Goal: Task Accomplishment & Management: Use online tool/utility

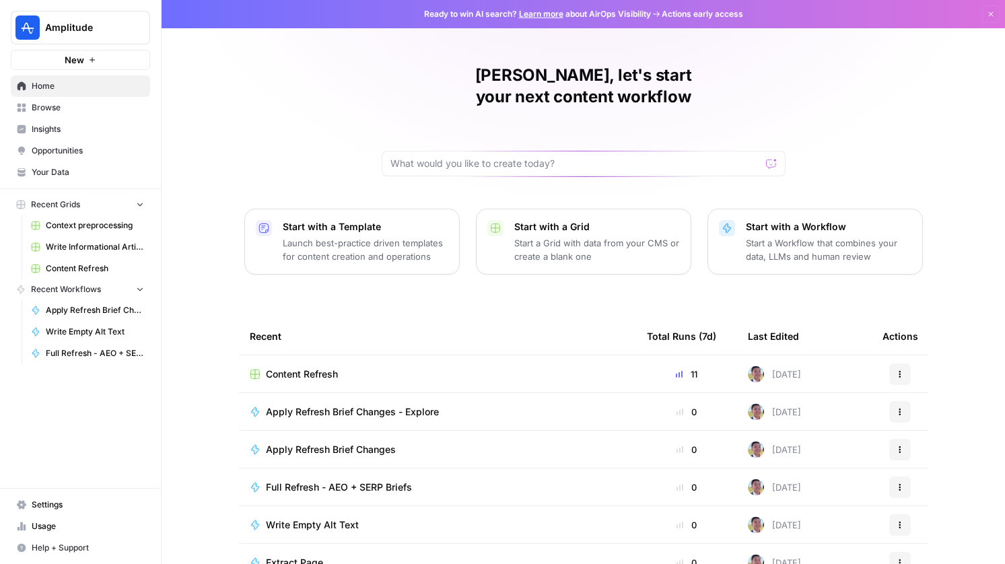
click at [316, 368] on span "Content Refresh" at bounding box center [302, 374] width 72 height 13
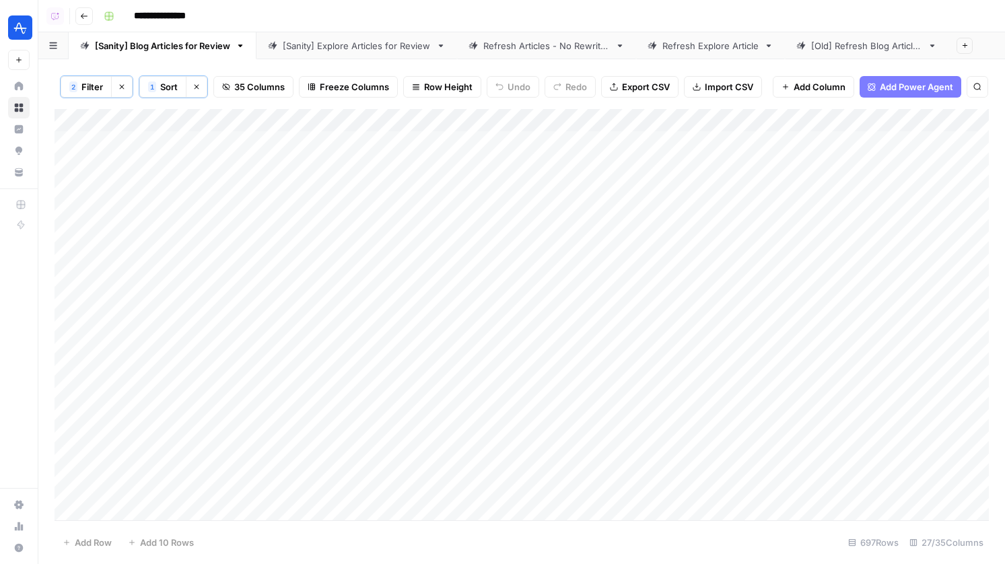
click at [355, 44] on div "[Sanity] Explore Articles for Review" at bounding box center [357, 45] width 148 height 13
click at [279, 121] on div "Add Column" at bounding box center [522, 314] width 934 height 411
click at [277, 139] on div "Add Column" at bounding box center [522, 314] width 934 height 411
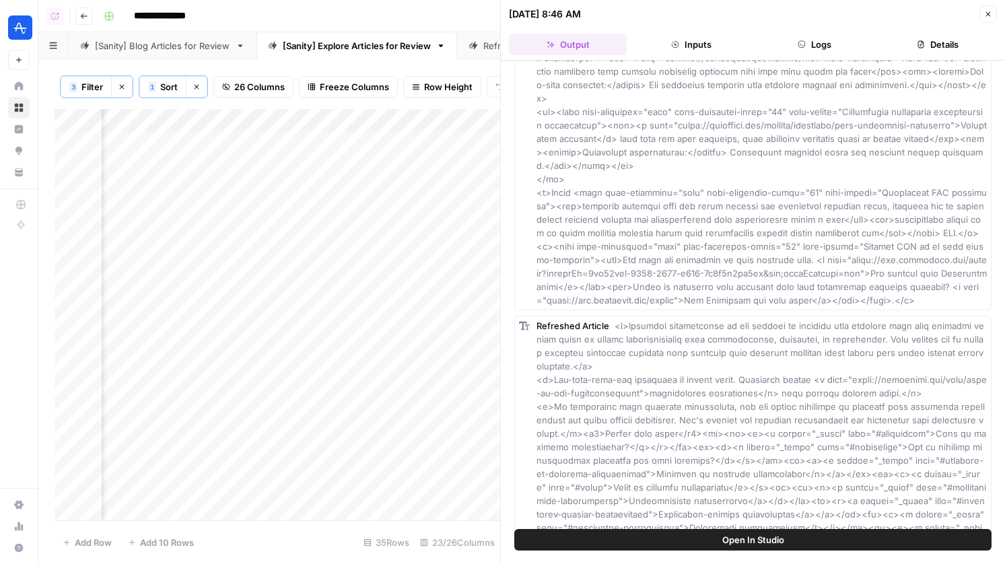
scroll to position [6185, 0]
click at [965, 195] on span "Add as Column" at bounding box center [959, 193] width 50 height 11
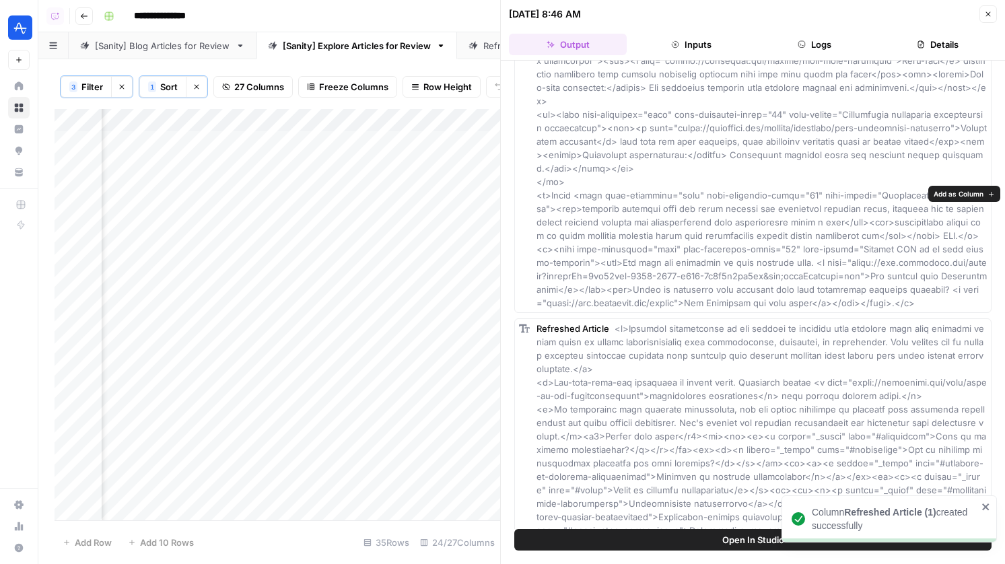
scroll to position [0, 2907]
click at [984, 11] on icon "button" at bounding box center [988, 14] width 8 height 8
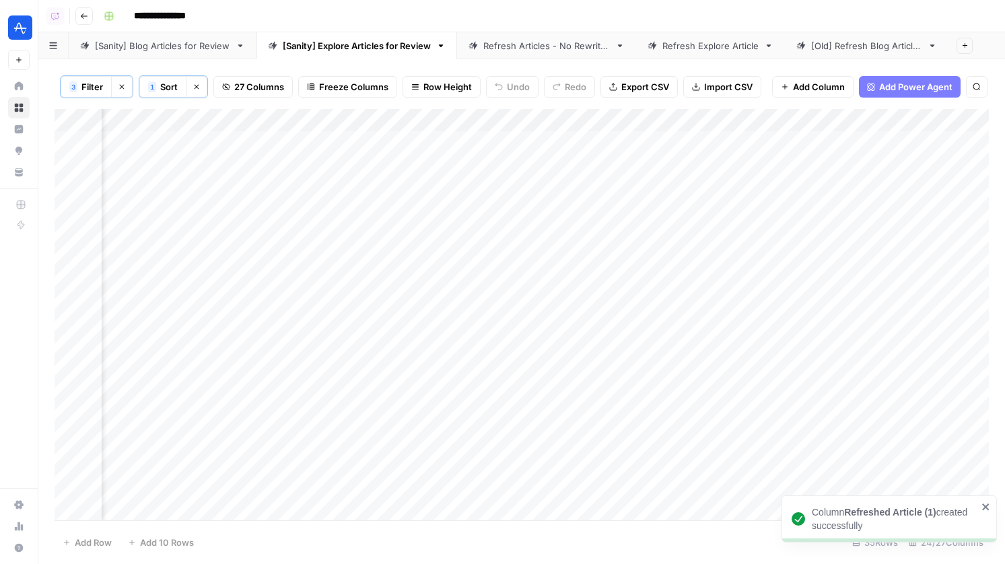
drag, startPoint x: 348, startPoint y: 123, endPoint x: 545, endPoint y: 130, distance: 196.7
click at [545, 130] on div "Add Column" at bounding box center [522, 314] width 934 height 411
click at [507, 121] on div "Add Column" at bounding box center [522, 314] width 934 height 411
click at [458, 230] on span "Hide Column" at bounding box center [484, 233] width 118 height 13
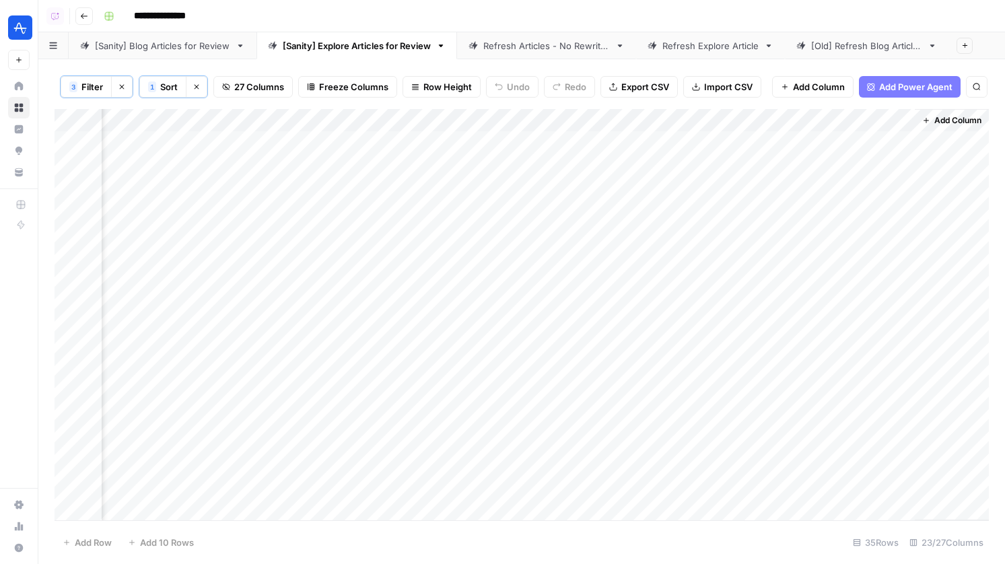
click at [489, 139] on div "Add Column" at bounding box center [522, 314] width 934 height 411
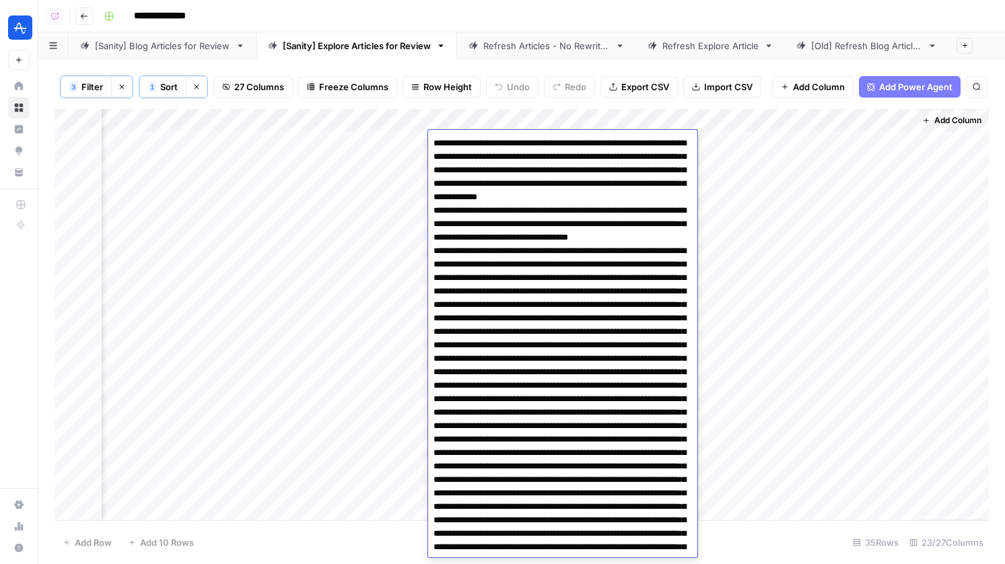
scroll to position [5075, 0]
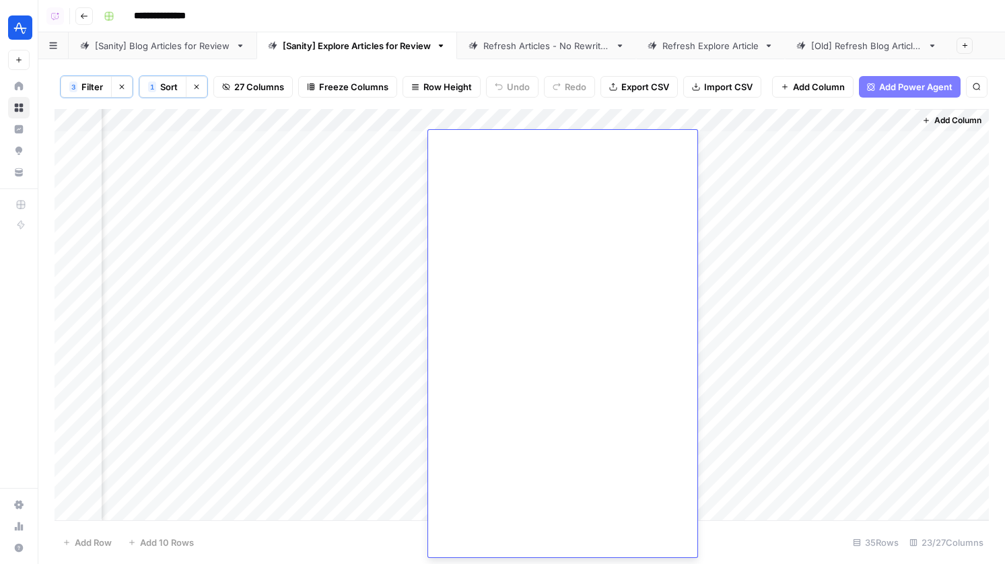
click at [544, 118] on div "Add Column" at bounding box center [522, 314] width 934 height 411
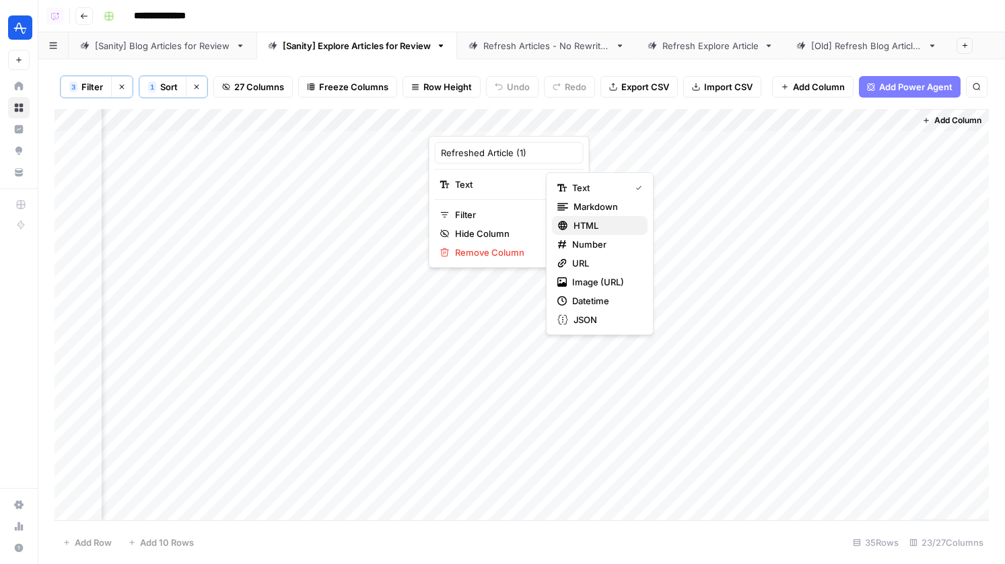
click at [592, 220] on span "HTML" at bounding box center [605, 225] width 63 height 13
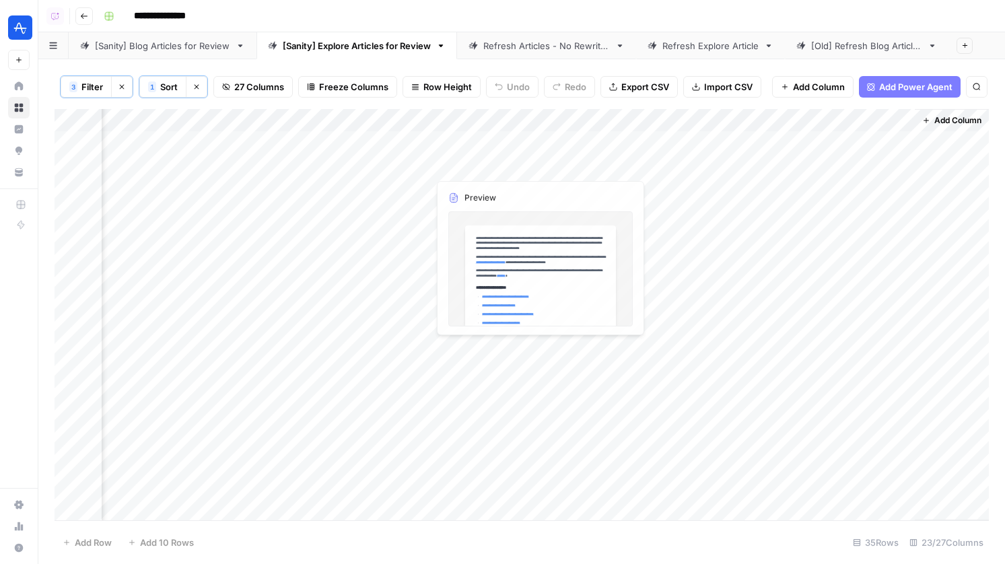
click at [480, 142] on div "Add Column" at bounding box center [522, 314] width 934 height 411
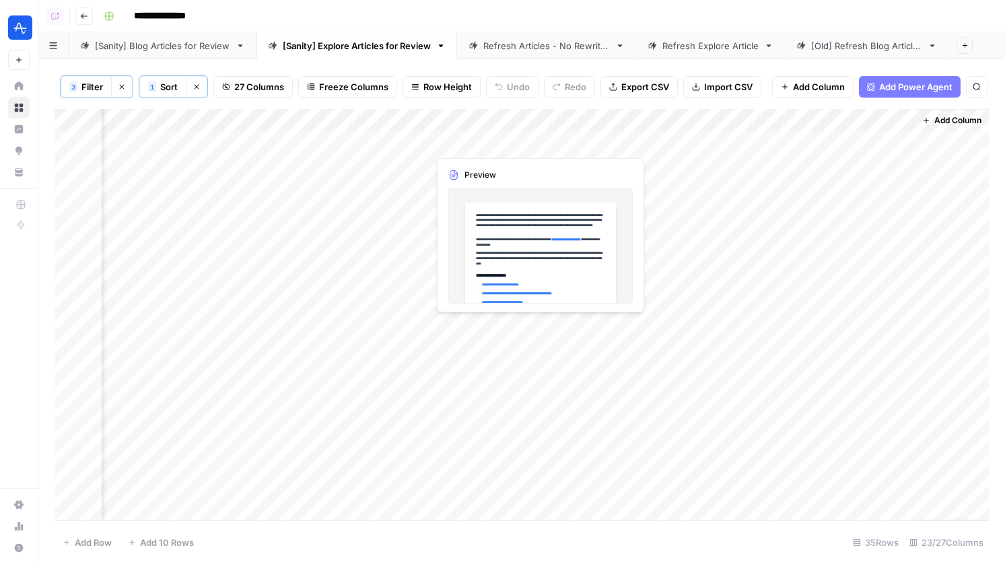
click at [480, 142] on div "Add Column" at bounding box center [522, 314] width 934 height 411
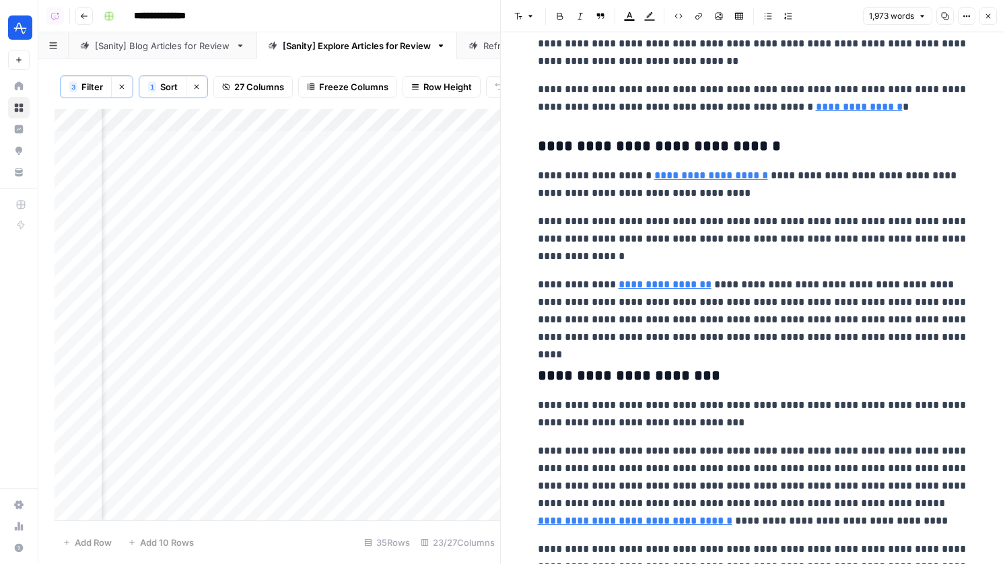
scroll to position [2310, 0]
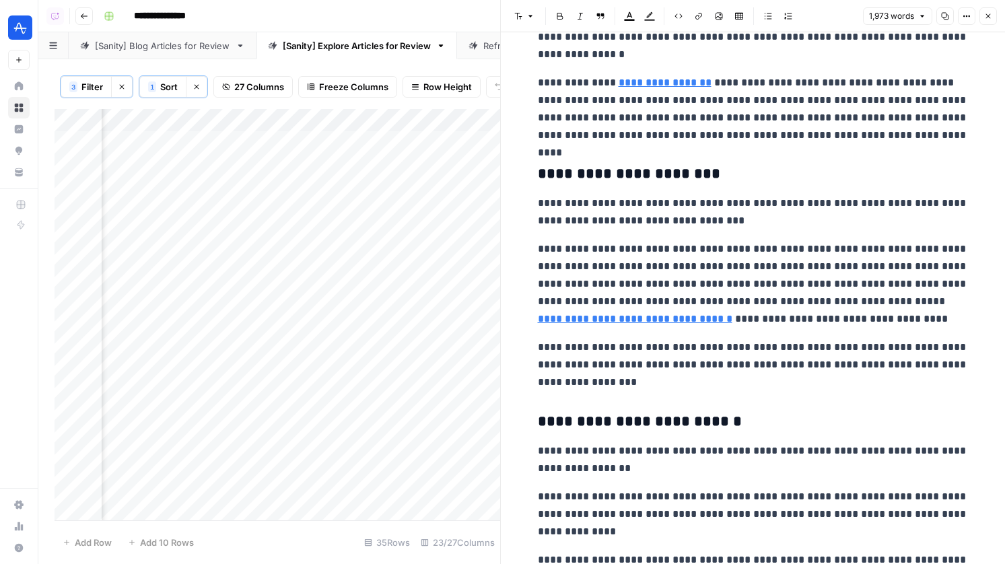
click at [989, 16] on icon "button" at bounding box center [988, 16] width 8 height 8
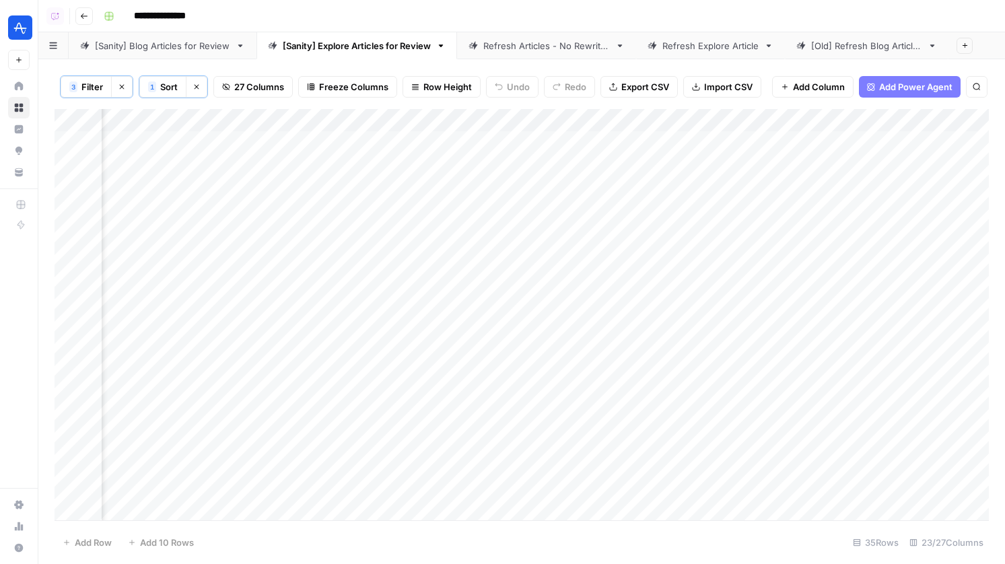
scroll to position [0, 1918]
click at [193, 46] on div "[Sanity] Blog Articles for Review" at bounding box center [162, 45] width 135 height 13
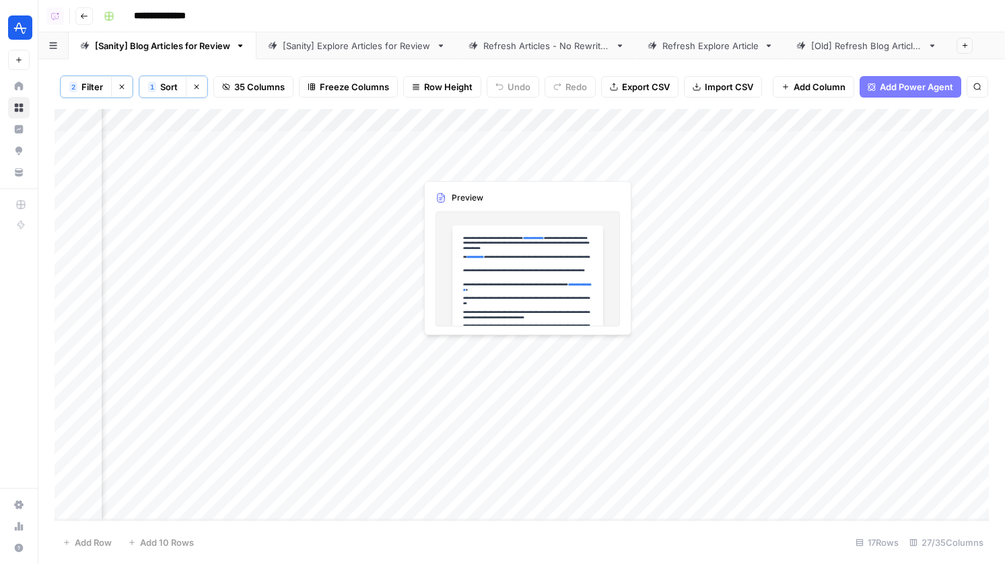
click at [437, 170] on div "Add Column" at bounding box center [522, 314] width 934 height 411
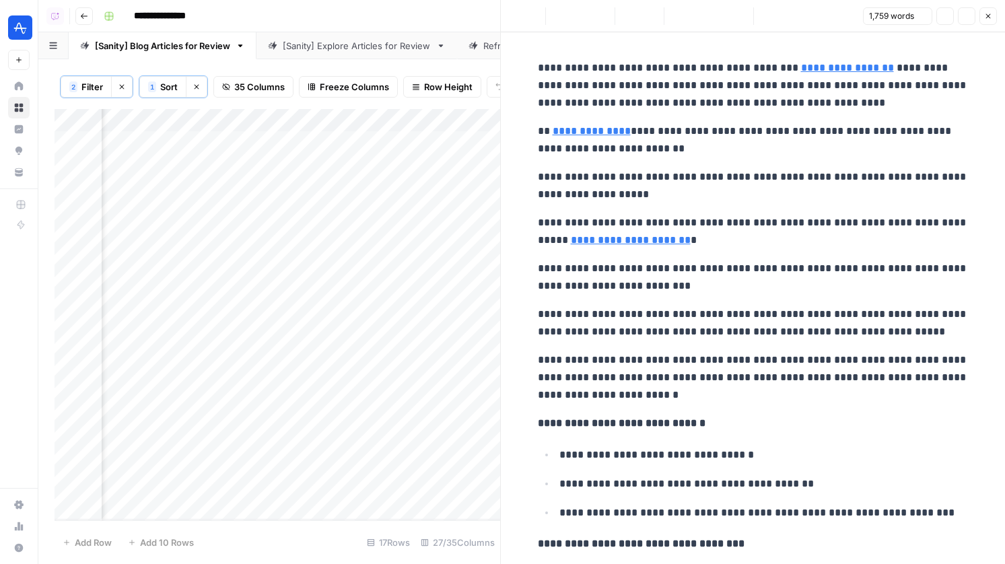
type input "https://amplitude.com/blog/web-analytics"
click at [990, 11] on button "Close" at bounding box center [988, 16] width 18 height 18
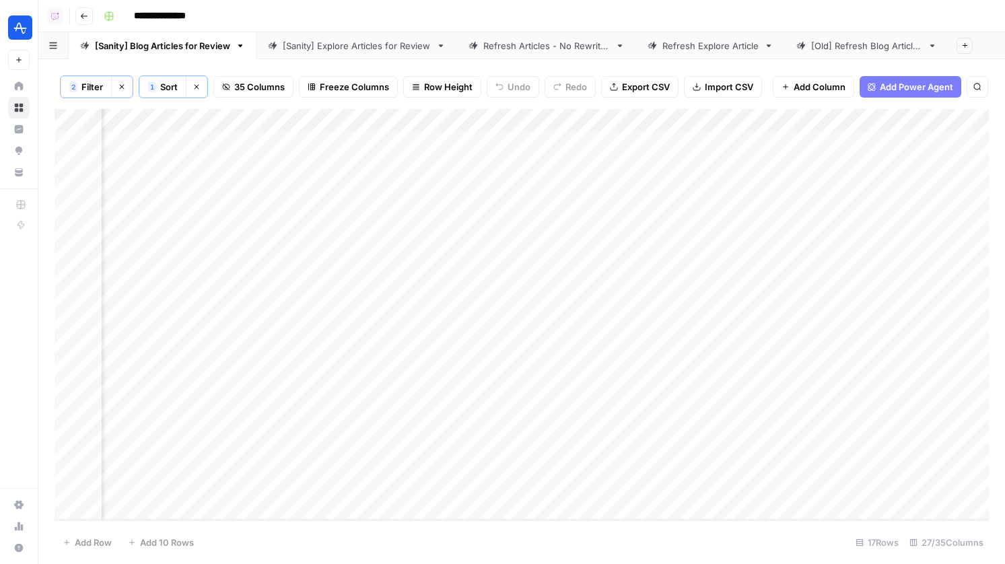
click at [523, 123] on div "Add Column" at bounding box center [522, 314] width 934 height 411
drag, startPoint x: 468, startPoint y: 149, endPoint x: 415, endPoint y: 149, distance: 53.2
click at [415, 149] on body "**********" at bounding box center [502, 282] width 1005 height 564
drag, startPoint x: 461, startPoint y: 155, endPoint x: 428, endPoint y: 155, distance: 33.0
click at [428, 155] on input "article" at bounding box center [496, 152] width 137 height 13
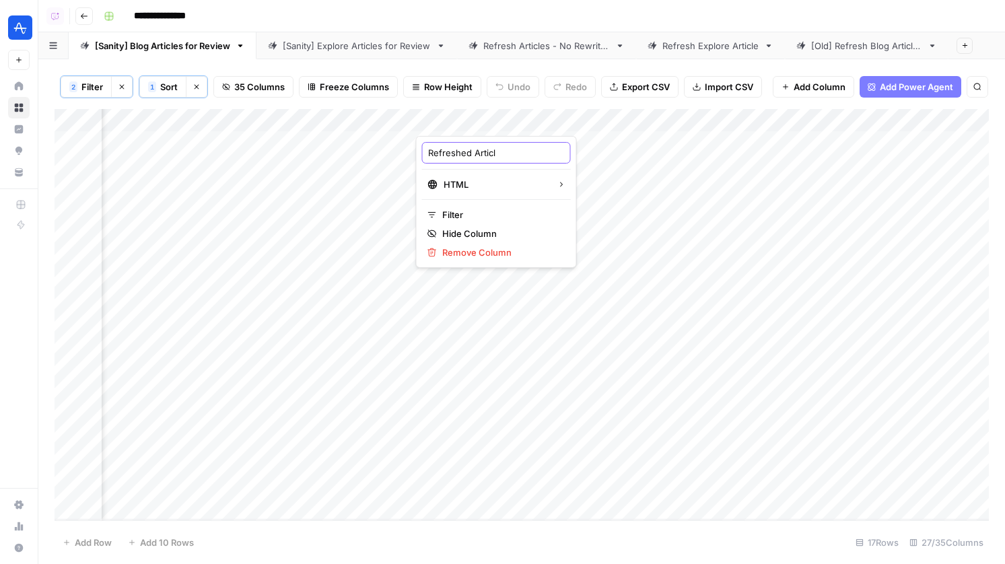
type input "Refreshed Article"
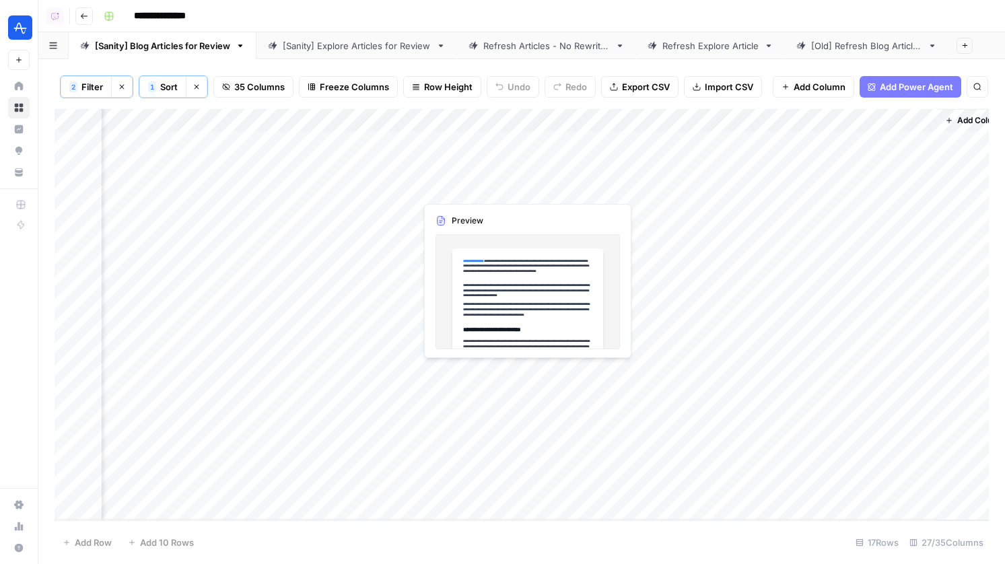
scroll to position [0, 3543]
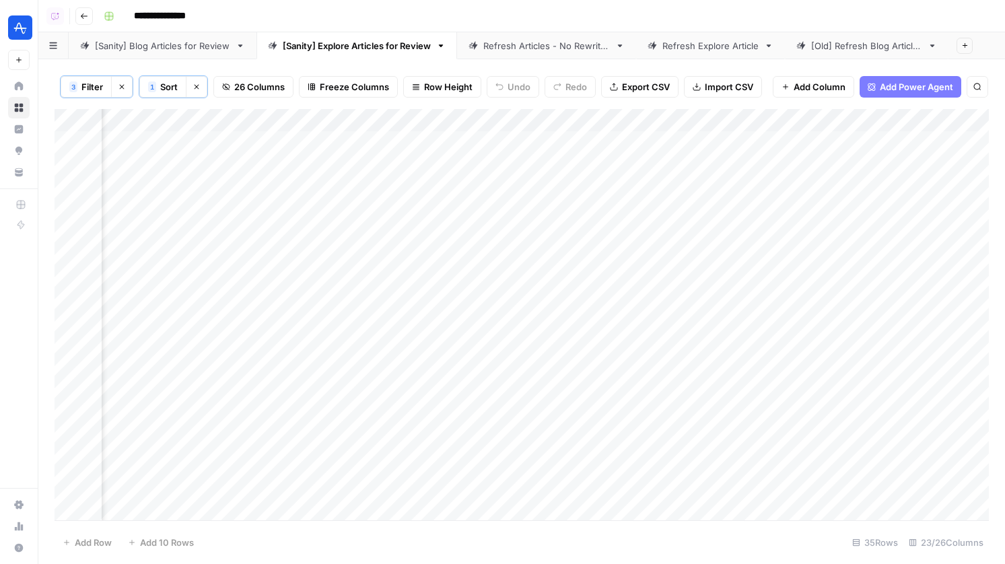
scroll to position [0, 2776]
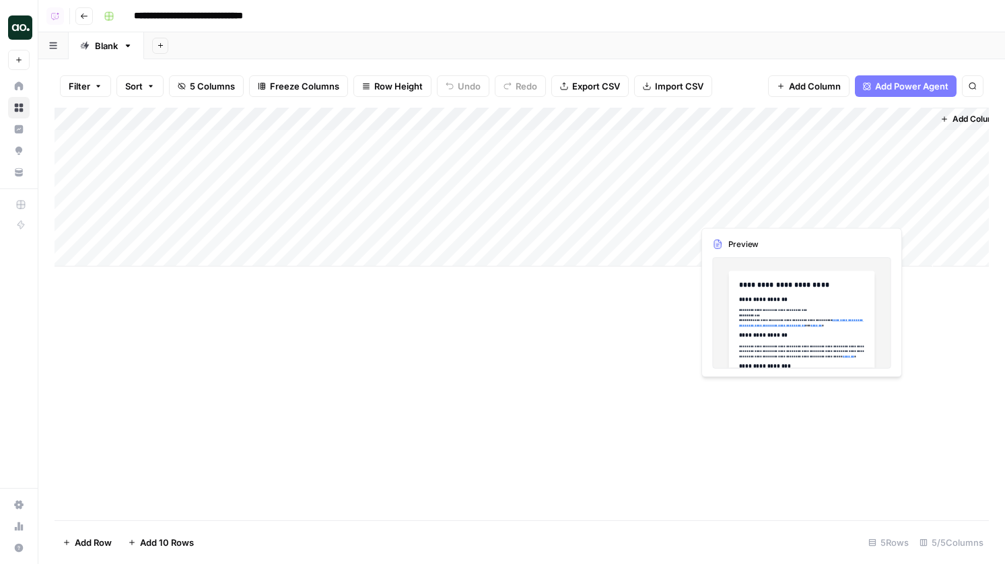
click at [724, 208] on div "Add Column" at bounding box center [522, 187] width 934 height 159
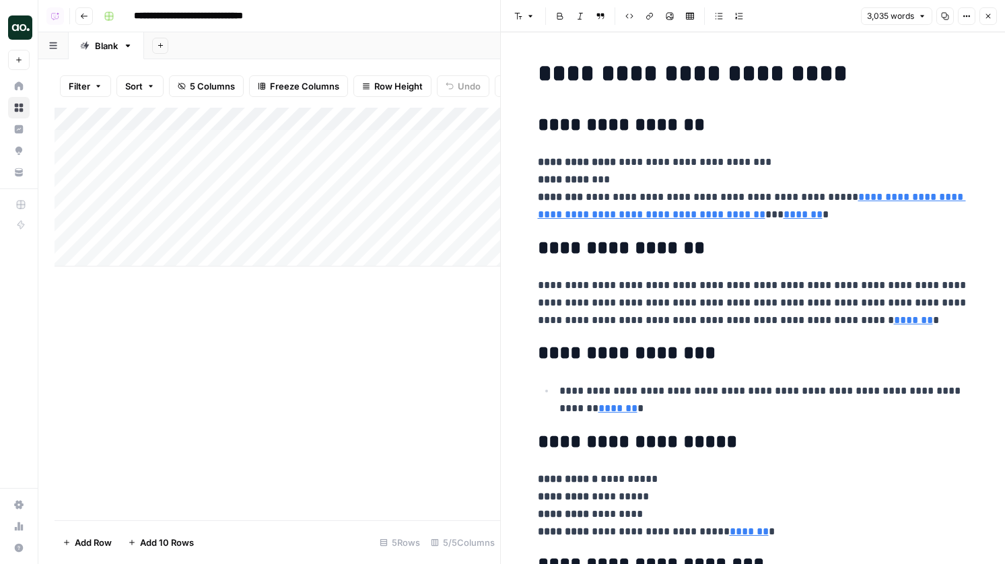
click at [985, 20] on button "Close" at bounding box center [988, 16] width 18 height 18
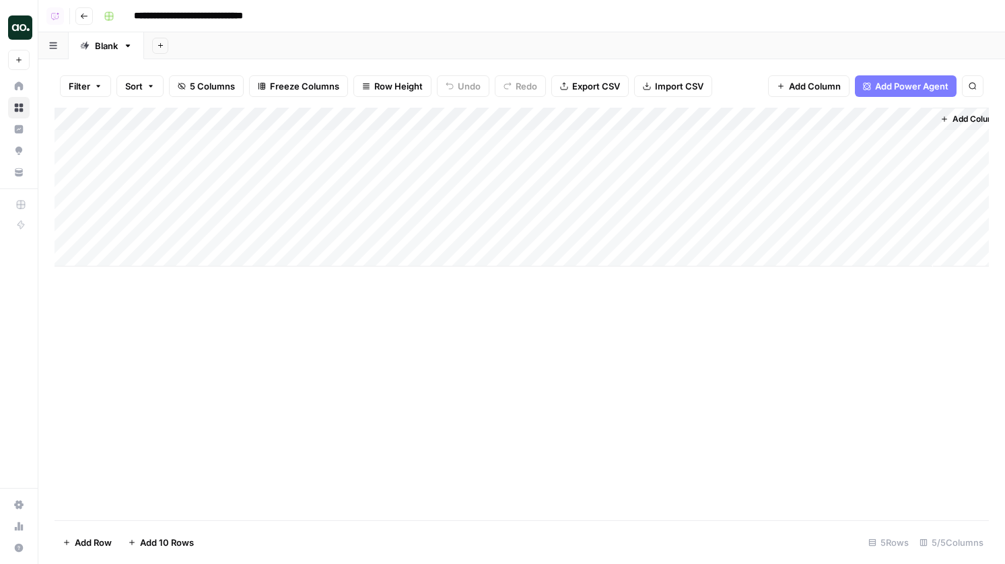
click at [963, 113] on span "Add Column" at bounding box center [976, 119] width 47 height 12
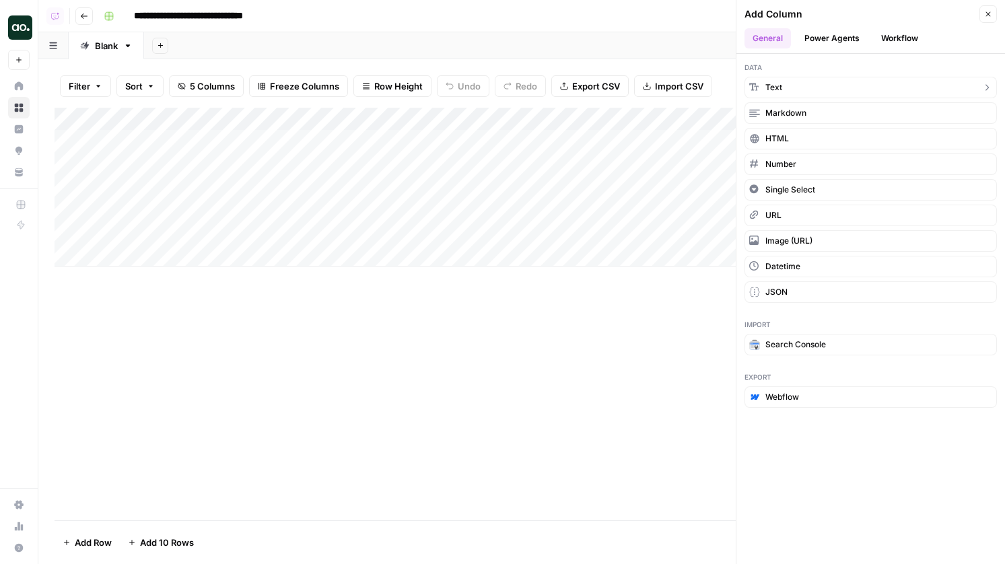
click at [792, 92] on button "Text" at bounding box center [871, 88] width 252 height 22
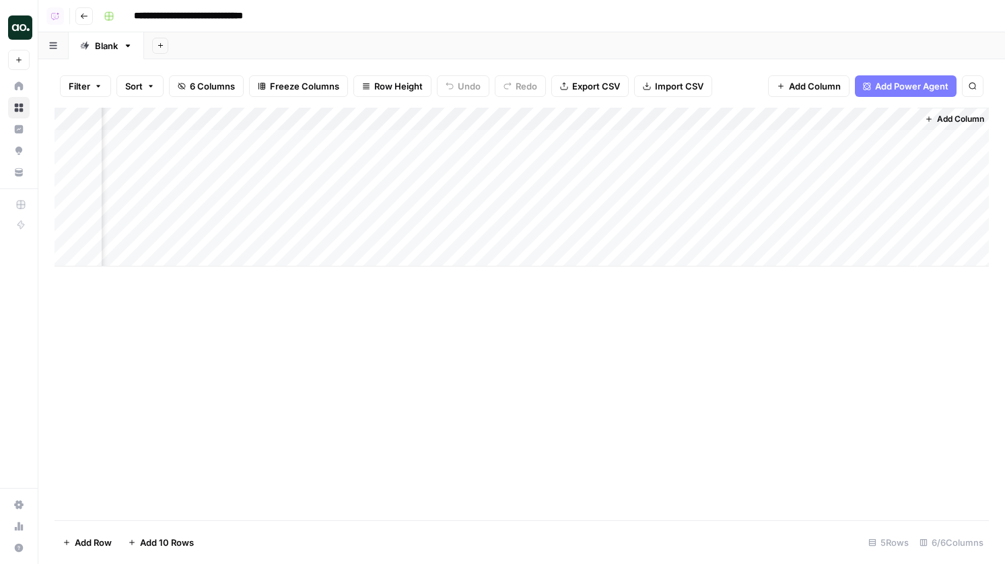
scroll to position [0, 213]
drag, startPoint x: 765, startPoint y: 116, endPoint x: 371, endPoint y: 135, distance: 394.2
click at [371, 135] on div "Add Column" at bounding box center [522, 187] width 934 height 159
click at [375, 141] on div "Add Column" at bounding box center [522, 187] width 934 height 159
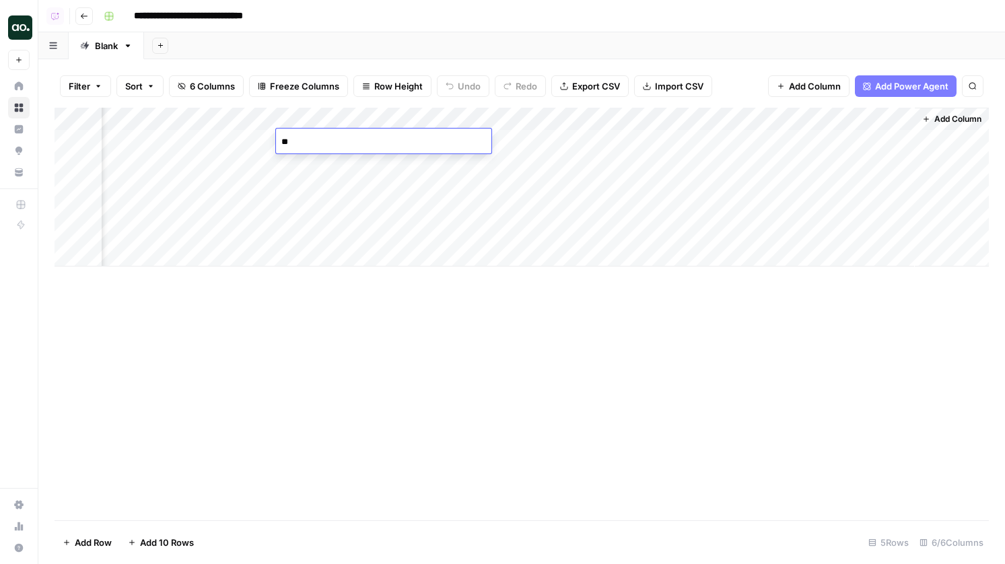
type textarea "*"
click at [344, 119] on div "Add Column" at bounding box center [522, 187] width 934 height 159
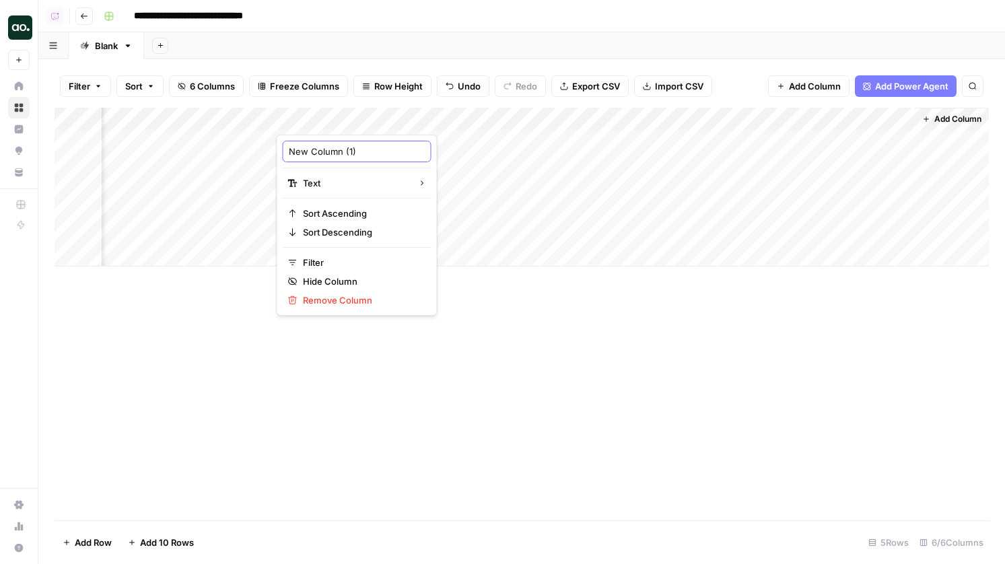
drag, startPoint x: 374, startPoint y: 148, endPoint x: 290, endPoint y: 149, distance: 83.5
click at [290, 149] on input "New Column (1)" at bounding box center [357, 151] width 137 height 13
type input "Additional Instructions"
click at [342, 138] on div "Add Column" at bounding box center [522, 187] width 934 height 159
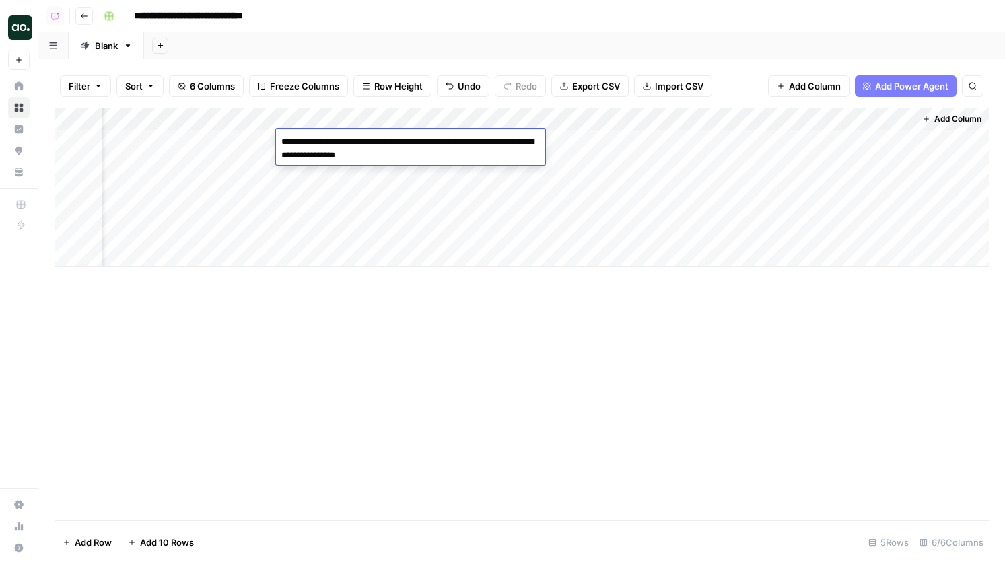
type textarea "**********"
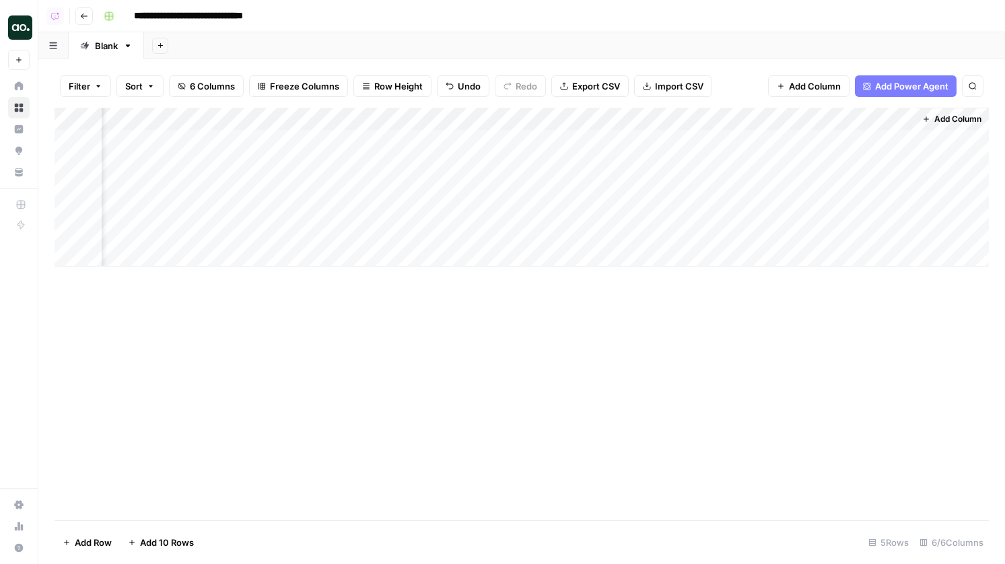
click at [640, 116] on div "Add Column" at bounding box center [522, 187] width 934 height 159
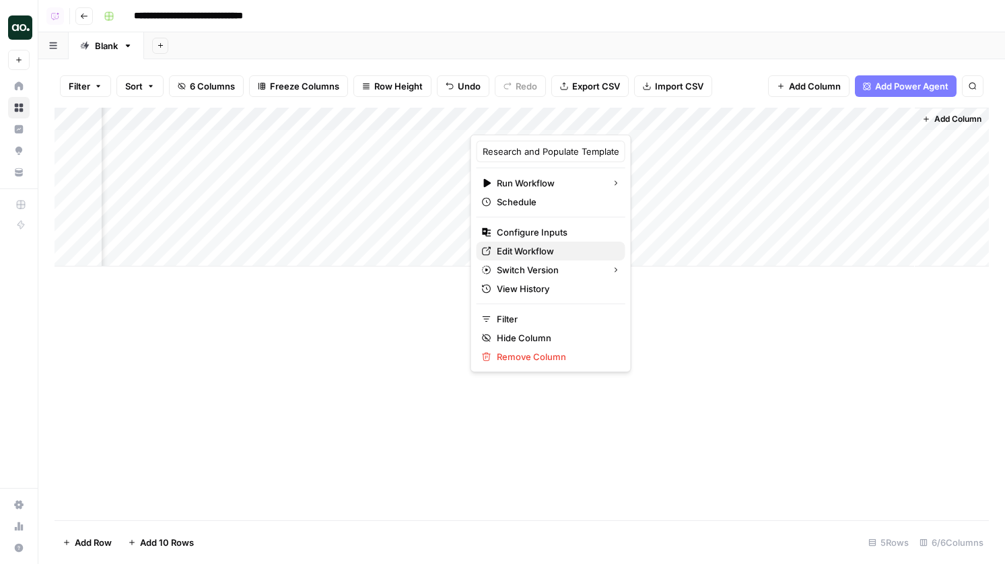
click at [544, 246] on span "Edit Workflow" at bounding box center [556, 250] width 118 height 13
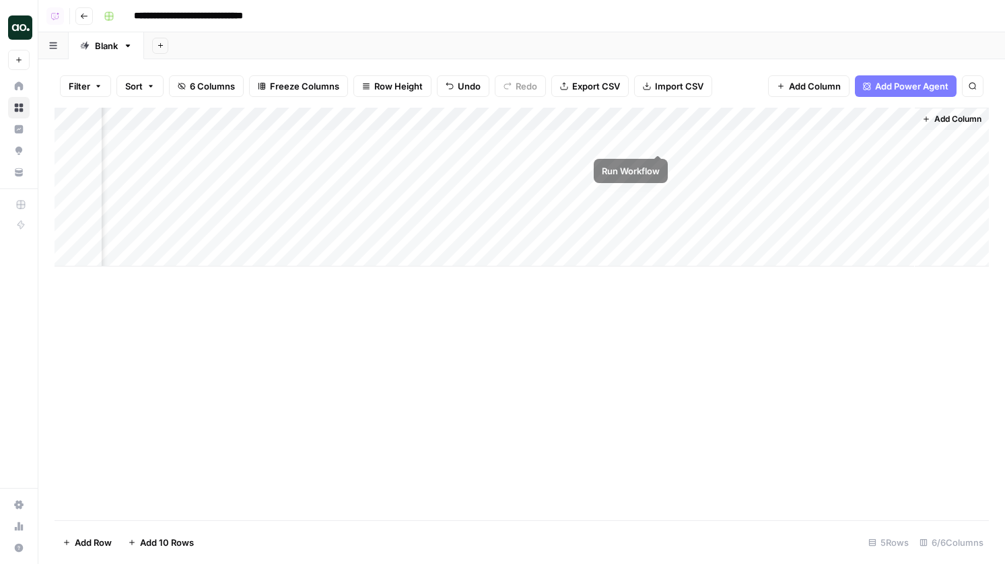
click at [660, 140] on div "Add Column" at bounding box center [522, 187] width 934 height 159
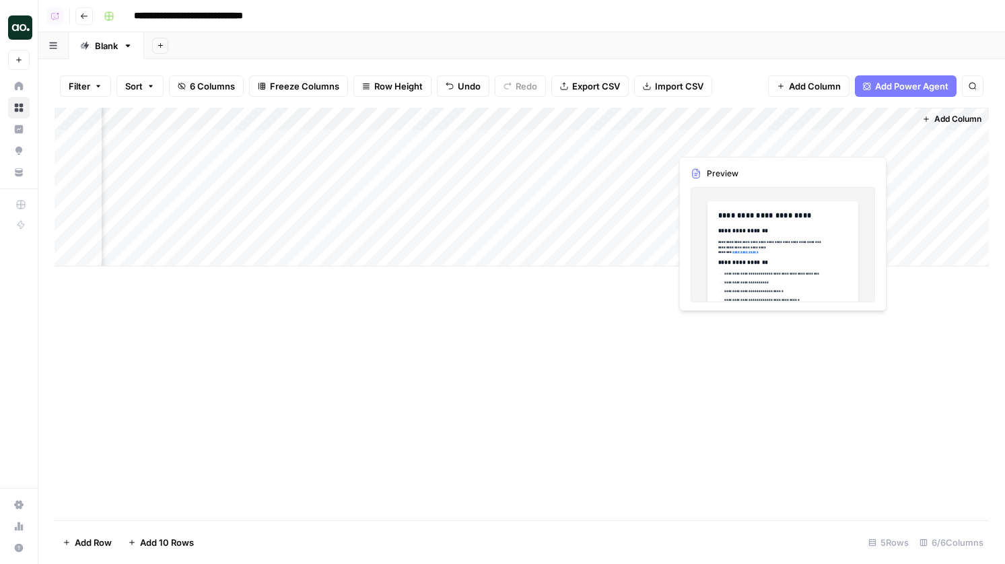
click at [714, 137] on div "Add Column" at bounding box center [522, 187] width 934 height 159
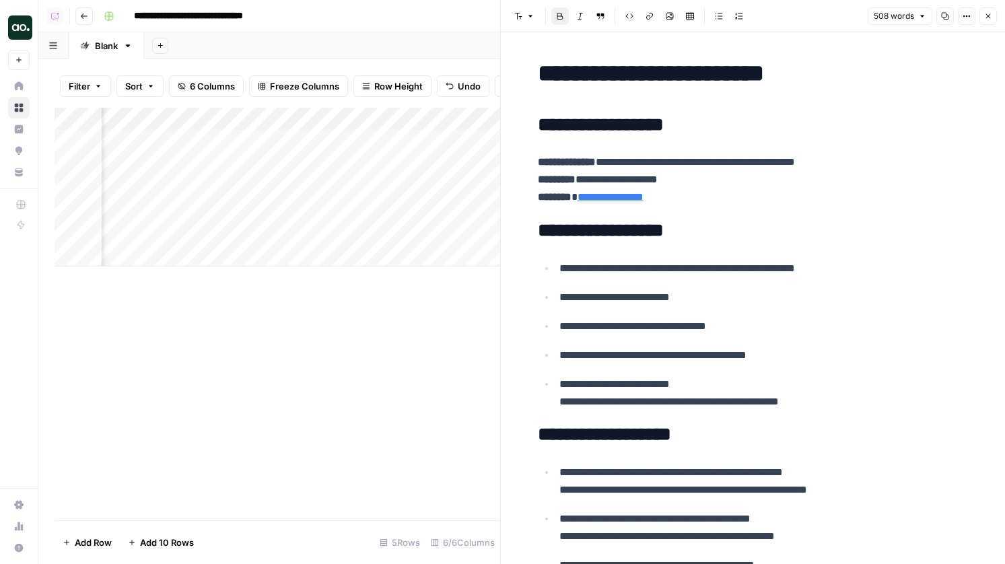
click at [986, 12] on icon "button" at bounding box center [988, 16] width 8 height 8
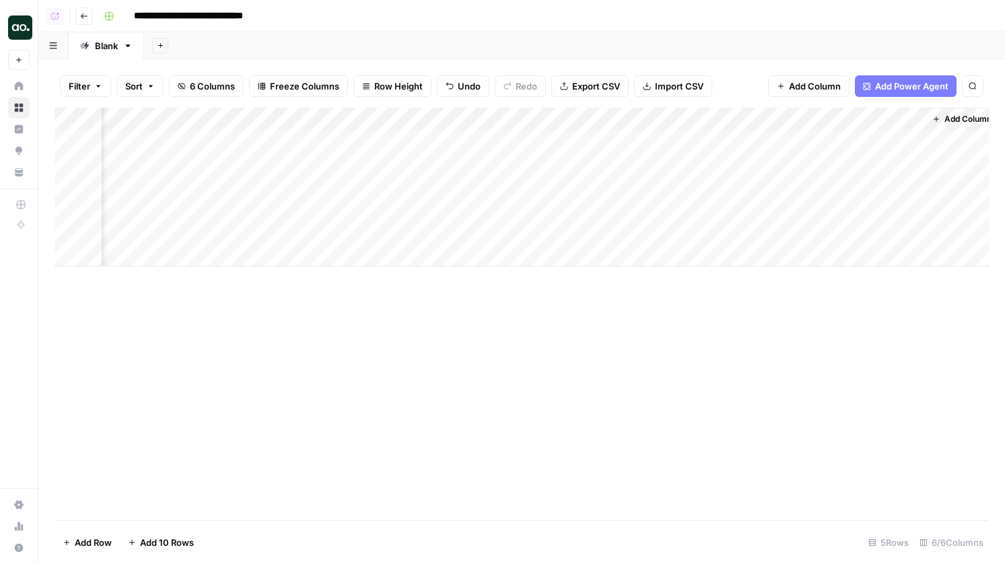
scroll to position [0, 197]
click at [656, 141] on div "Add Column" at bounding box center [522, 187] width 934 height 159
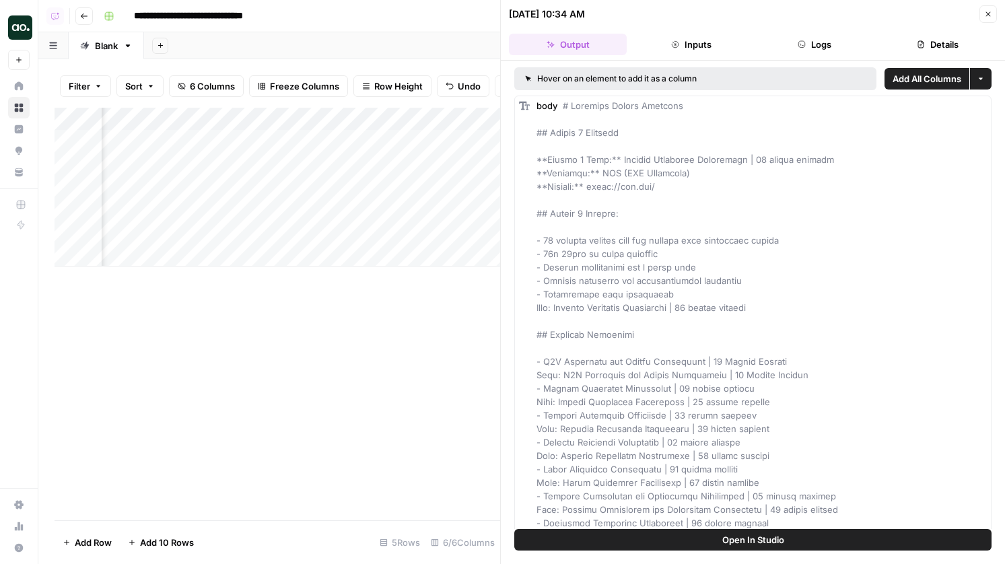
click at [893, 43] on button "Details" at bounding box center [938, 45] width 118 height 22
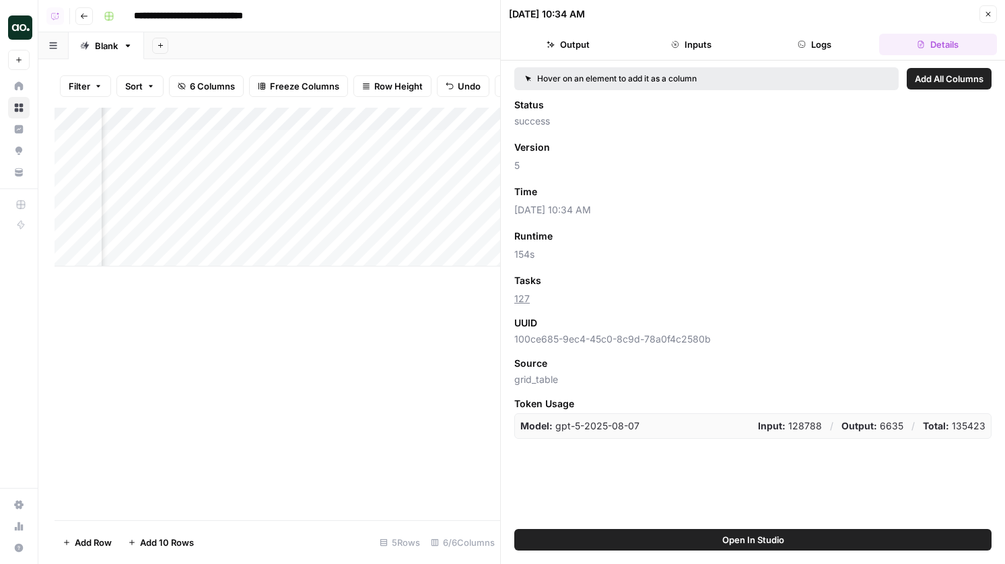
click at [991, 12] on icon "button" at bounding box center [988, 14] width 8 height 8
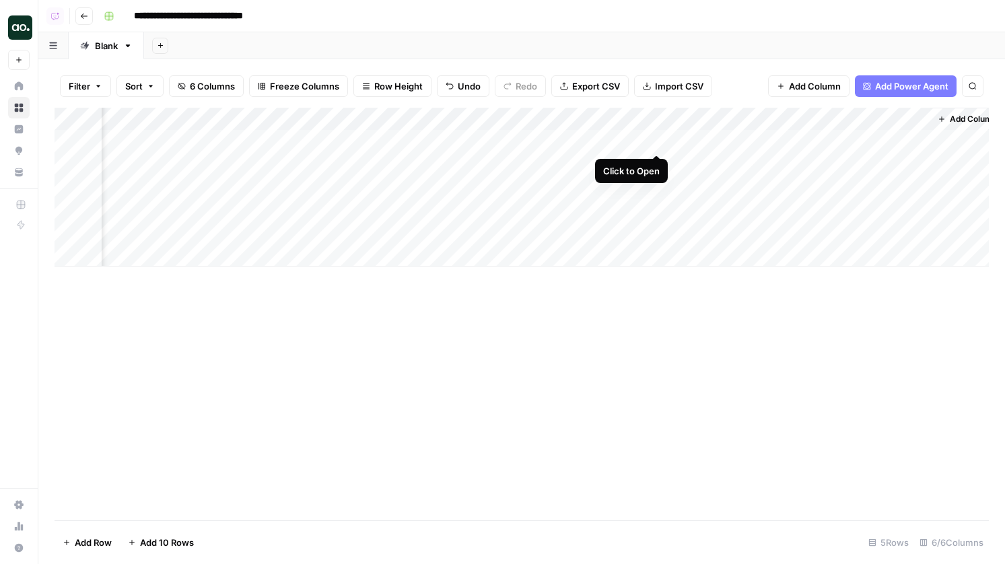
click at [660, 139] on div "Add Column" at bounding box center [522, 187] width 934 height 159
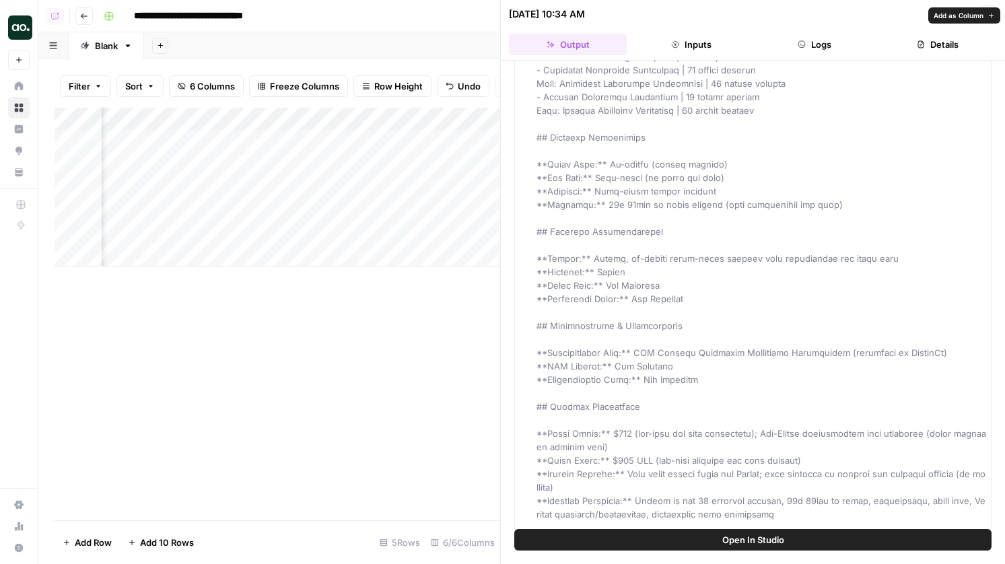
scroll to position [70, 0]
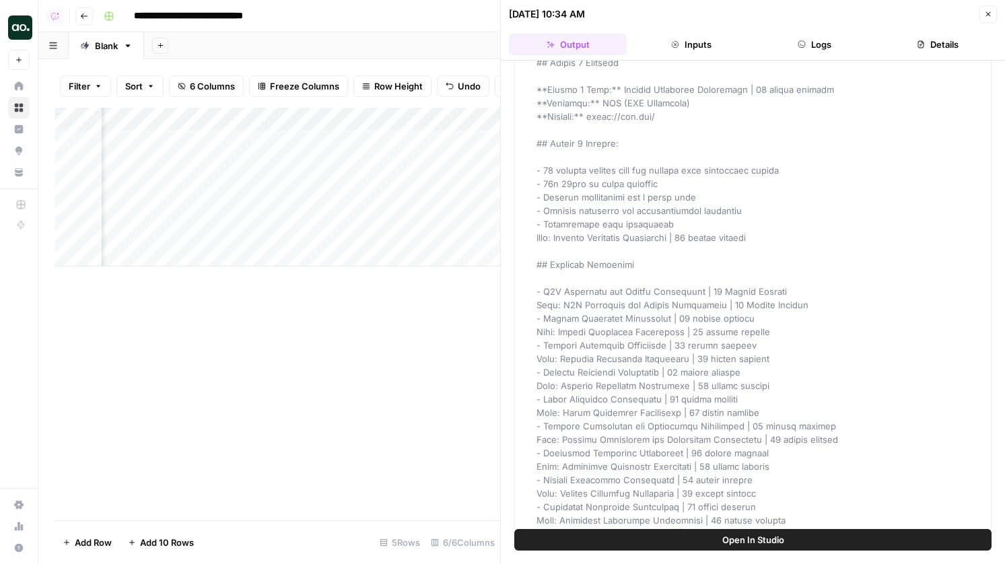
click at [987, 14] on icon "button" at bounding box center [988, 14] width 8 height 8
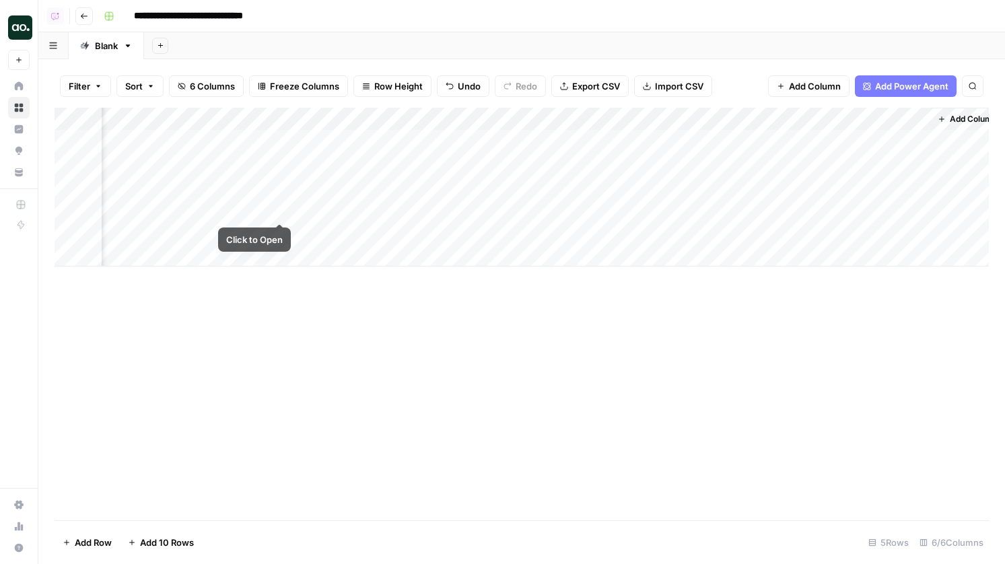
click at [248, 209] on div "Add Column" at bounding box center [522, 187] width 934 height 159
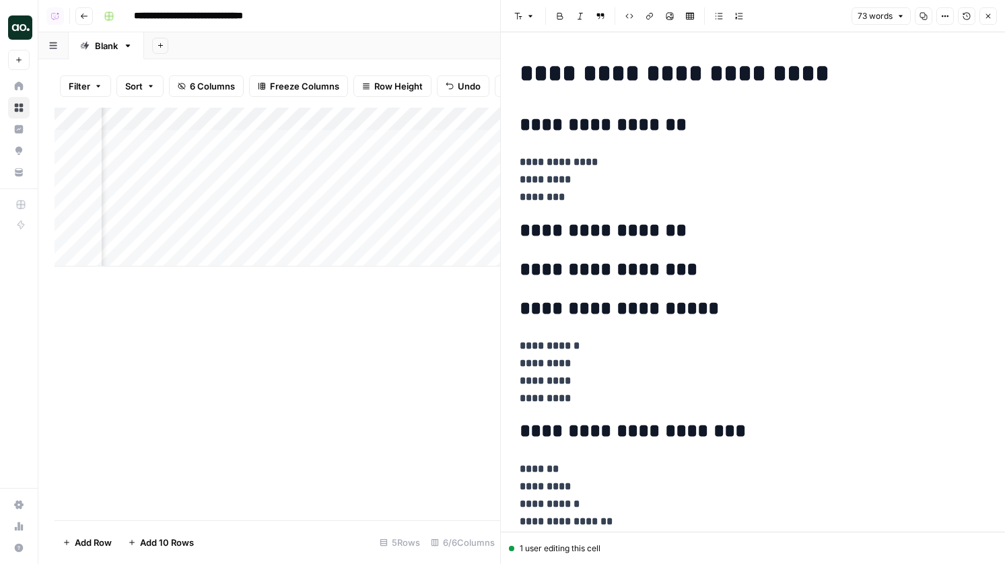
scroll to position [579, 0]
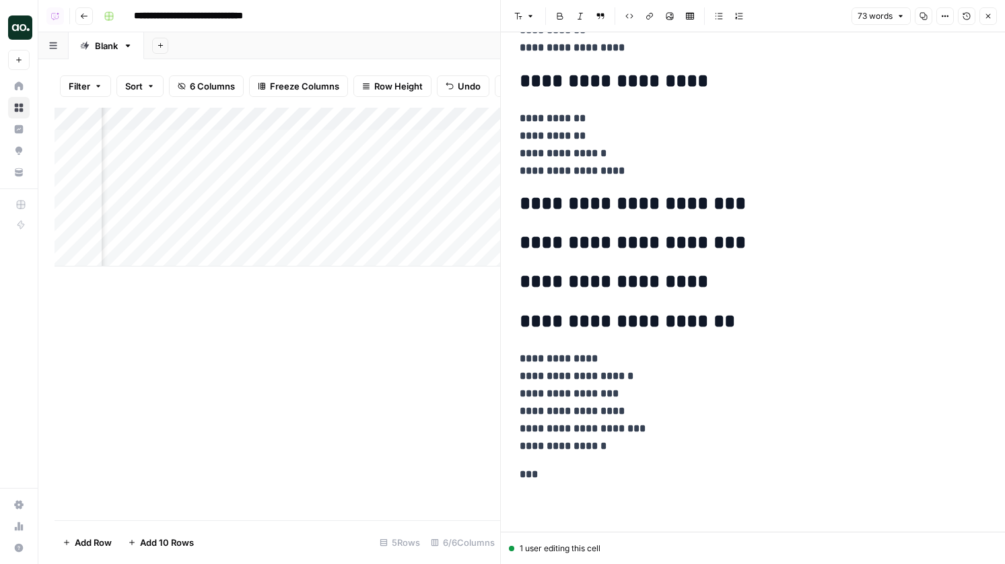
click at [993, 18] on button "Close" at bounding box center [988, 16] width 18 height 18
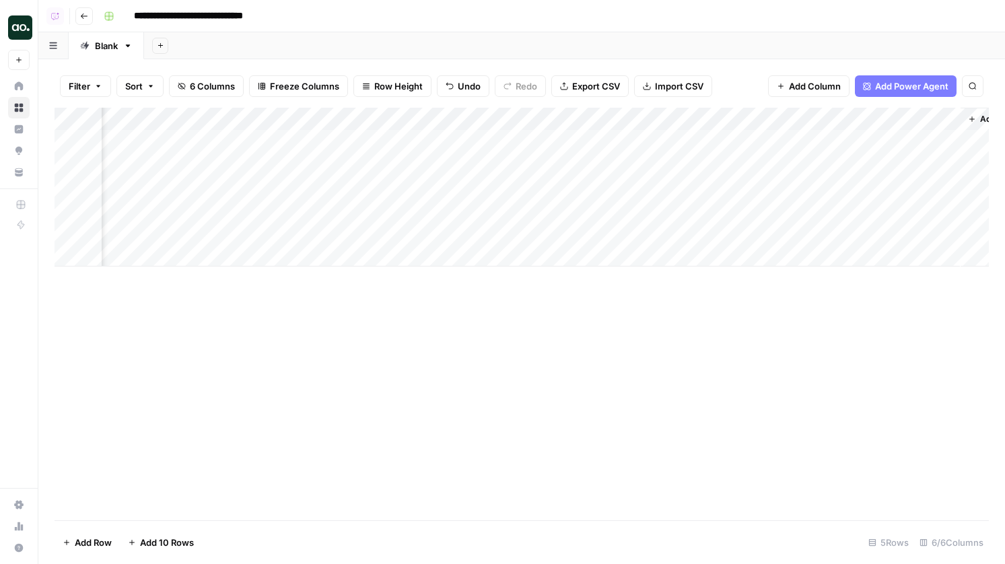
scroll to position [0, 170]
click at [682, 141] on div "Add Column" at bounding box center [522, 187] width 934 height 159
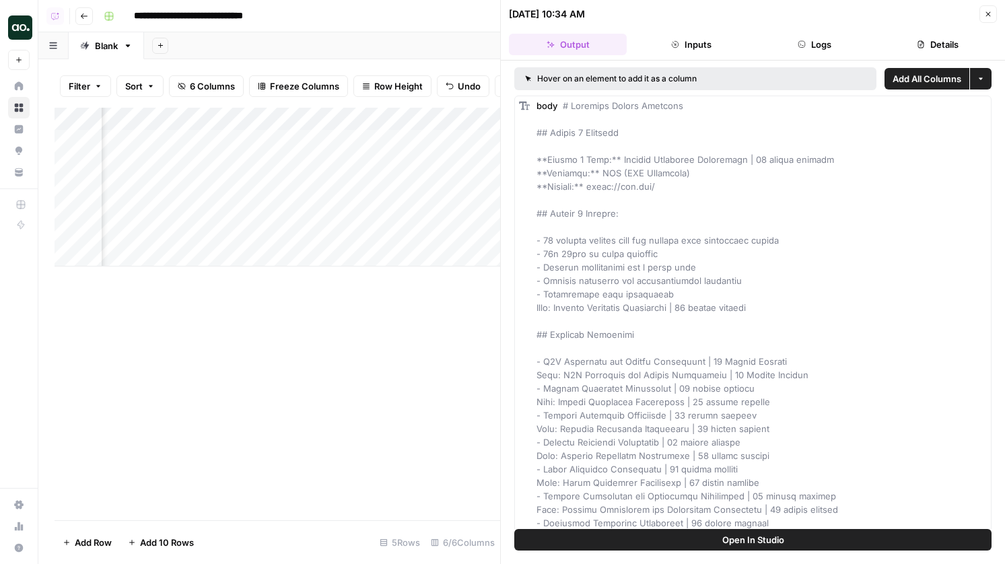
click at [776, 44] on button "Logs" at bounding box center [815, 45] width 118 height 22
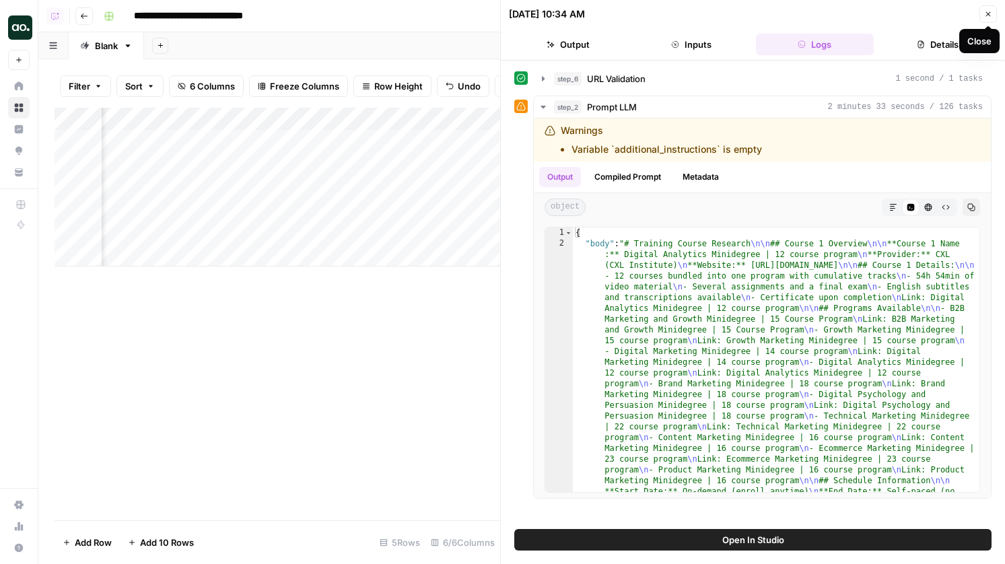
click at [983, 15] on button "Close" at bounding box center [988, 14] width 18 height 18
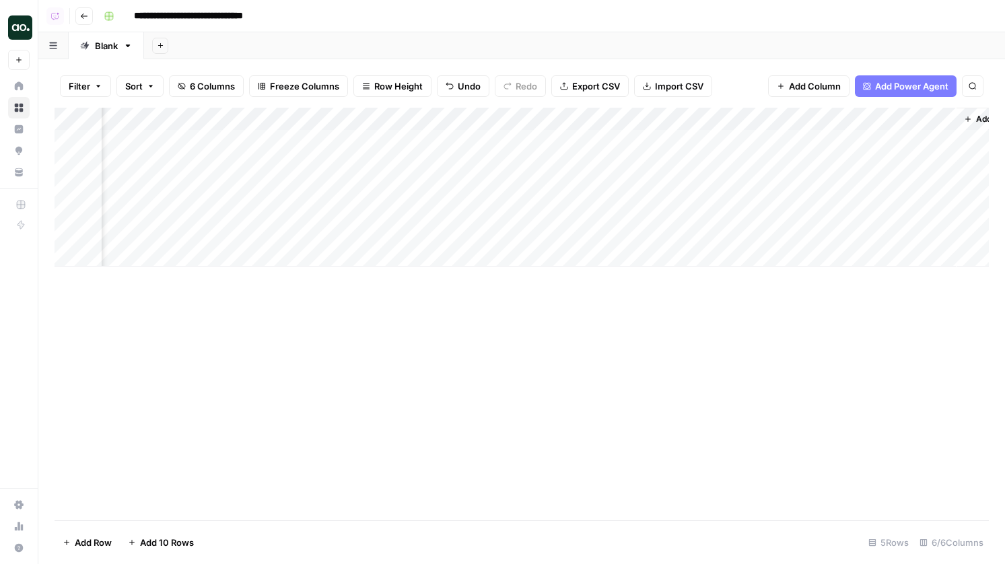
click at [683, 121] on div "Add Column" at bounding box center [522, 187] width 934 height 159
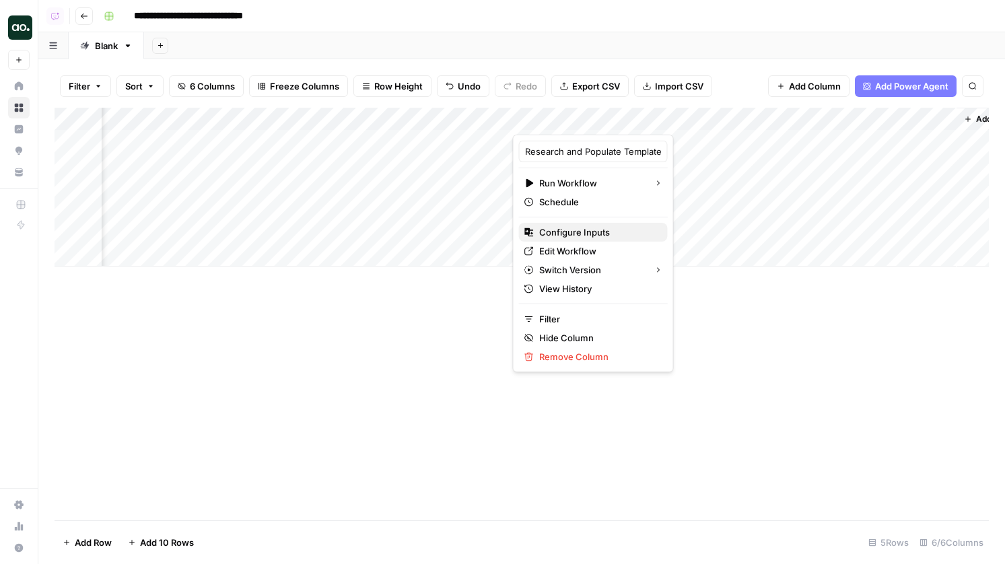
click at [582, 230] on span "Configure Inputs" at bounding box center [598, 232] width 118 height 13
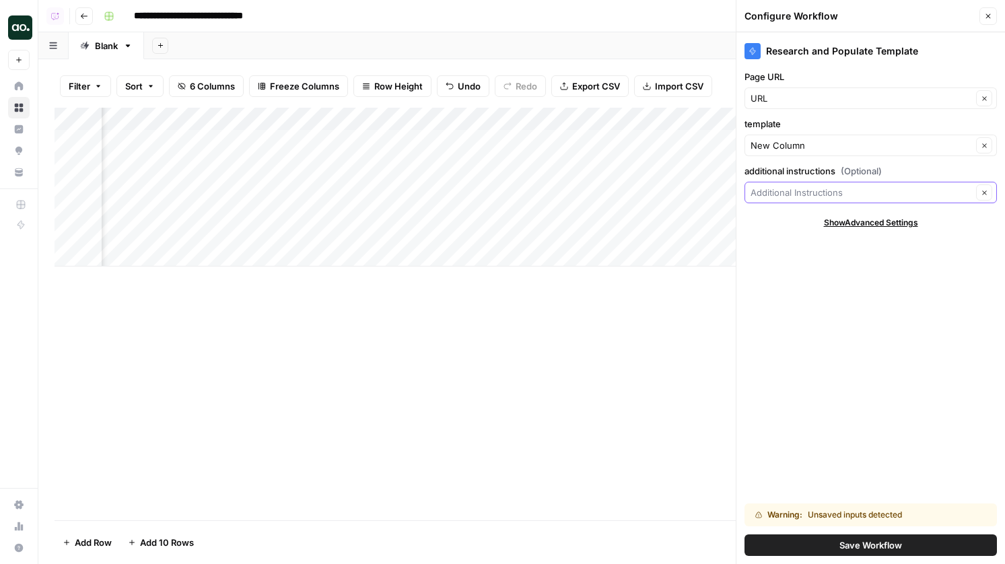
click at [796, 192] on input "additional instructions (Optional)" at bounding box center [861, 192] width 221 height 13
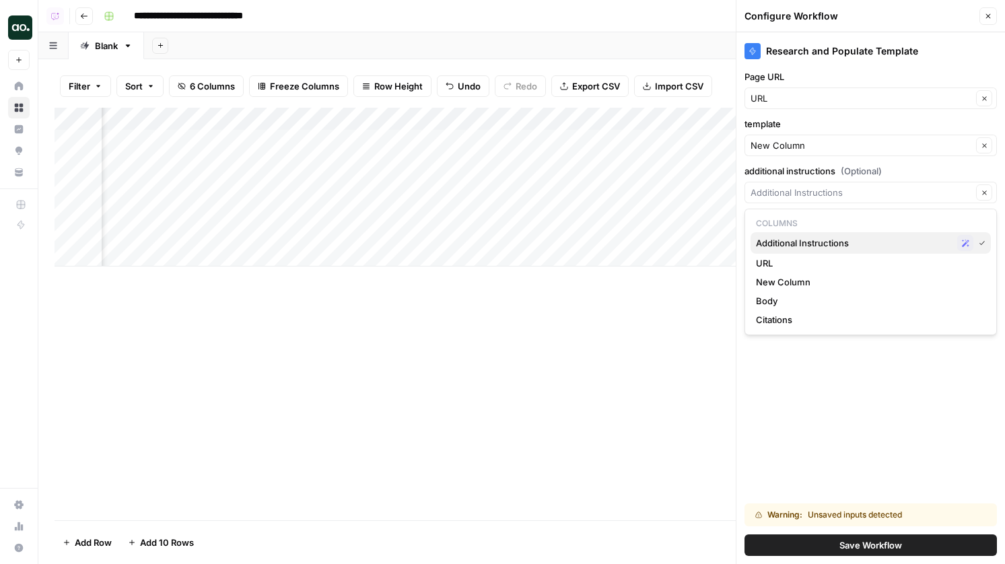
click at [809, 241] on span "Additional Instructions" at bounding box center [854, 242] width 196 height 13
type input "Additional Instructions"
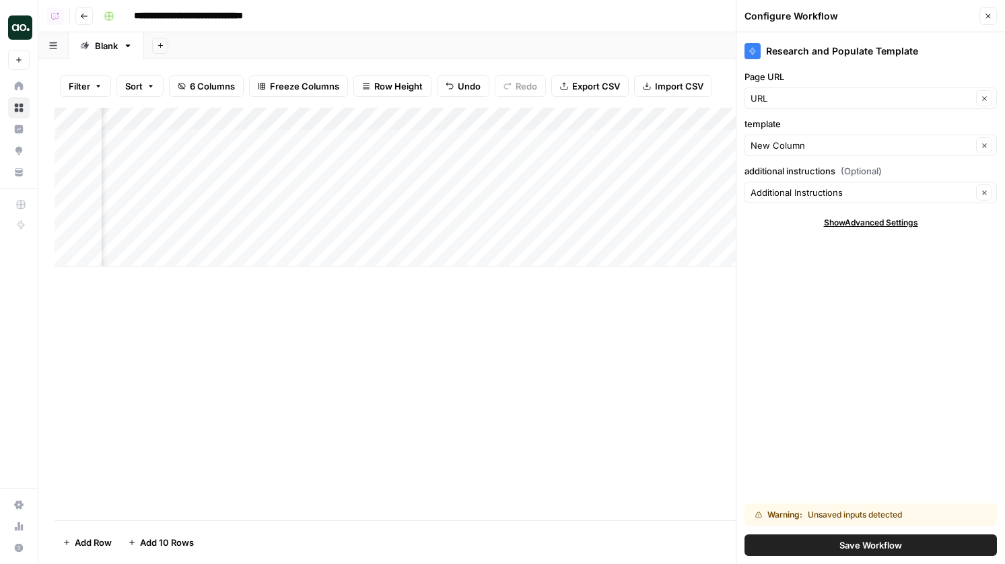
click at [833, 547] on button "Save Workflow" at bounding box center [871, 546] width 252 height 22
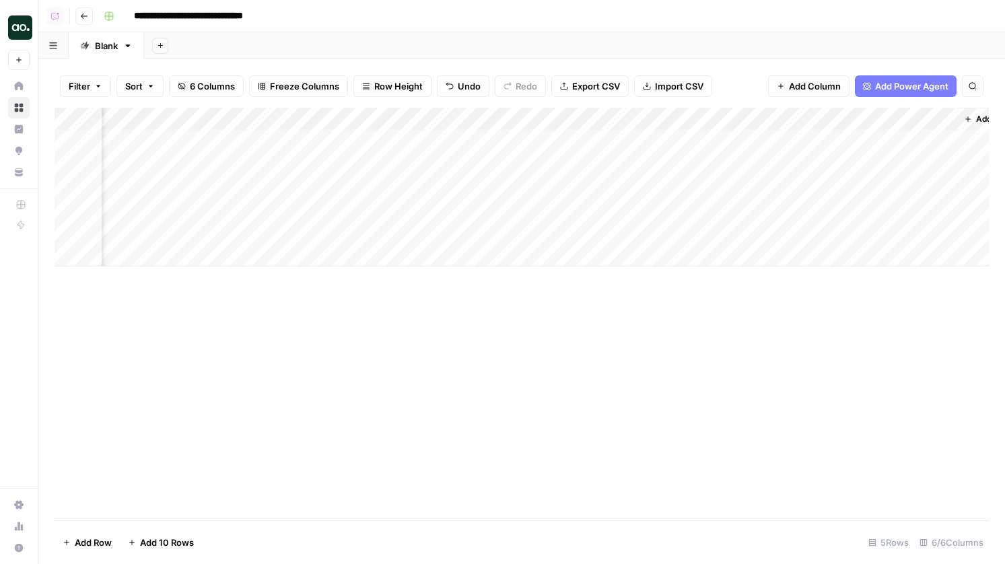
click at [680, 115] on div "Add Column" at bounding box center [522, 187] width 934 height 159
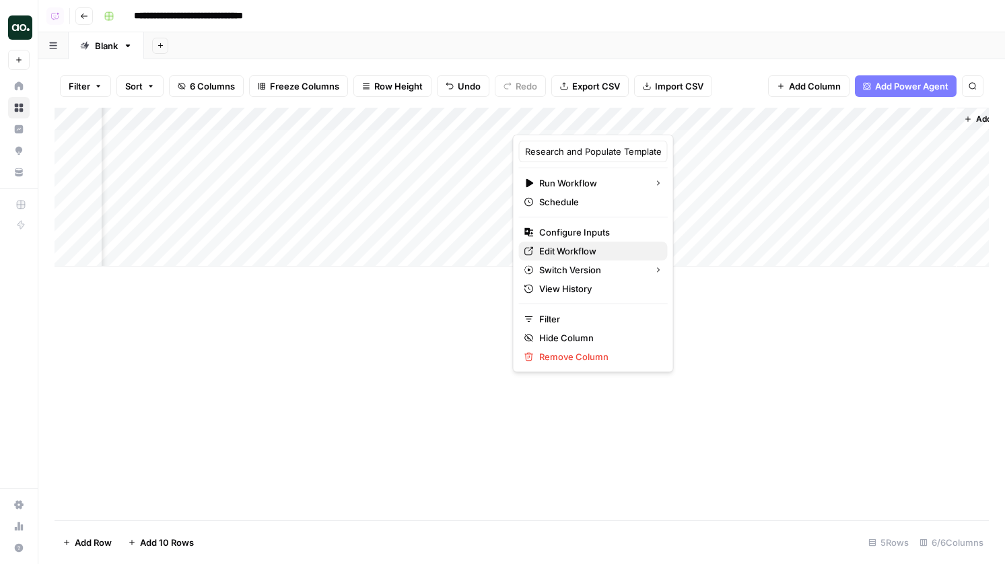
click at [581, 252] on span "Edit Workflow" at bounding box center [598, 250] width 118 height 13
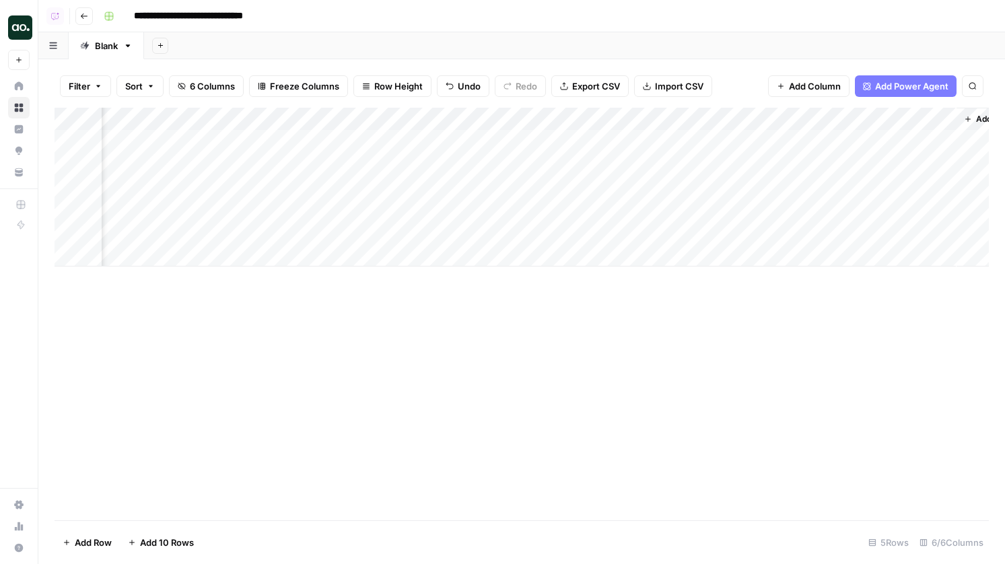
click at [680, 140] on div "Add Column" at bounding box center [522, 187] width 934 height 159
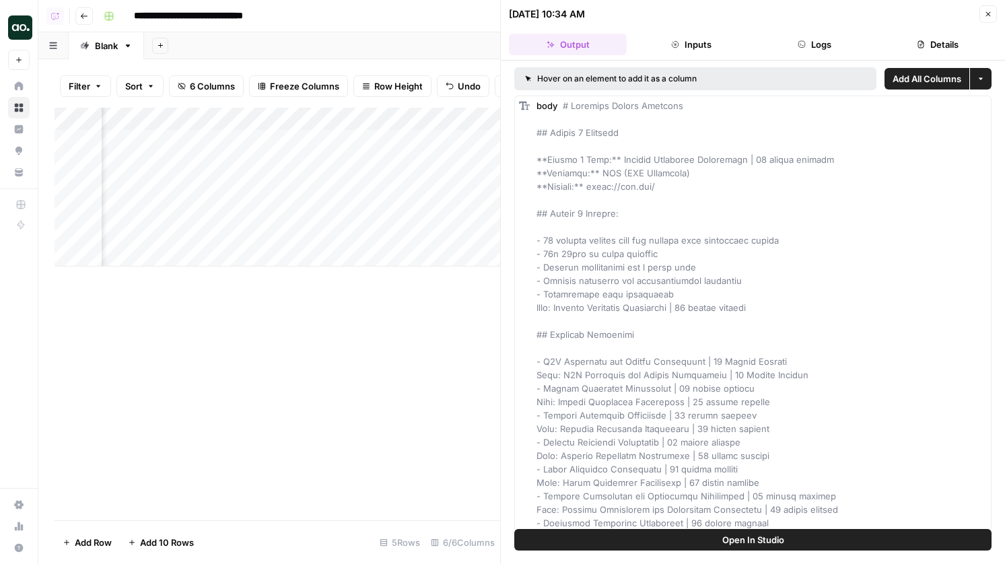
click at [720, 539] on button "Open In Studio" at bounding box center [752, 540] width 477 height 22
click at [421, 137] on div "Add Column" at bounding box center [278, 187] width 446 height 159
click at [399, 195] on div "Add Column" at bounding box center [278, 187] width 446 height 159
click at [806, 542] on button "Open In Studio" at bounding box center [752, 540] width 477 height 22
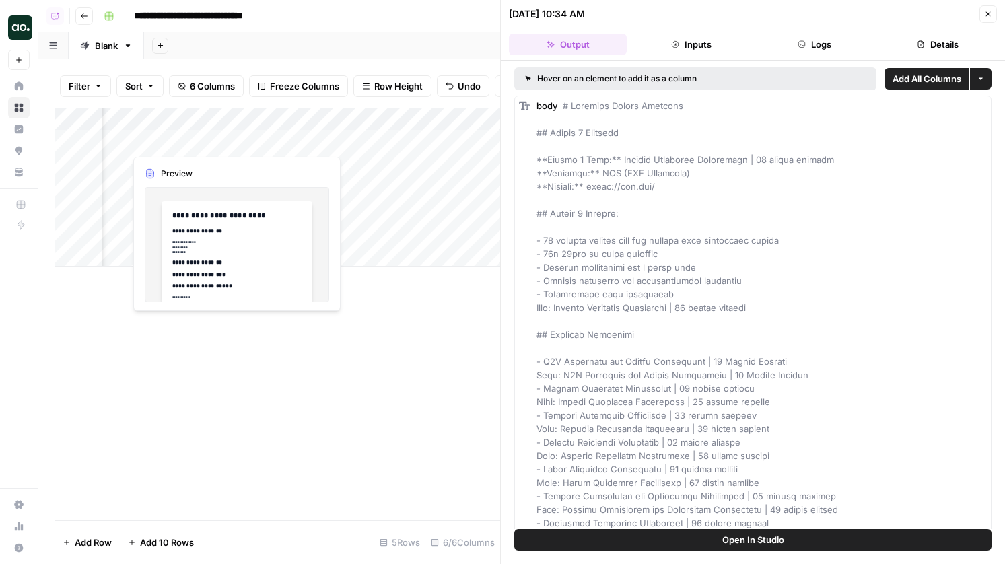
click at [254, 133] on div "Add Column" at bounding box center [278, 187] width 446 height 159
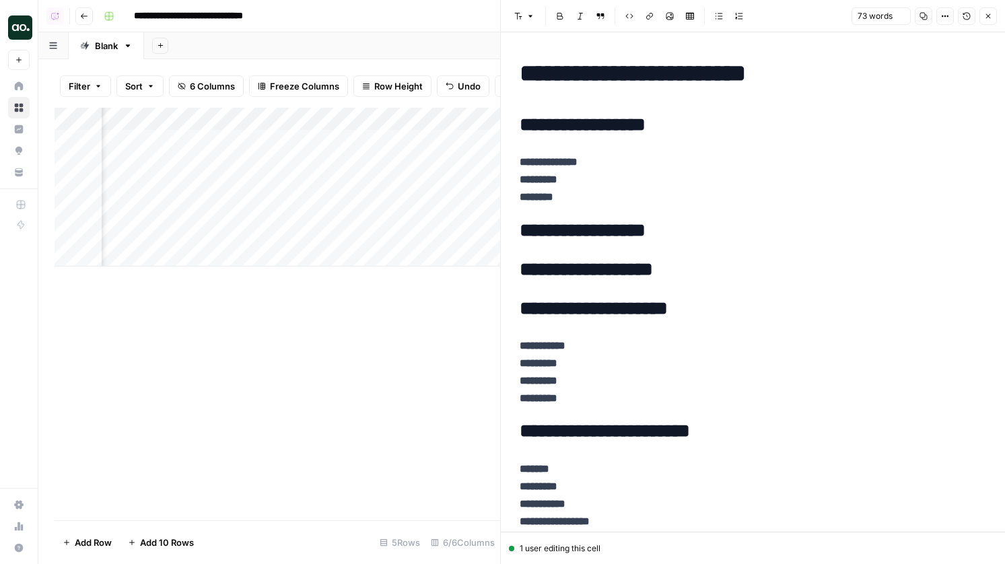
scroll to position [579, 0]
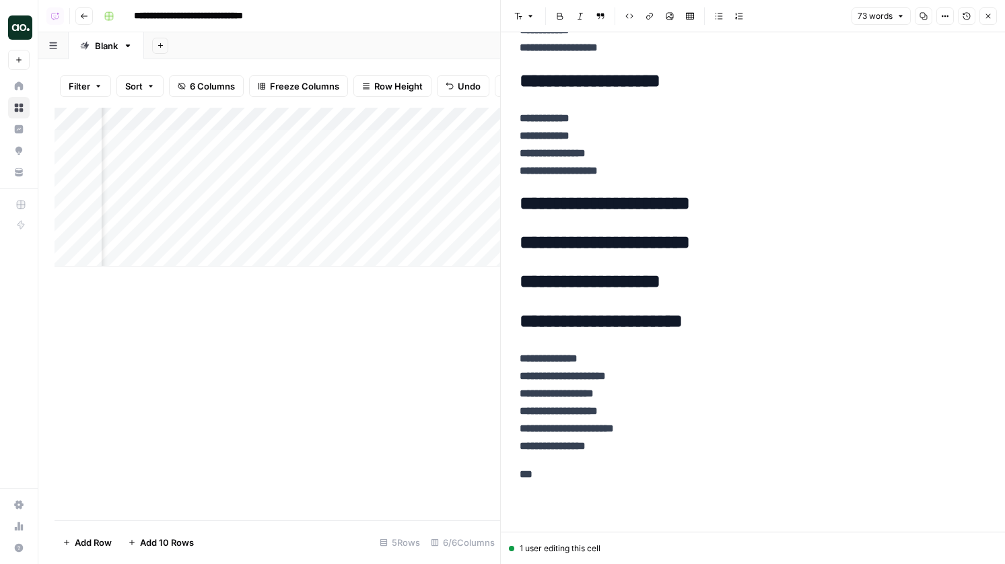
click at [992, 13] on button "Close" at bounding box center [988, 16] width 18 height 18
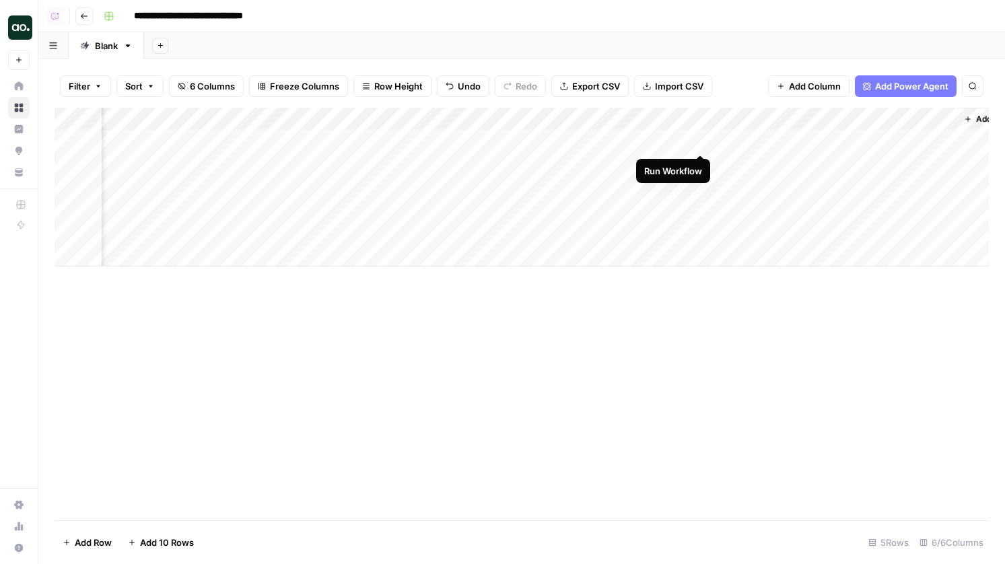
click at [701, 139] on div "Add Column" at bounding box center [522, 187] width 934 height 159
click at [679, 138] on div "Add Column" at bounding box center [522, 187] width 934 height 159
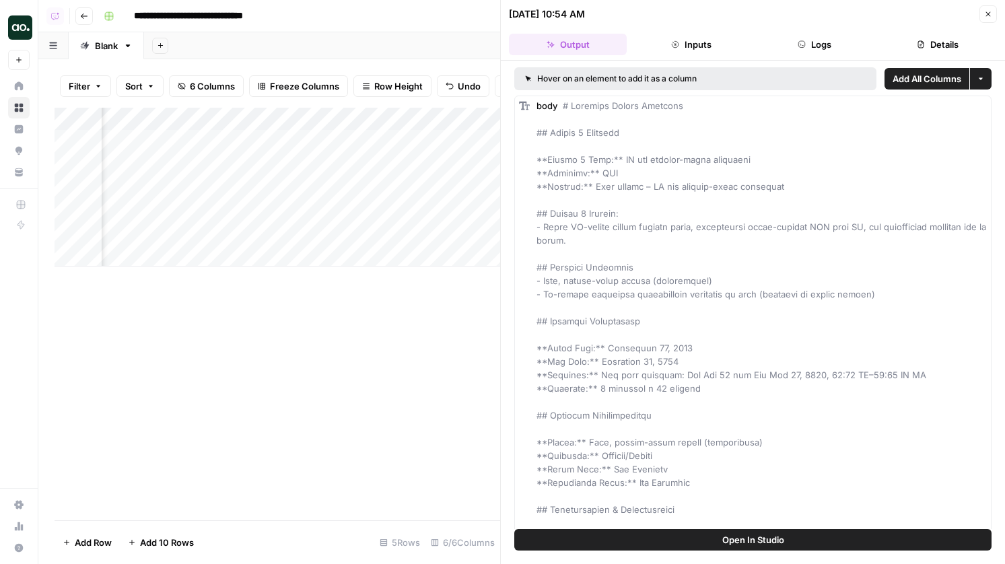
click at [938, 49] on button "Details" at bounding box center [938, 45] width 118 height 22
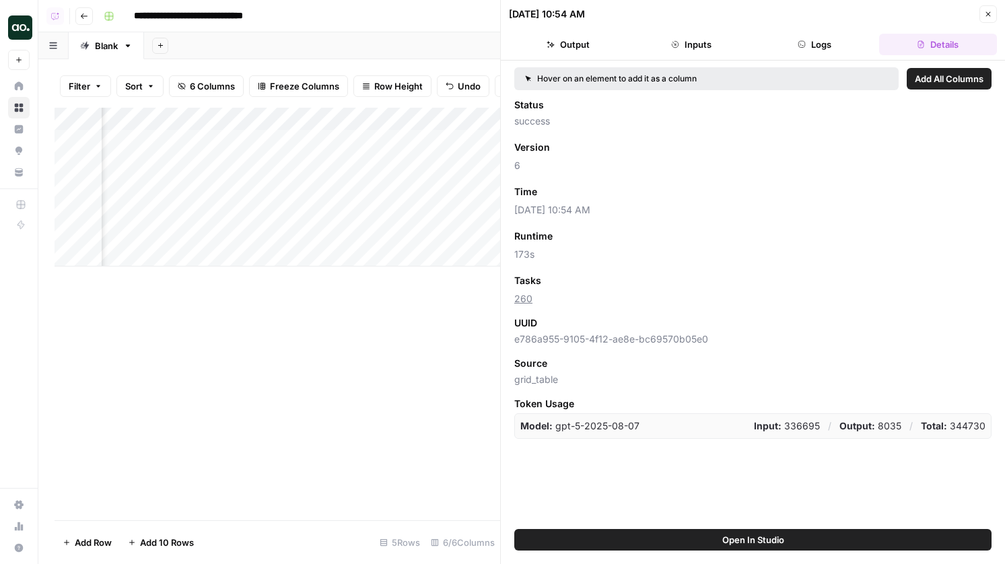
click at [992, 8] on button "Close" at bounding box center [988, 14] width 18 height 18
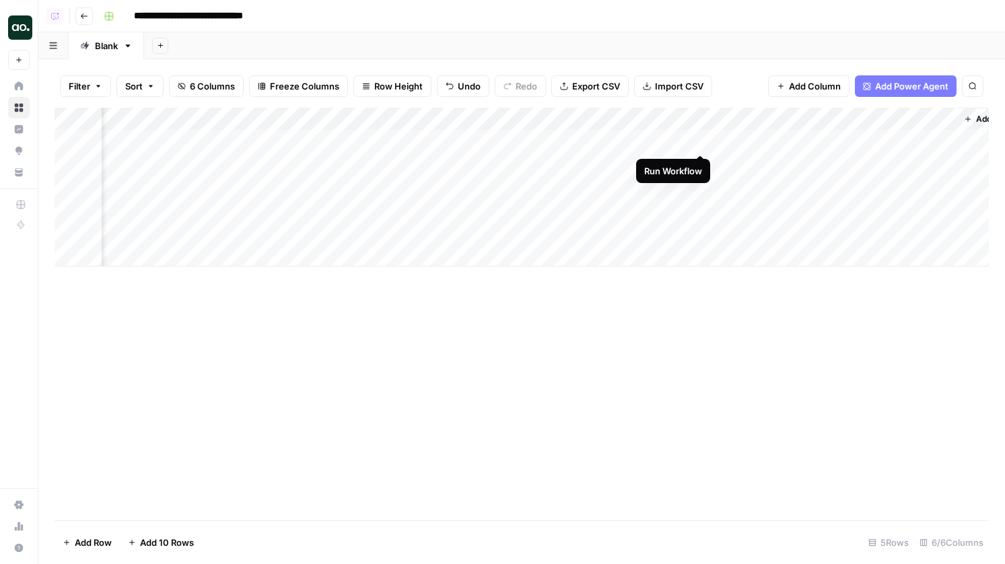
click at [703, 141] on div "Add Column" at bounding box center [522, 187] width 934 height 159
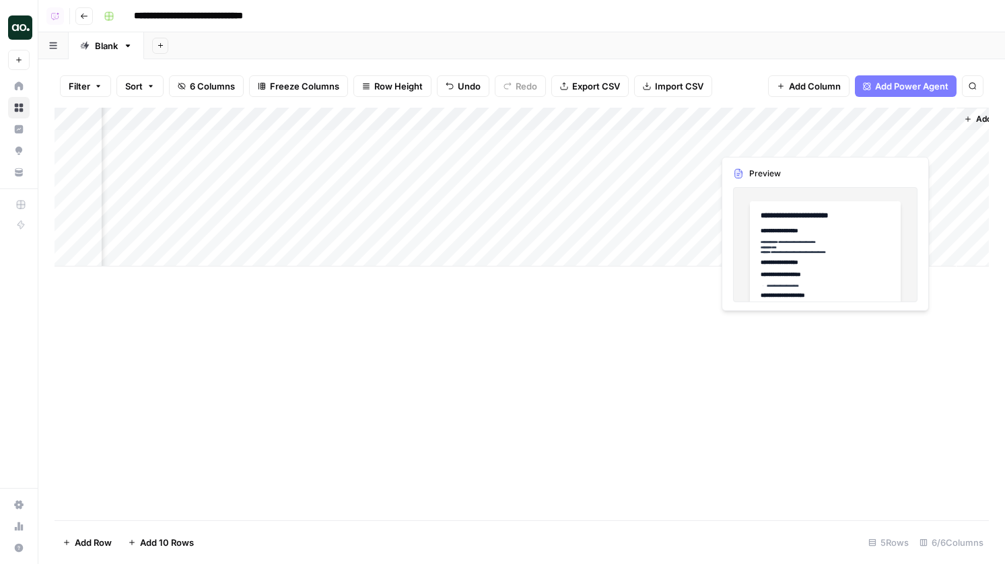
click at [757, 141] on div "Add Column" at bounding box center [522, 187] width 934 height 159
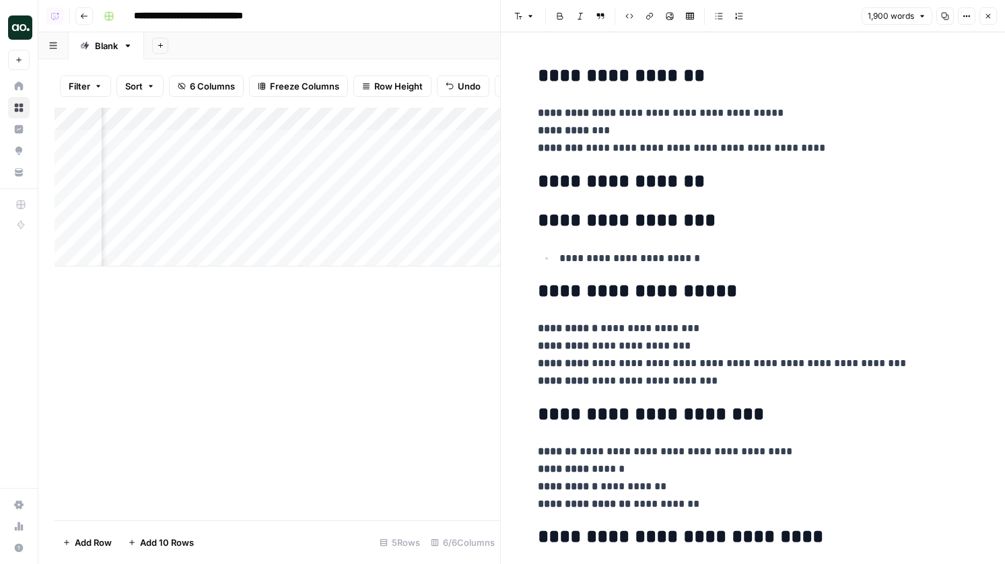
scroll to position [54, 0]
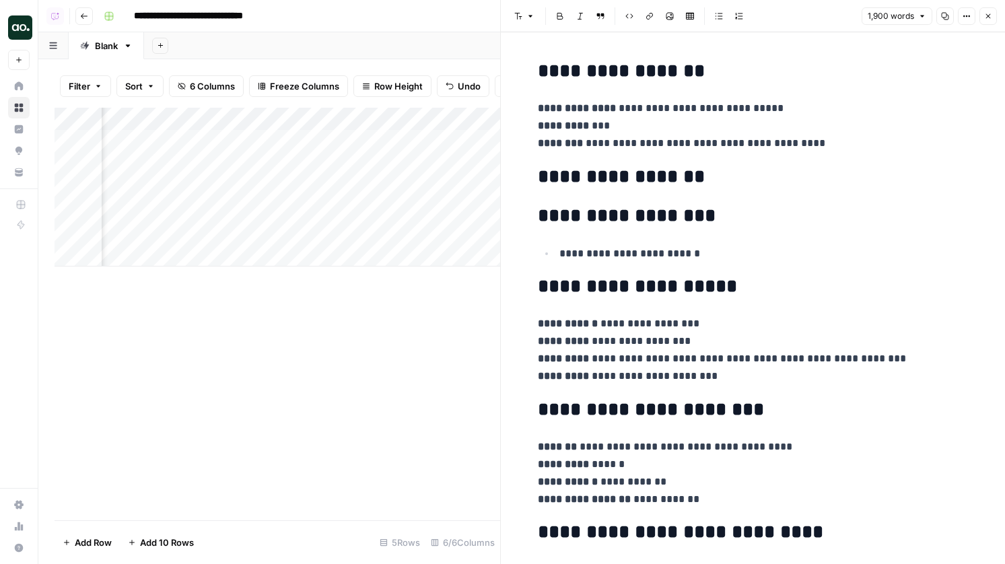
click at [990, 15] on icon "button" at bounding box center [988, 16] width 8 height 8
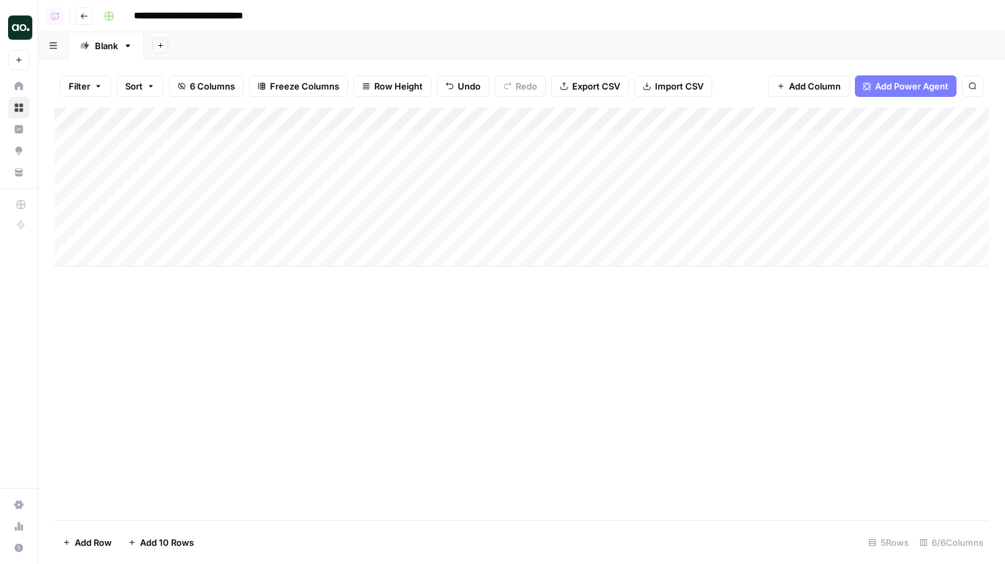
click at [854, 141] on div "Add Column" at bounding box center [522, 187] width 934 height 159
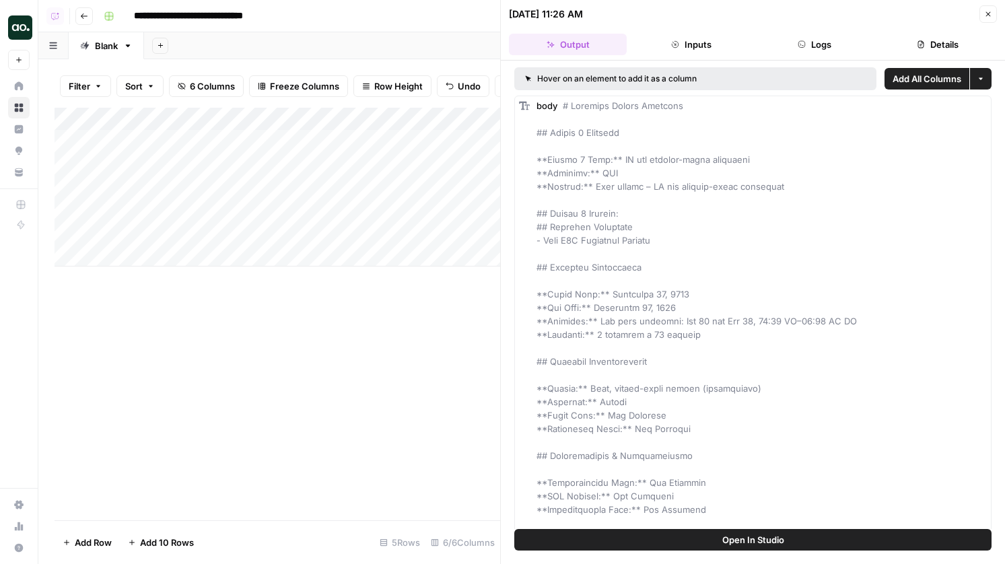
click at [806, 48] on button "Logs" at bounding box center [815, 45] width 118 height 22
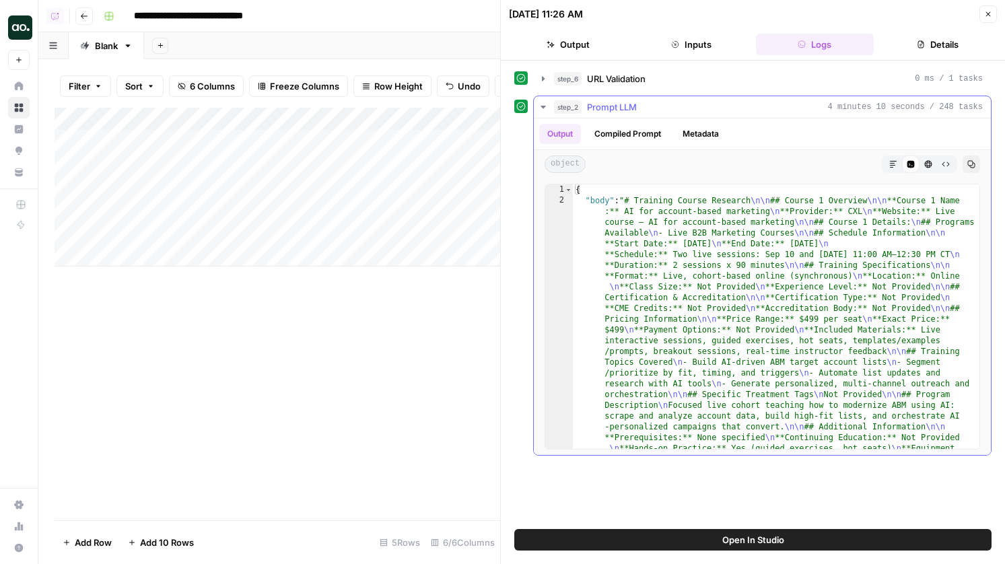
click at [889, 165] on icon "button" at bounding box center [893, 164] width 8 height 8
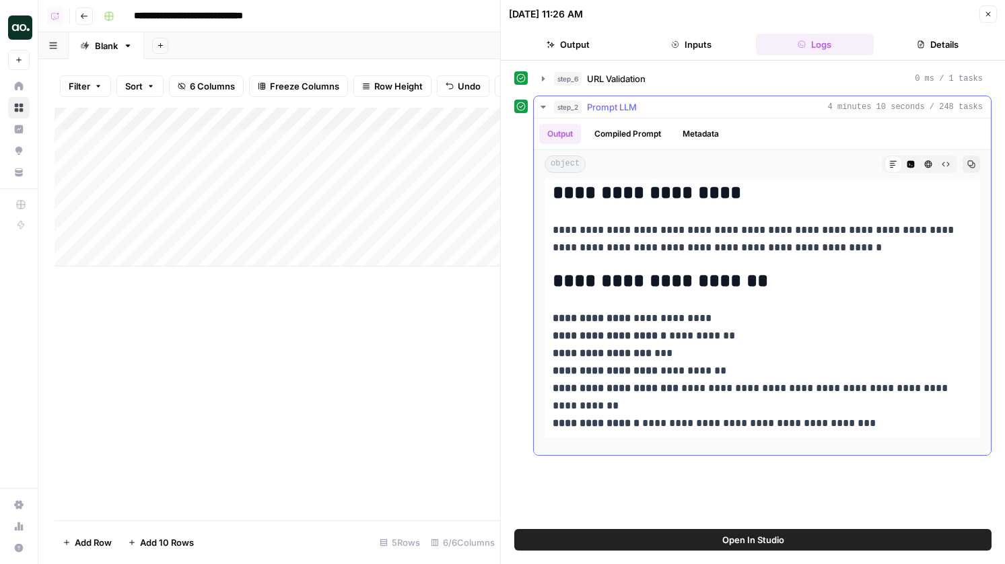
scroll to position [10584, 0]
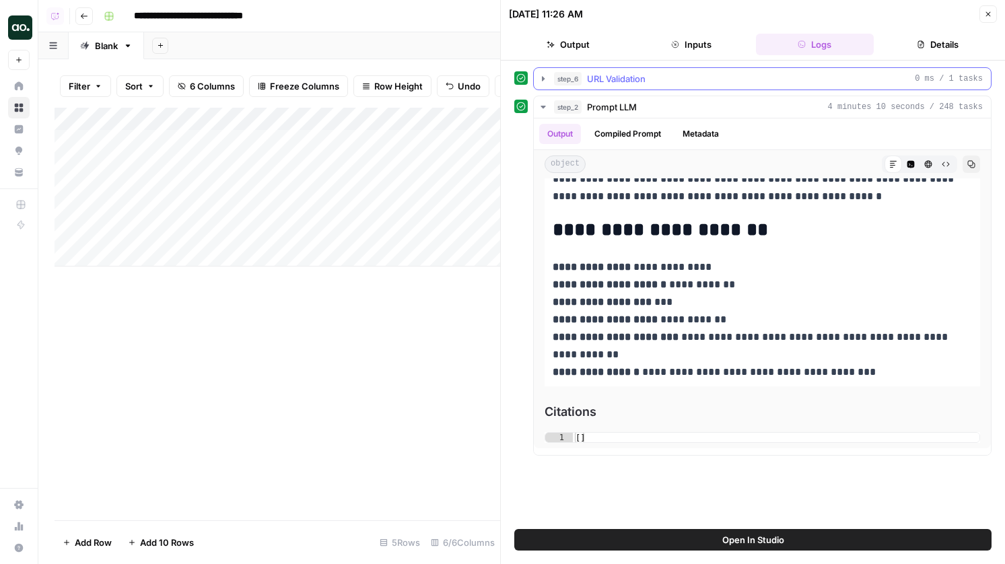
click at [654, 76] on div "step_6 URL Validation 0 ms / 1 tasks" at bounding box center [768, 78] width 429 height 13
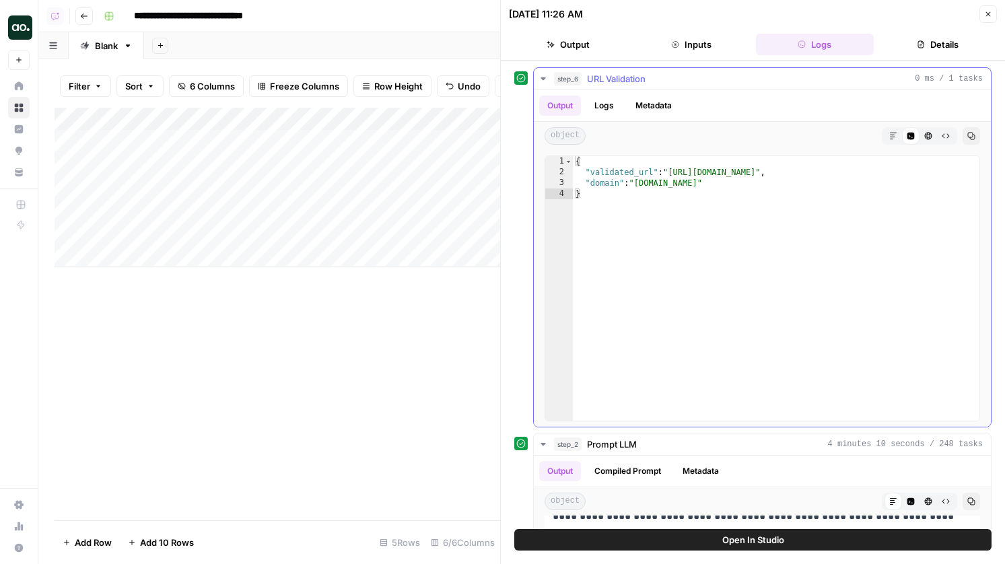
click at [649, 87] on button "step_6 URL Validation 0 ms / 1 tasks" at bounding box center [762, 79] width 457 height 22
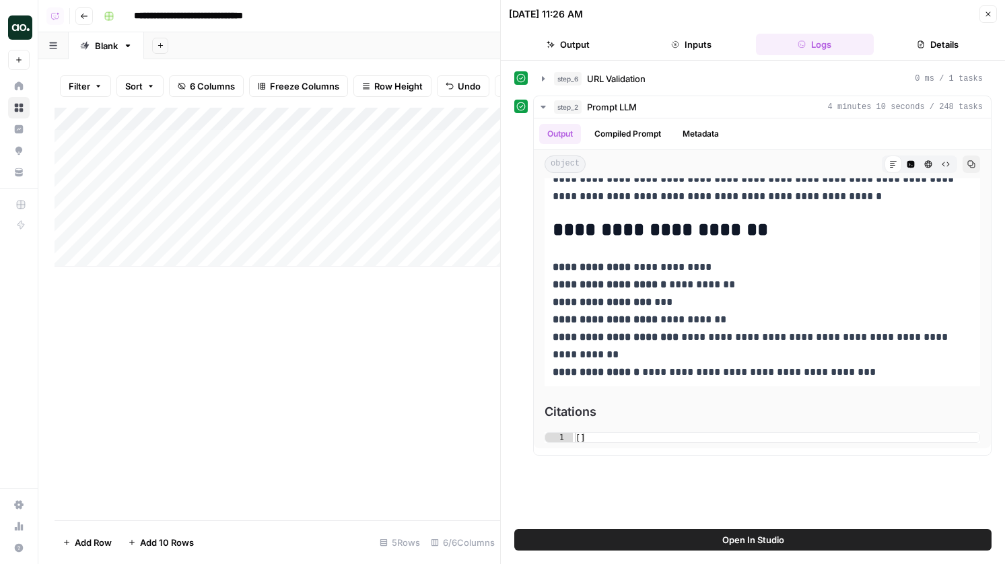
click at [759, 545] on span "Open In Studio" at bounding box center [753, 539] width 62 height 13
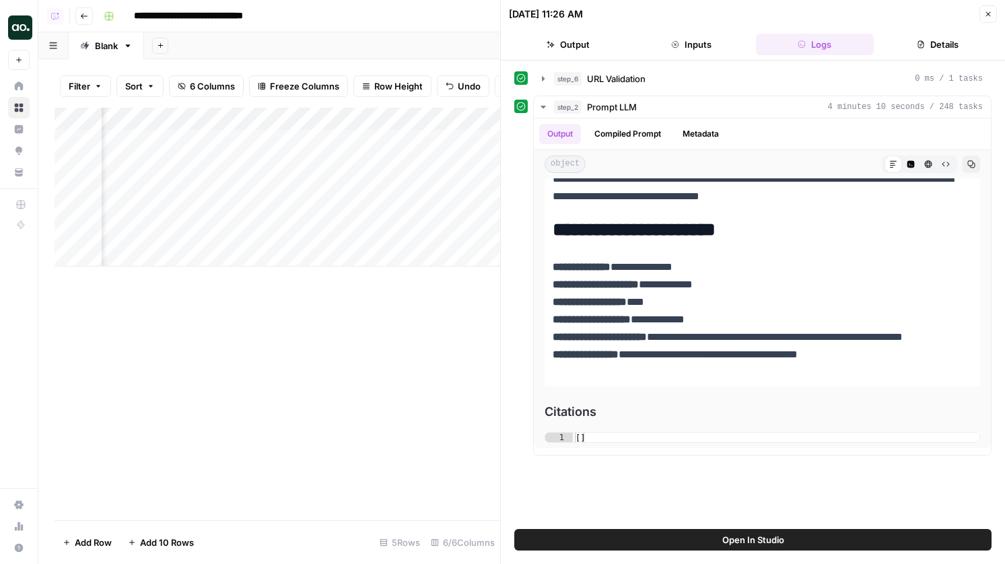
scroll to position [0, 421]
click at [447, 141] on div "Add Column" at bounding box center [278, 187] width 446 height 159
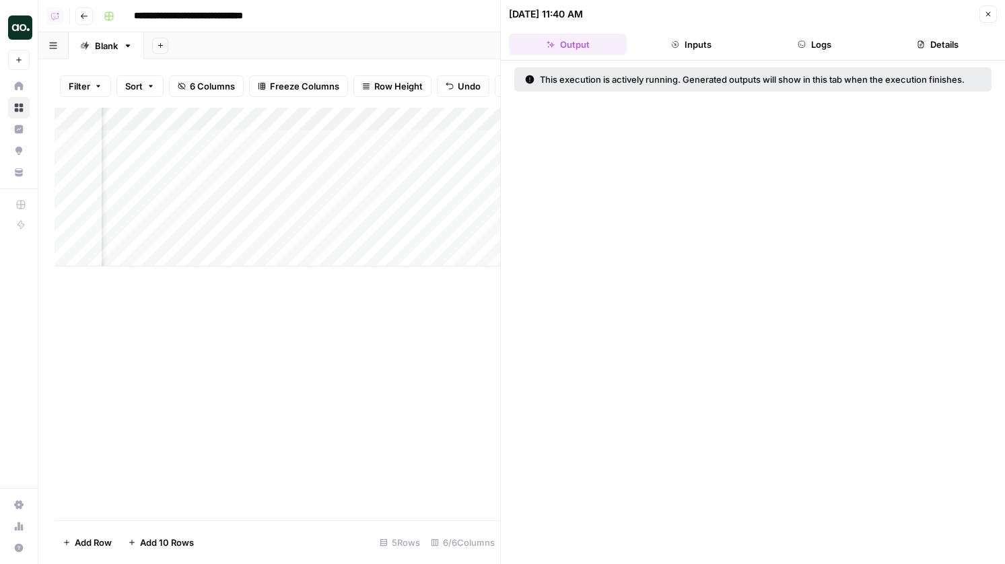
click at [261, 149] on div "Add Column" at bounding box center [278, 187] width 446 height 159
drag, startPoint x: 263, startPoint y: 153, endPoint x: 263, endPoint y: 195, distance: 41.7
click at [263, 195] on div "Add Column" at bounding box center [278, 187] width 446 height 159
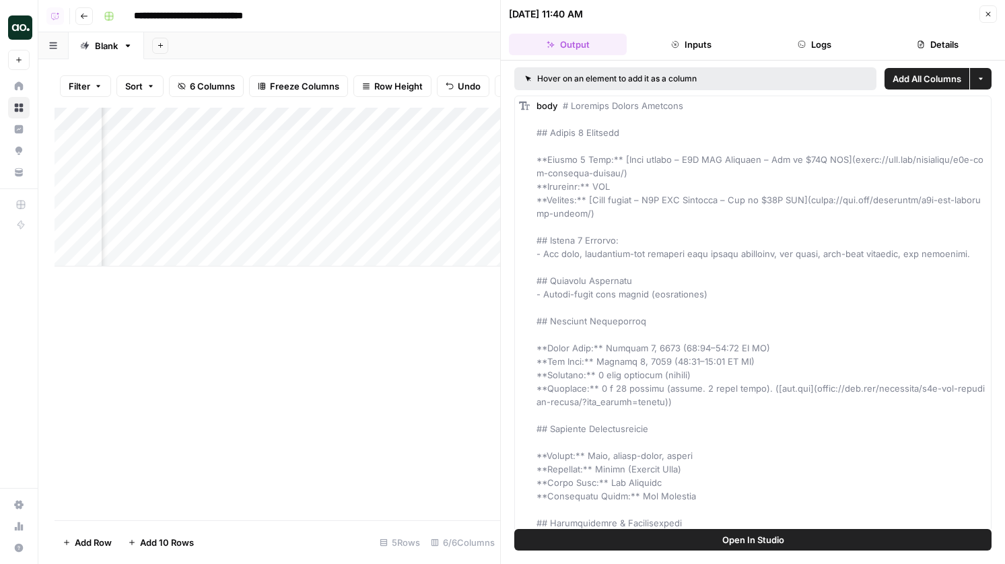
scroll to position [0, 632]
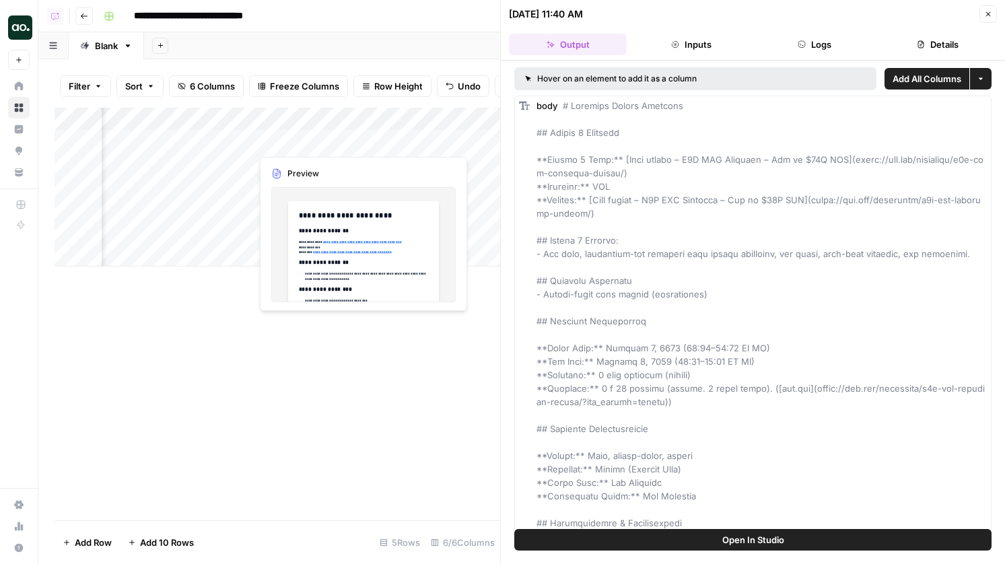
click at [285, 141] on div "Add Column" at bounding box center [278, 187] width 446 height 159
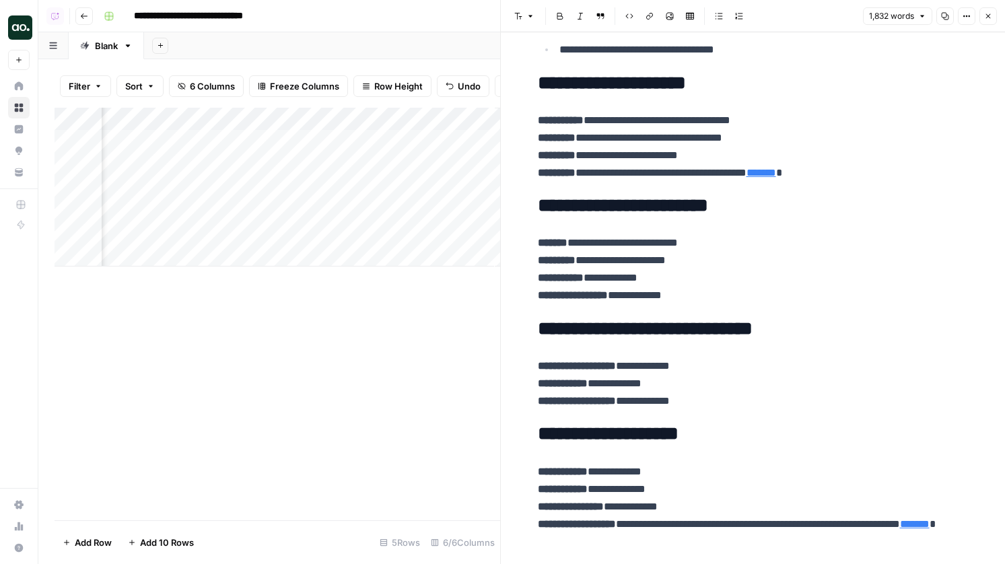
scroll to position [324, 0]
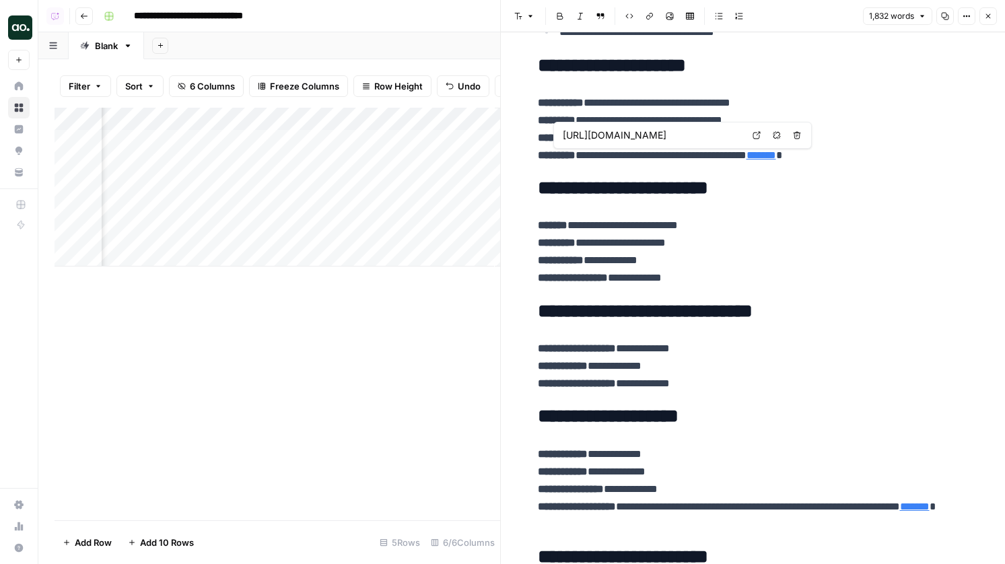
click at [776, 158] on link "*******" at bounding box center [762, 155] width 30 height 10
click at [761, 129] on link "Open in a new tab" at bounding box center [757, 136] width 18 height 18
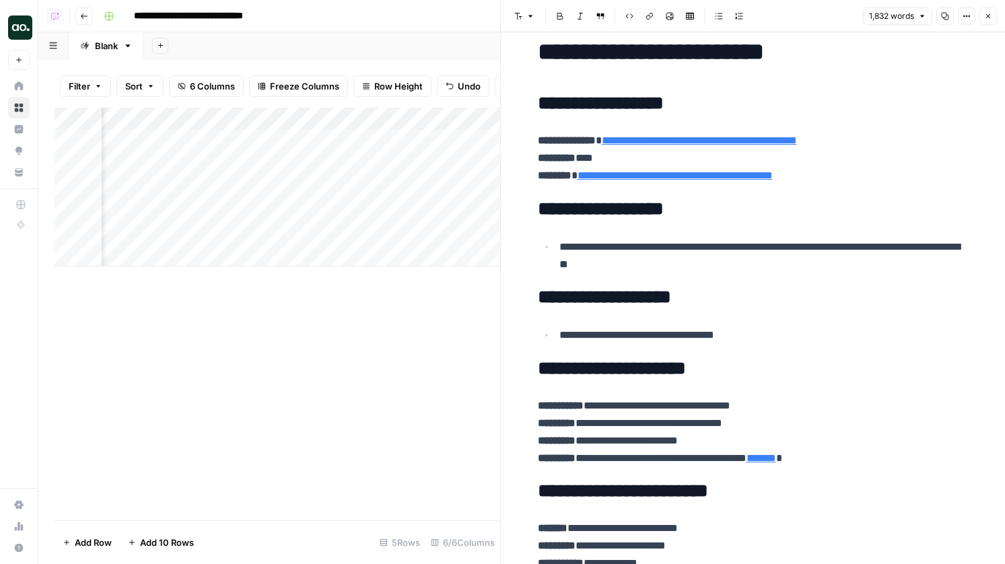
scroll to position [0, 0]
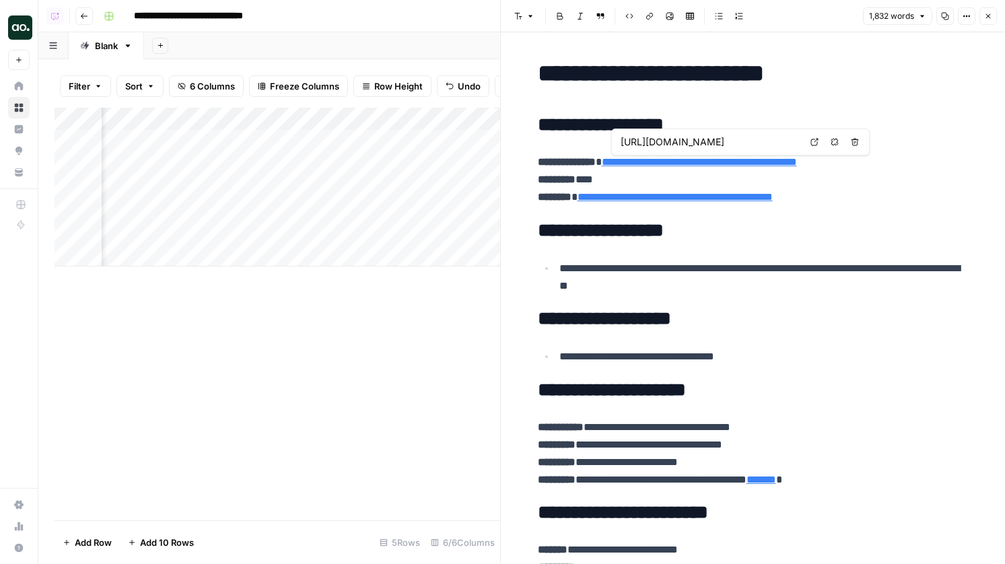
click at [816, 144] on icon at bounding box center [815, 142] width 8 height 8
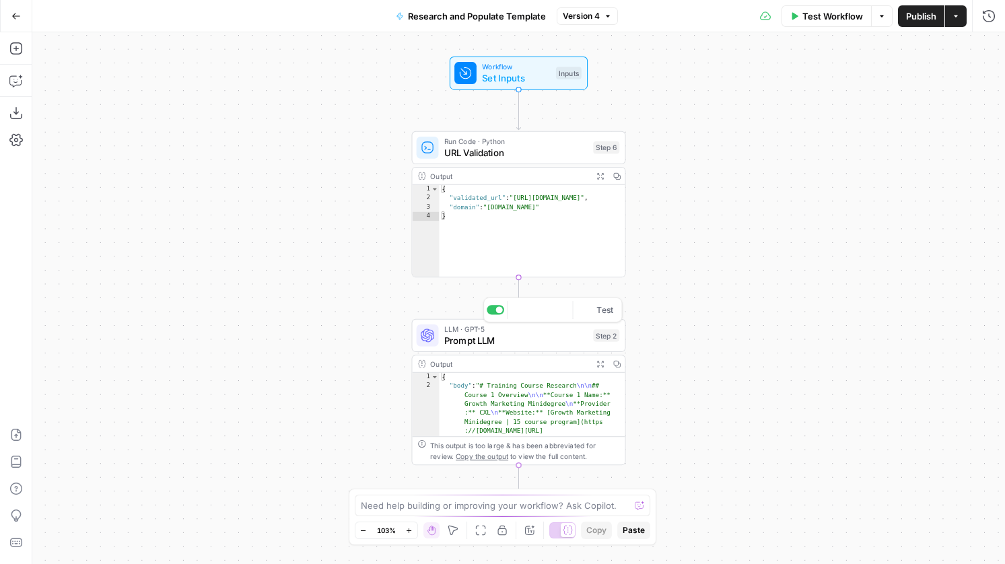
click at [503, 349] on div "LLM · GPT-5 Prompt LLM Step 2 Copy step Delete step Add Note Test" at bounding box center [518, 335] width 214 height 33
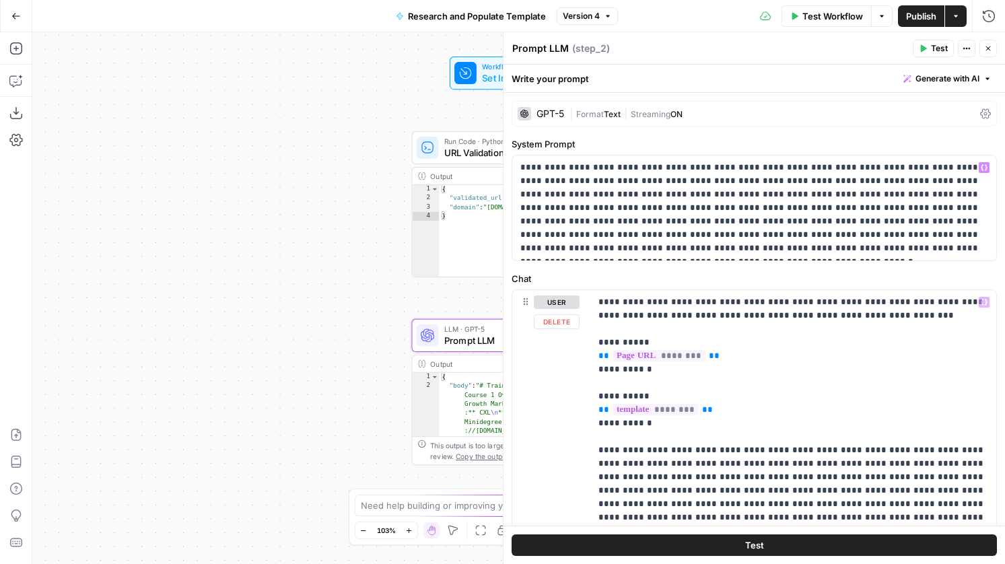
scroll to position [103, 0]
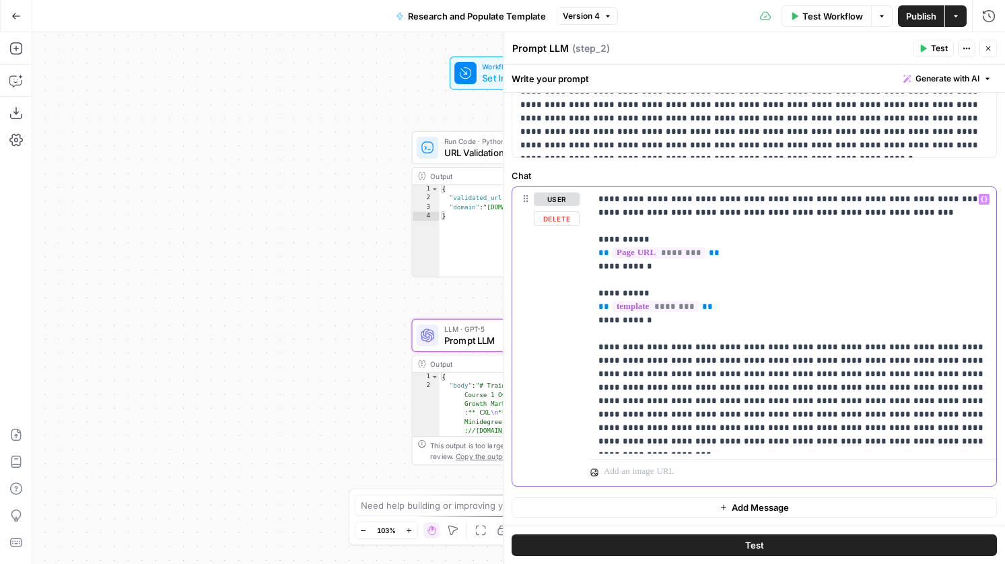
click at [704, 318] on p "**********" at bounding box center [793, 321] width 390 height 256
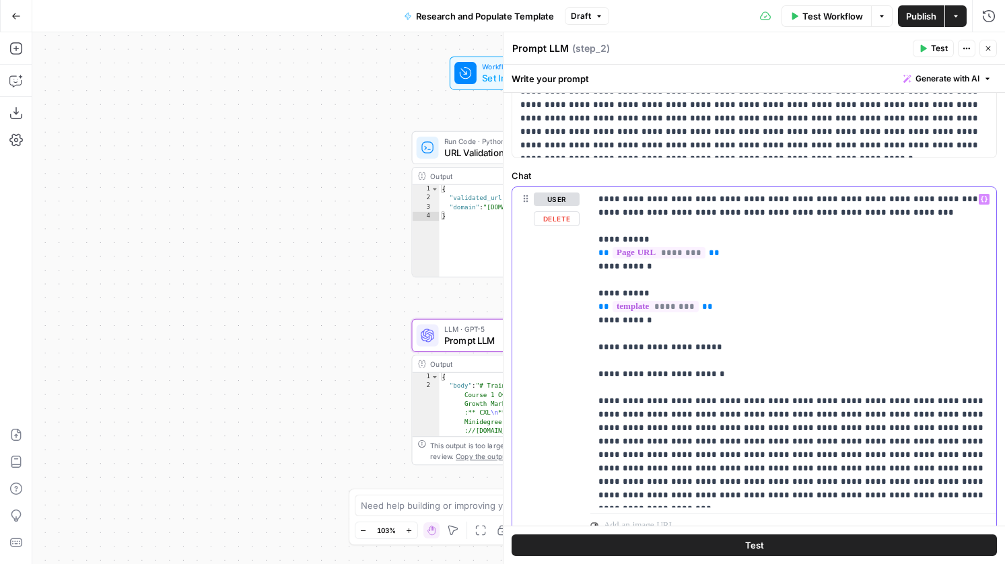
click at [643, 364] on p "**********" at bounding box center [793, 348] width 390 height 310
click at [462, 79] on icon at bounding box center [465, 73] width 14 height 14
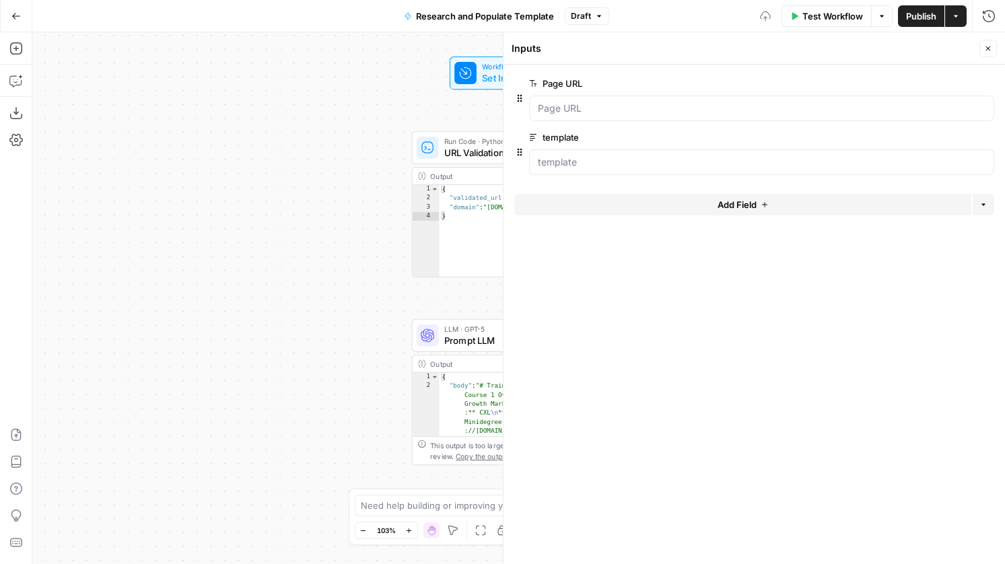
click at [593, 199] on button "Add Field" at bounding box center [742, 205] width 457 height 22
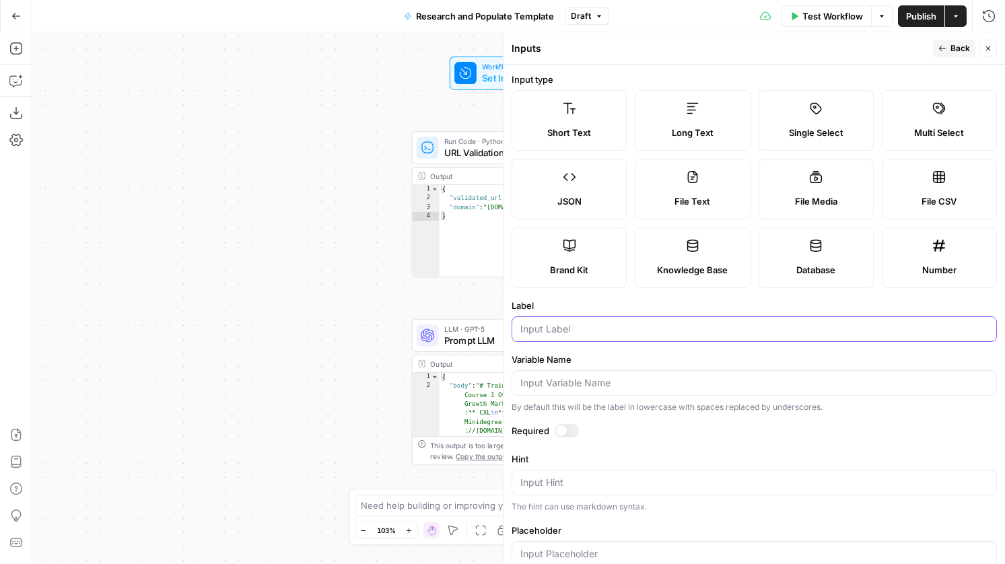
click at [588, 329] on input "Label" at bounding box center [754, 328] width 468 height 13
type input "additional instructions"
click at [456, 338] on span "Prompt LLM" at bounding box center [515, 340] width 143 height 14
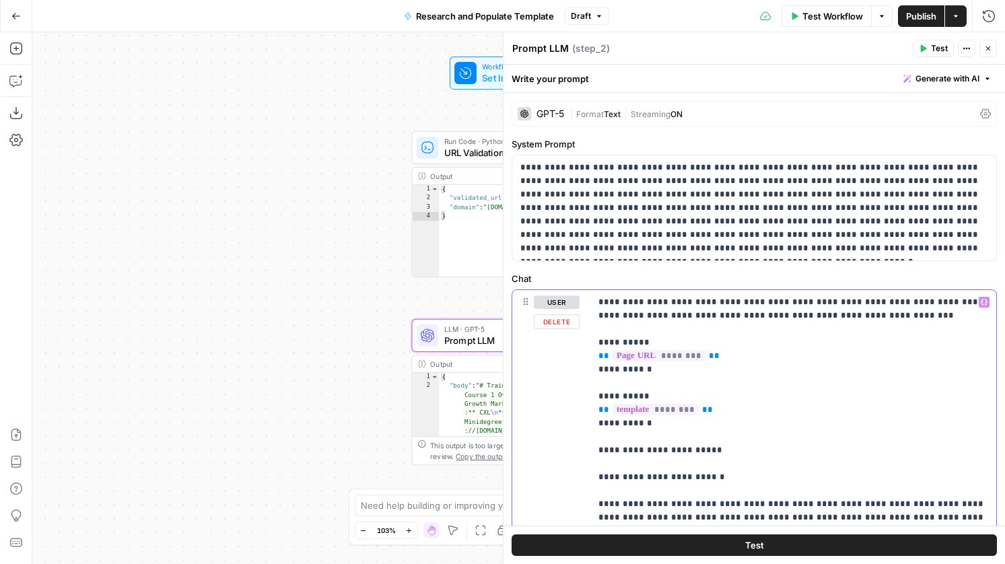
click at [640, 460] on p "**********" at bounding box center [793, 451] width 390 height 310
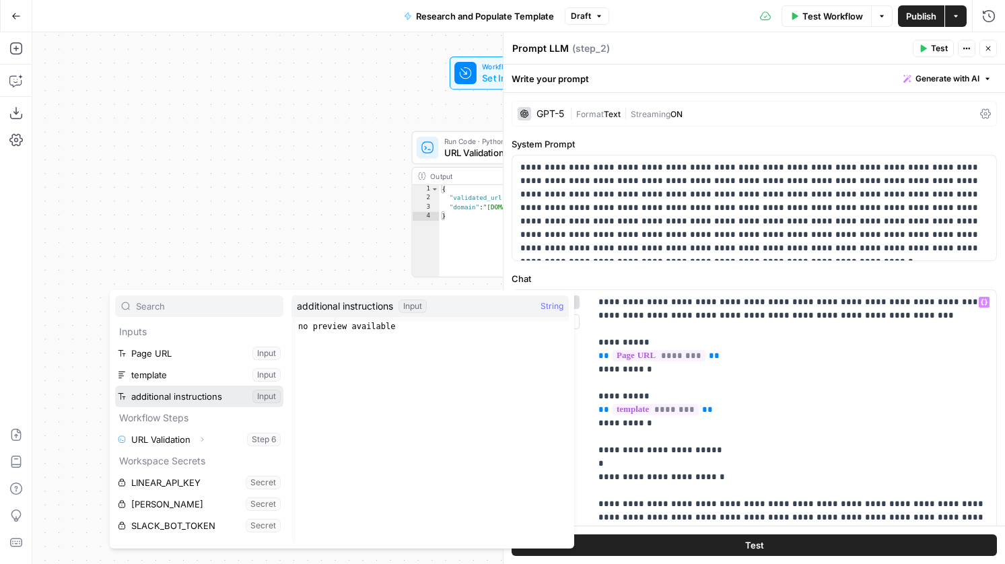
click at [205, 392] on button "Select variable additional instructions" at bounding box center [199, 397] width 168 height 22
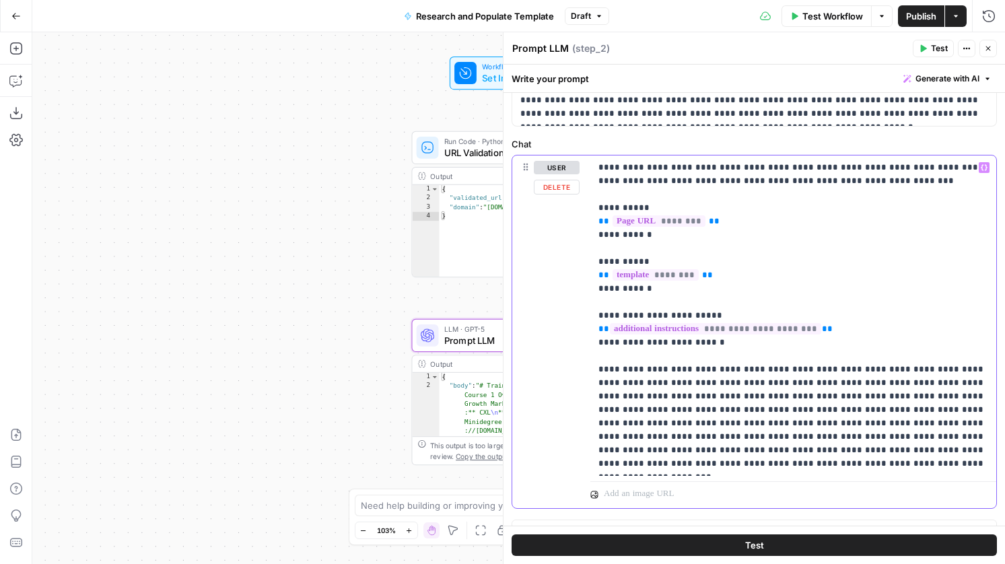
scroll to position [157, 0]
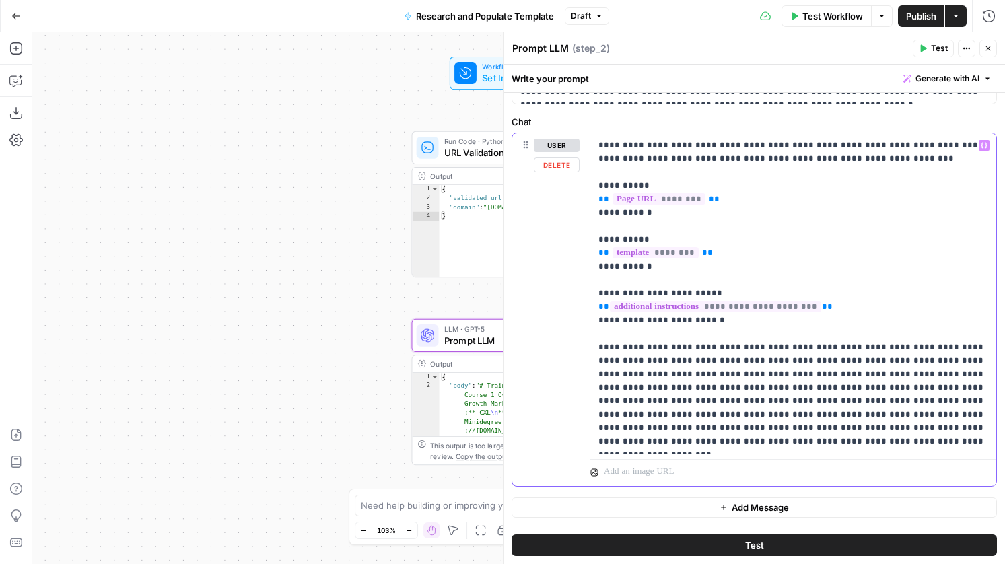
click at [893, 159] on p "**********" at bounding box center [793, 294] width 390 height 310
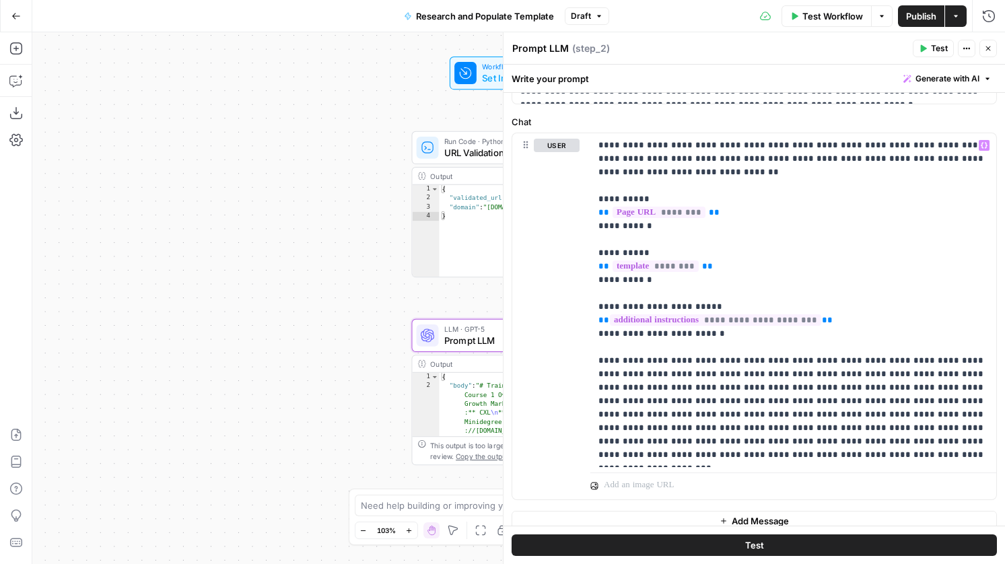
click at [922, 13] on span "Publish" at bounding box center [921, 15] width 30 height 13
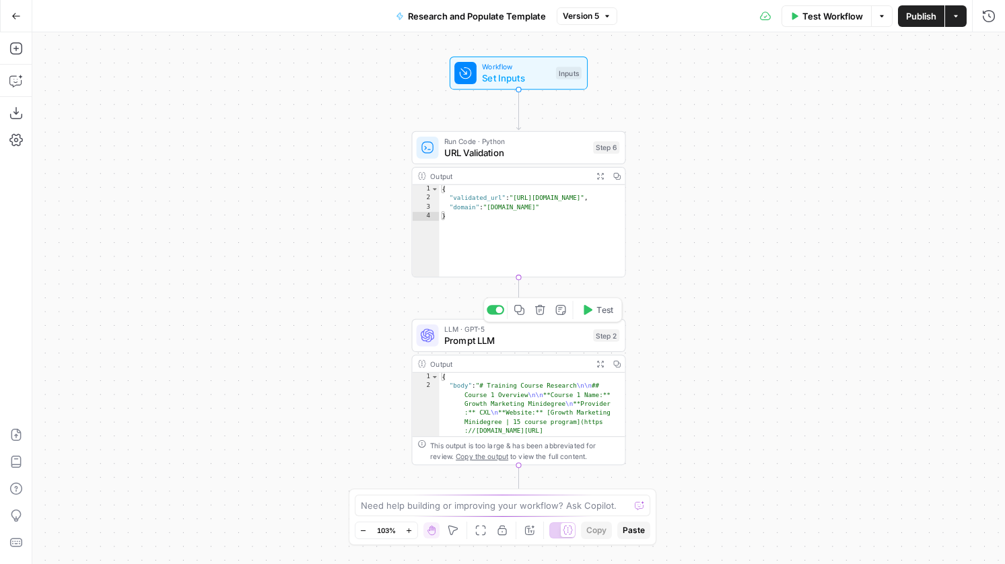
click at [518, 339] on span "Prompt LLM" at bounding box center [515, 340] width 143 height 14
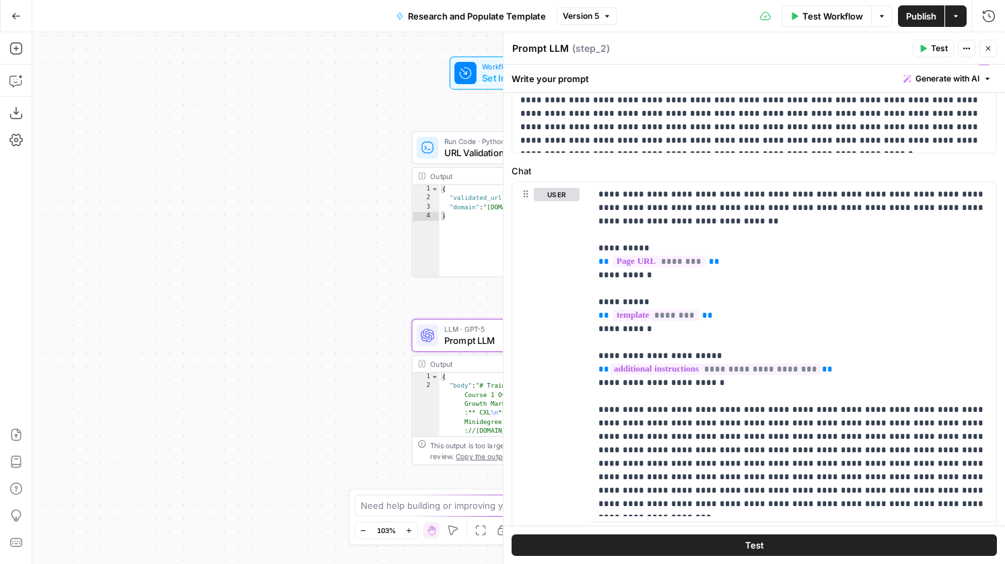
scroll to position [170, 0]
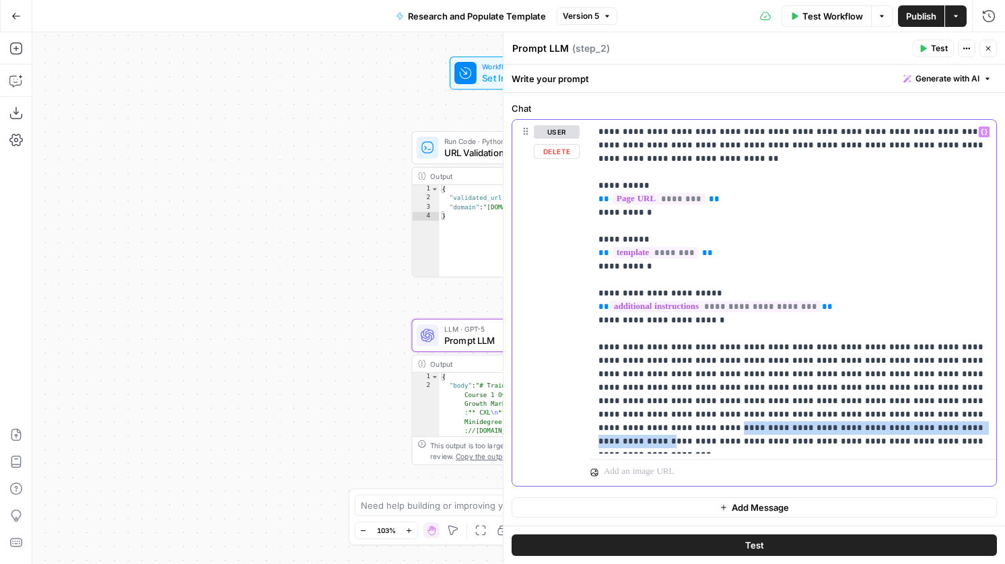
drag, startPoint x: 702, startPoint y: 426, endPoint x: 815, endPoint y: 413, distance: 113.8
click at [815, 413] on p "**********" at bounding box center [793, 286] width 390 height 323
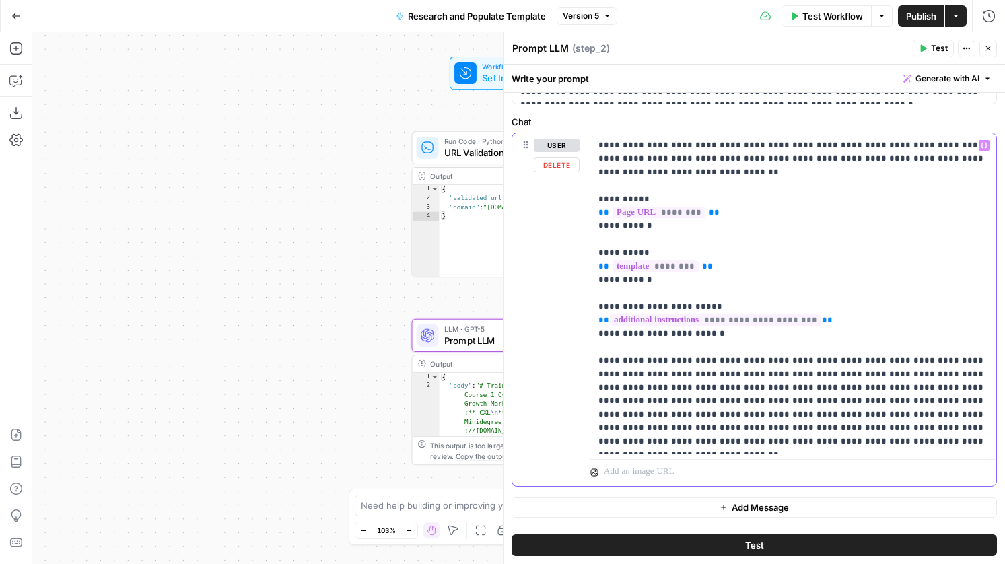
click at [700, 174] on p "**********" at bounding box center [793, 294] width 390 height 310
click at [876, 160] on p "**********" at bounding box center [793, 294] width 390 height 310
click at [875, 160] on p "**********" at bounding box center [793, 294] width 390 height 310
click at [872, 159] on p "**********" at bounding box center [793, 294] width 390 height 310
click at [989, 51] on icon "button" at bounding box center [988, 48] width 8 height 8
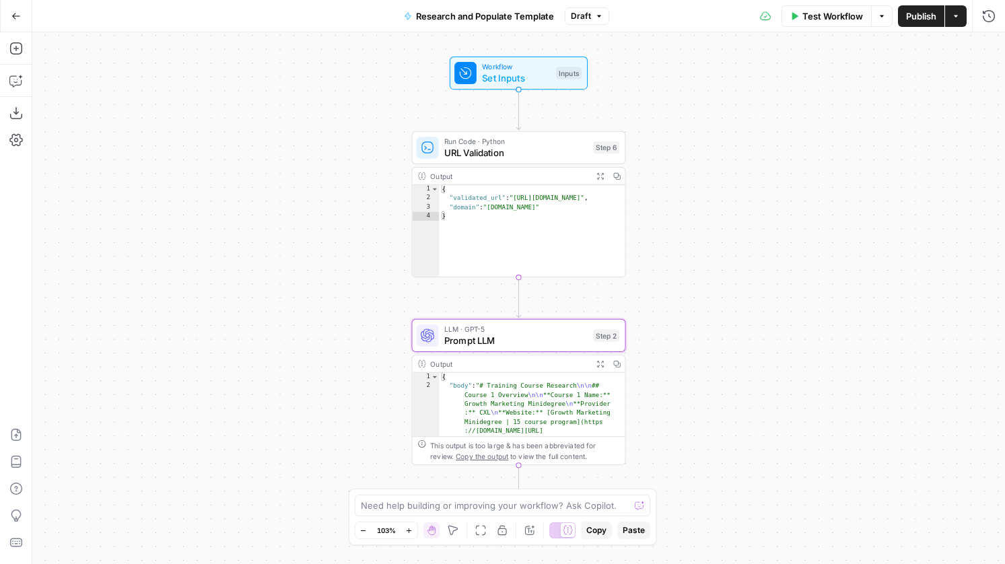
click at [906, 18] on span "Publish" at bounding box center [921, 15] width 30 height 13
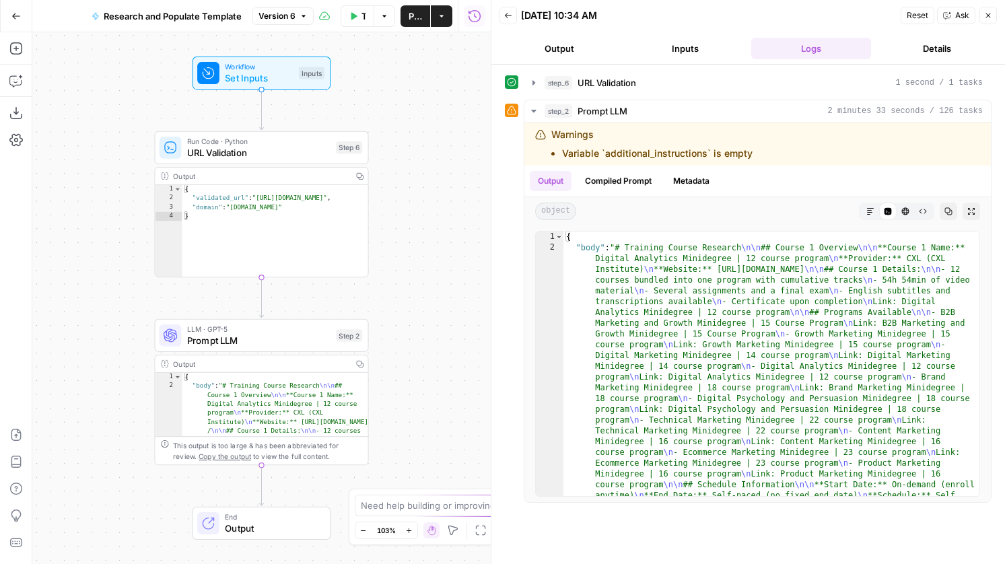
click at [314, 76] on div "Inputs" at bounding box center [312, 73] width 26 height 12
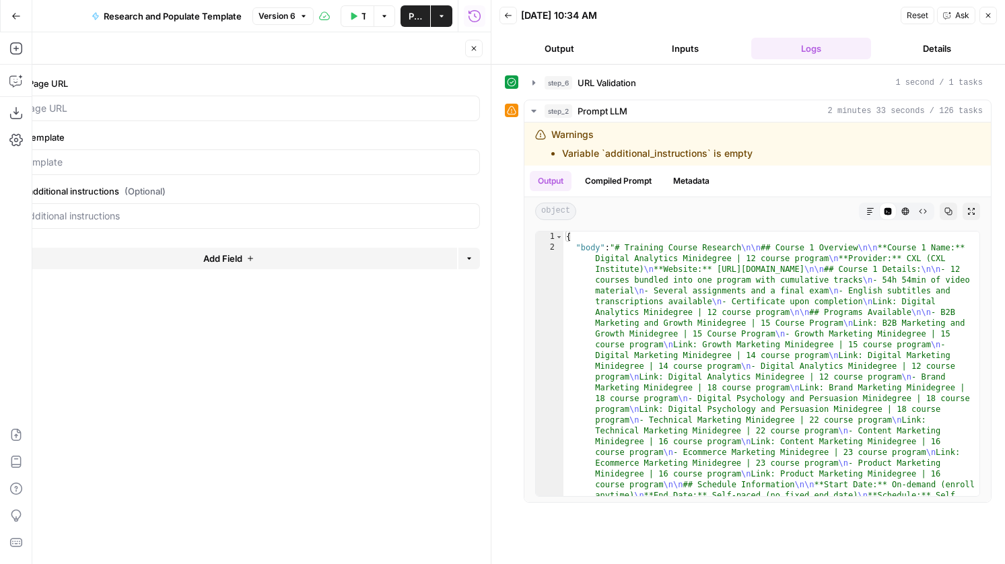
click at [481, 49] on button "Close" at bounding box center [474, 49] width 18 height 18
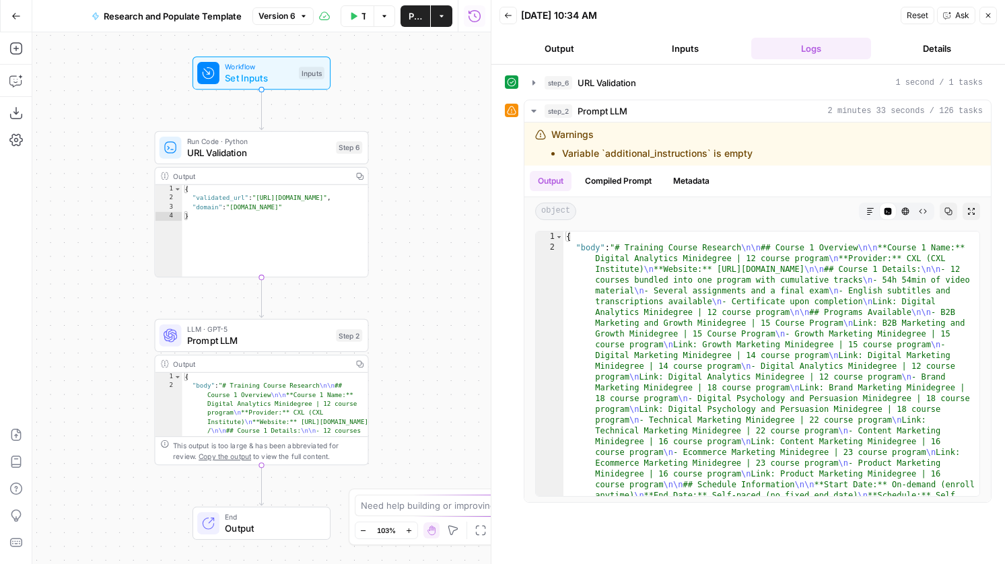
click at [355, 22] on button "Test Workflow" at bounding box center [358, 16] width 34 height 22
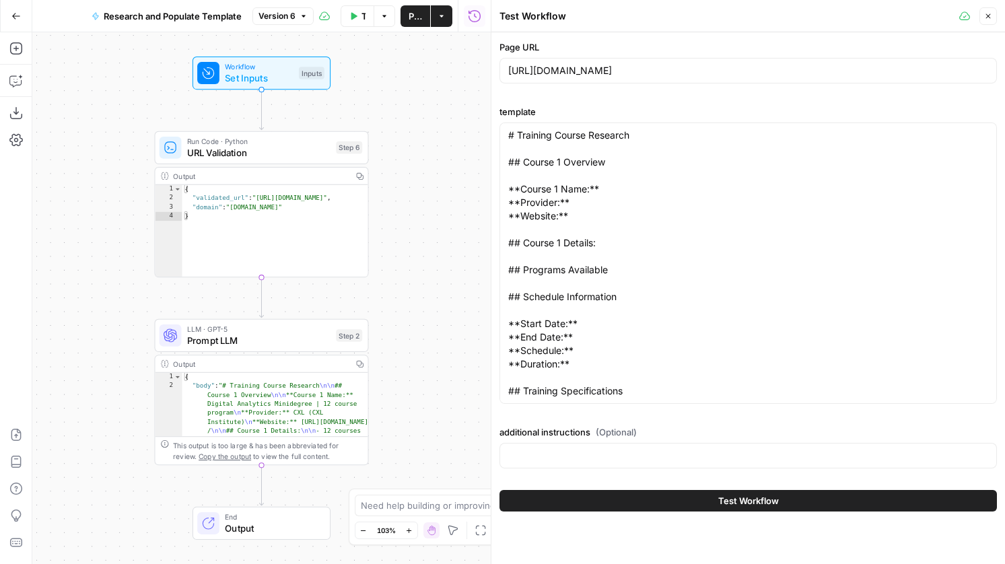
click at [656, 465] on div at bounding box center [748, 456] width 497 height 26
paste input "Only include courses with dates in [DATE], only include courses that have a syn…"
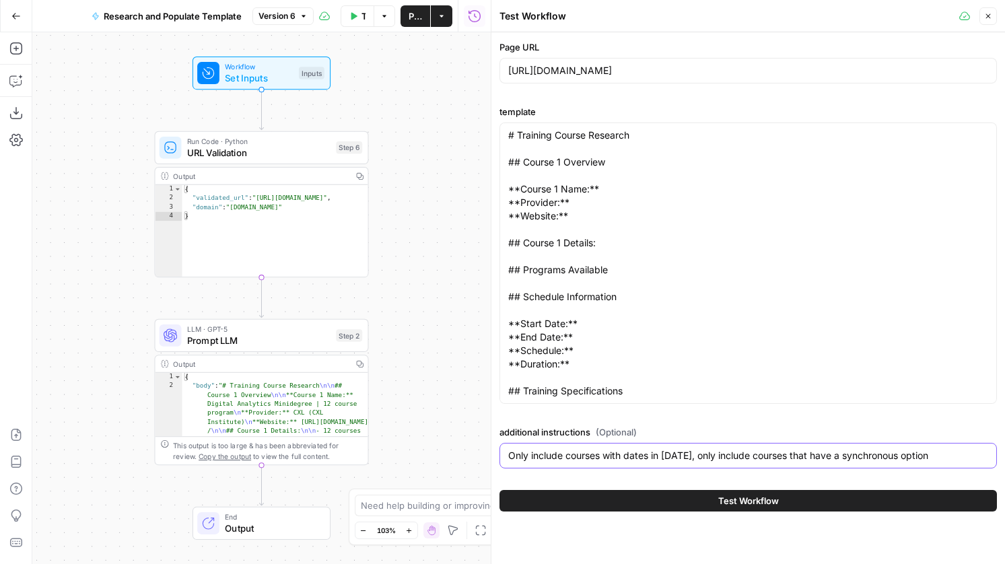
type input "Only include courses with dates in [DATE], only include courses that have a syn…"
click at [621, 495] on button "Test Workflow" at bounding box center [748, 501] width 497 height 22
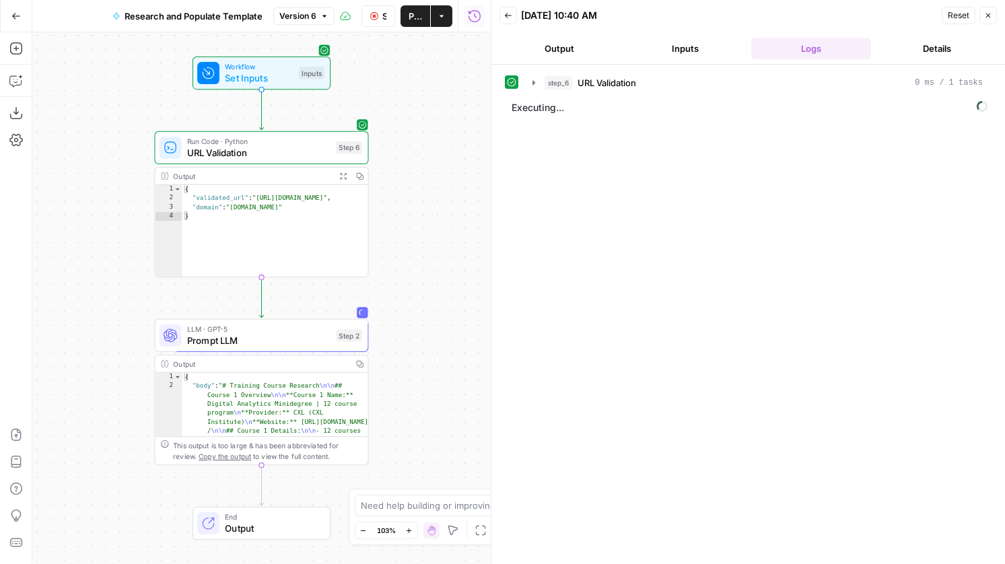
click at [989, 14] on icon "button" at bounding box center [988, 15] width 5 height 5
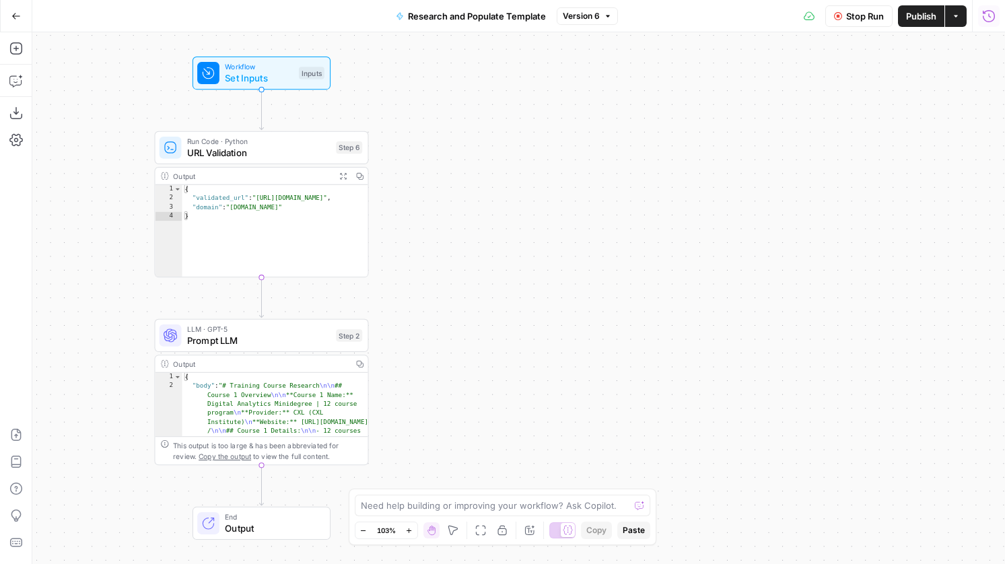
click at [991, 14] on icon "button" at bounding box center [988, 15] width 13 height 13
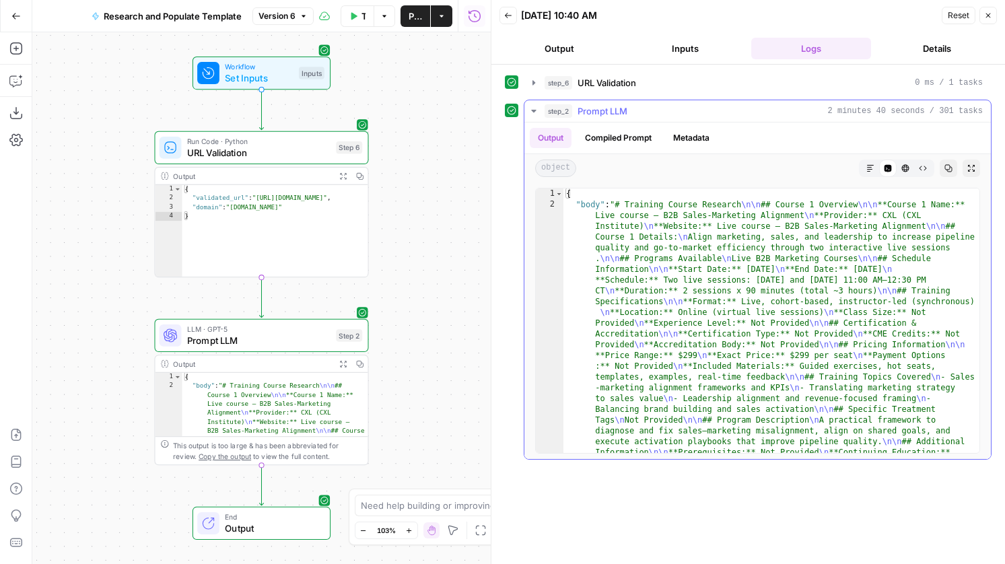
click at [867, 164] on button "Markdown" at bounding box center [871, 169] width 18 height 18
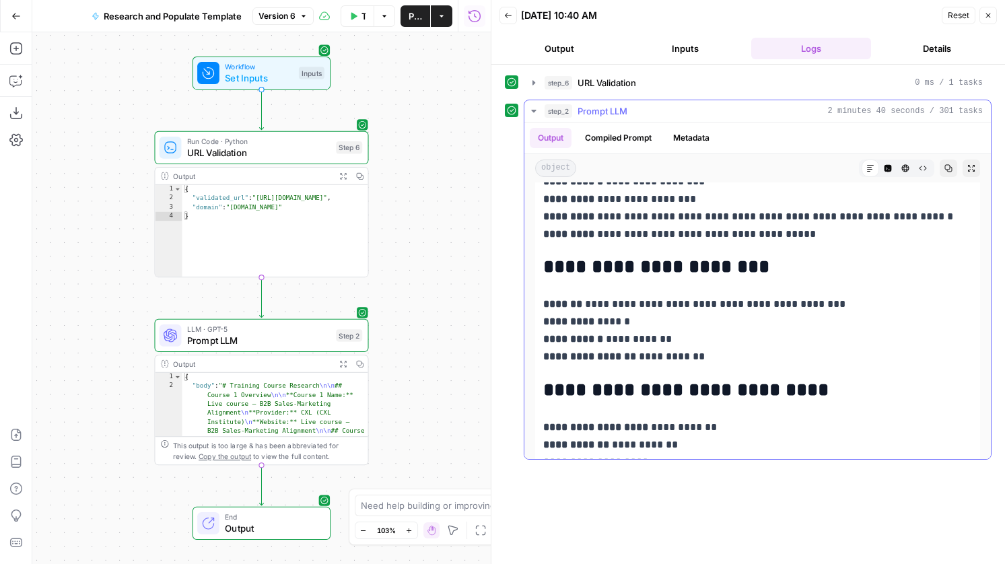
scroll to position [5738, 0]
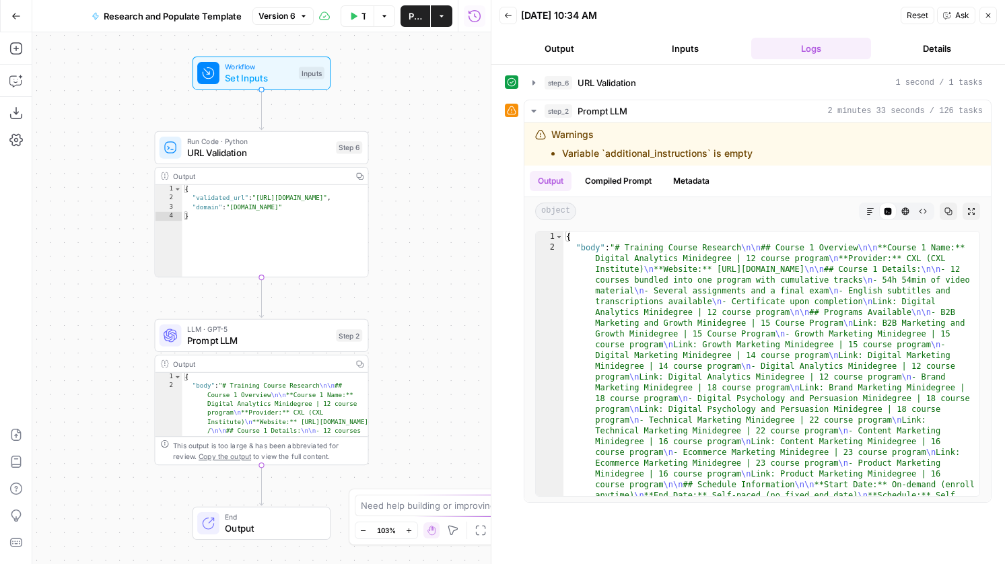
click at [994, 14] on button "Close" at bounding box center [988, 16] width 18 height 18
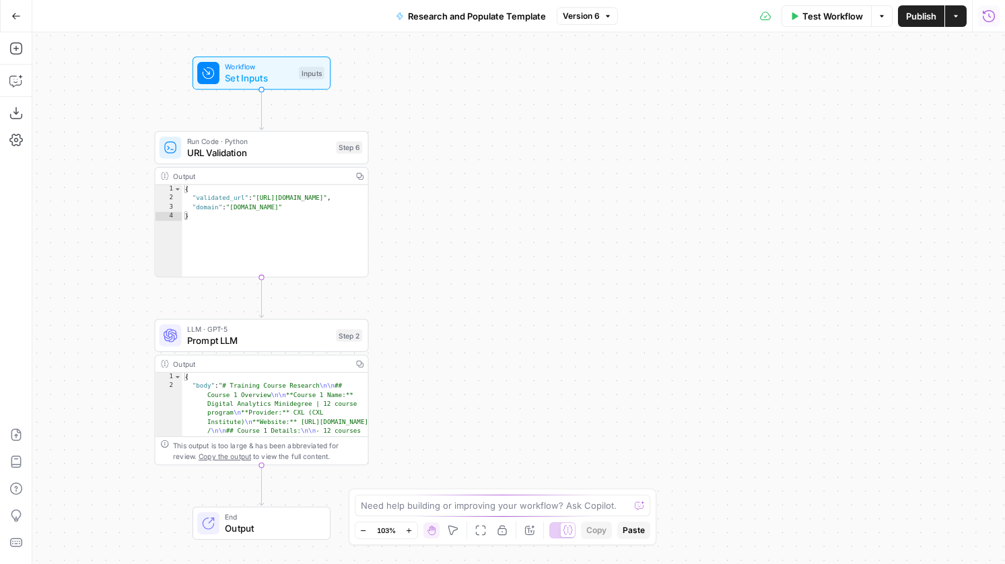
click at [995, 18] on icon "button" at bounding box center [988, 15] width 13 height 13
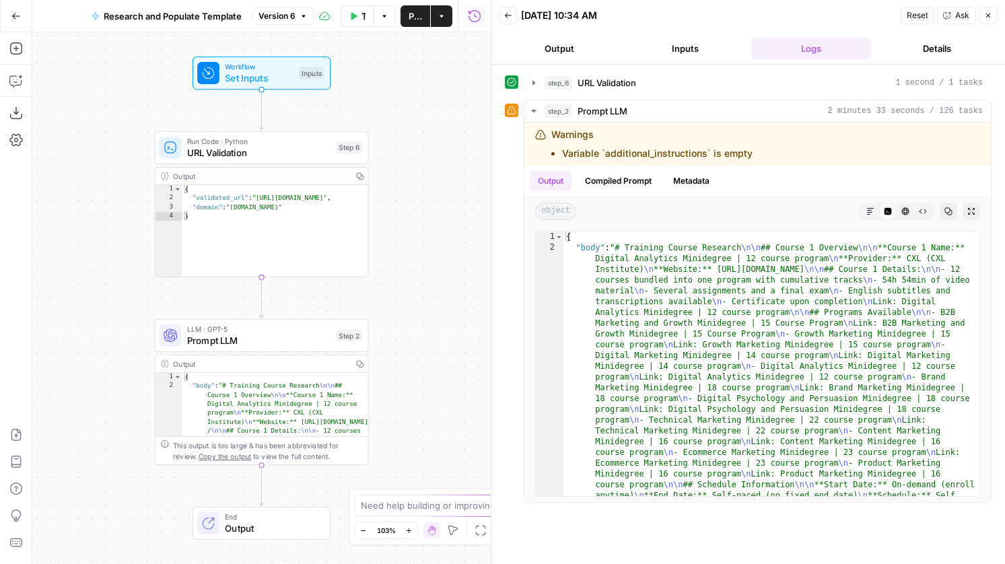
click at [931, 51] on button "Details" at bounding box center [936, 49] width 121 height 22
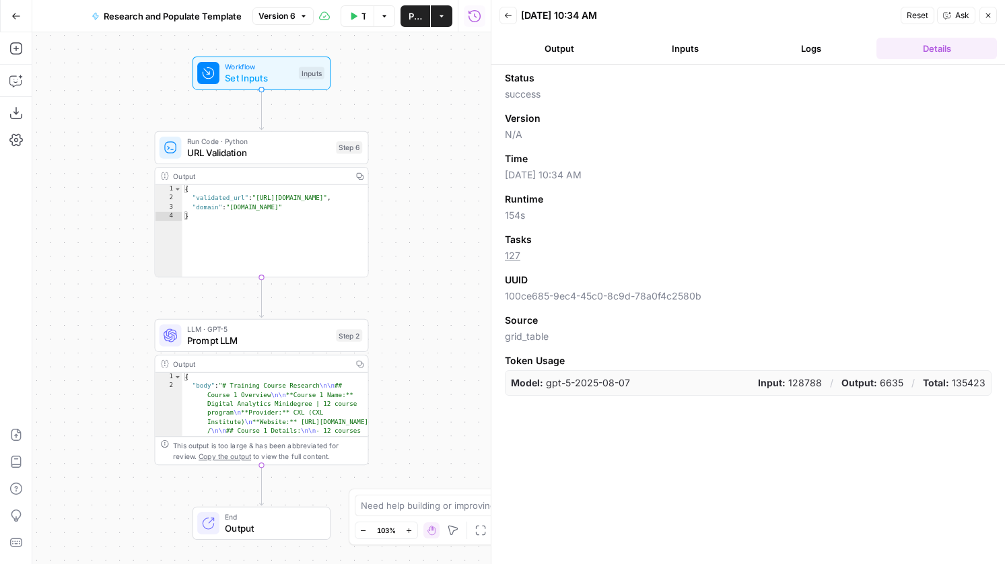
click at [798, 52] on button "Logs" at bounding box center [811, 49] width 121 height 22
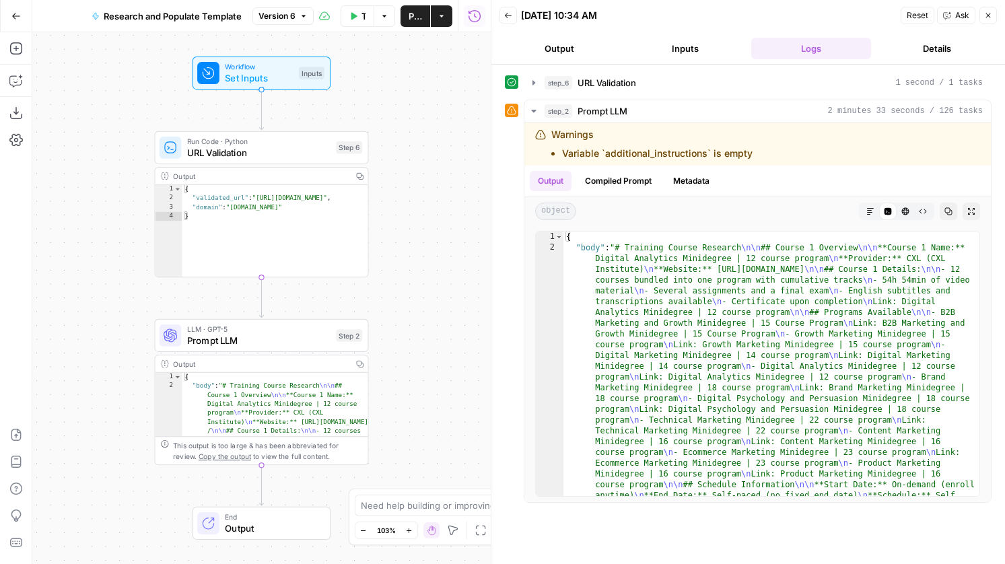
click at [514, 15] on button "Back" at bounding box center [509, 16] width 18 height 18
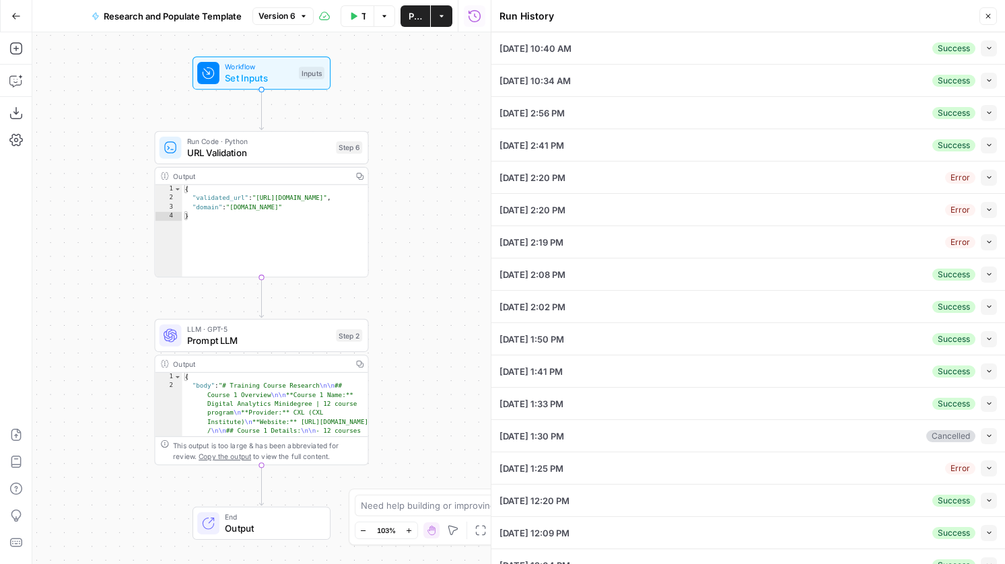
click at [990, 53] on button "Collapse" at bounding box center [989, 48] width 16 height 16
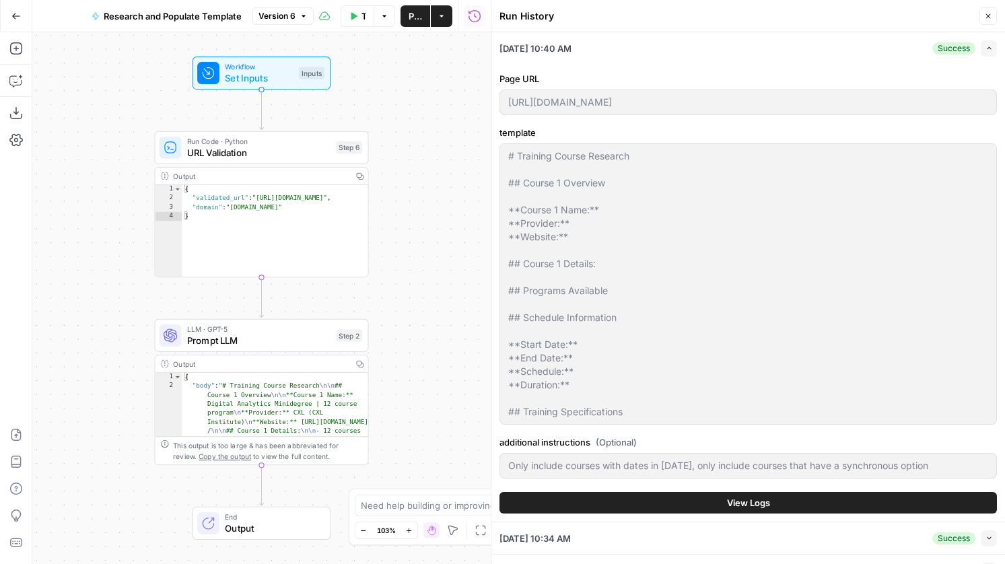
click at [806, 495] on button "View Logs" at bounding box center [748, 503] width 497 height 22
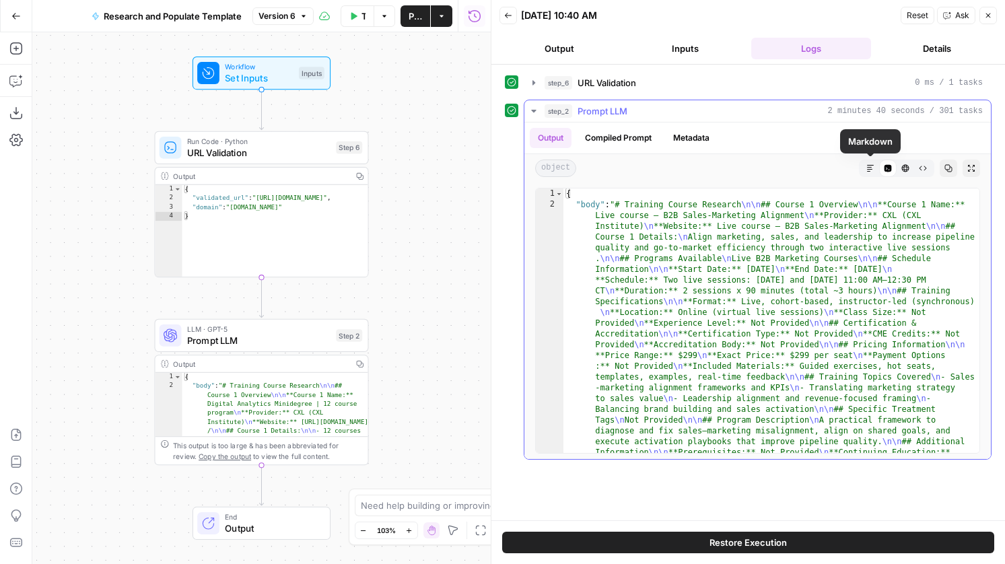
click at [873, 173] on button "Markdown" at bounding box center [871, 169] width 18 height 18
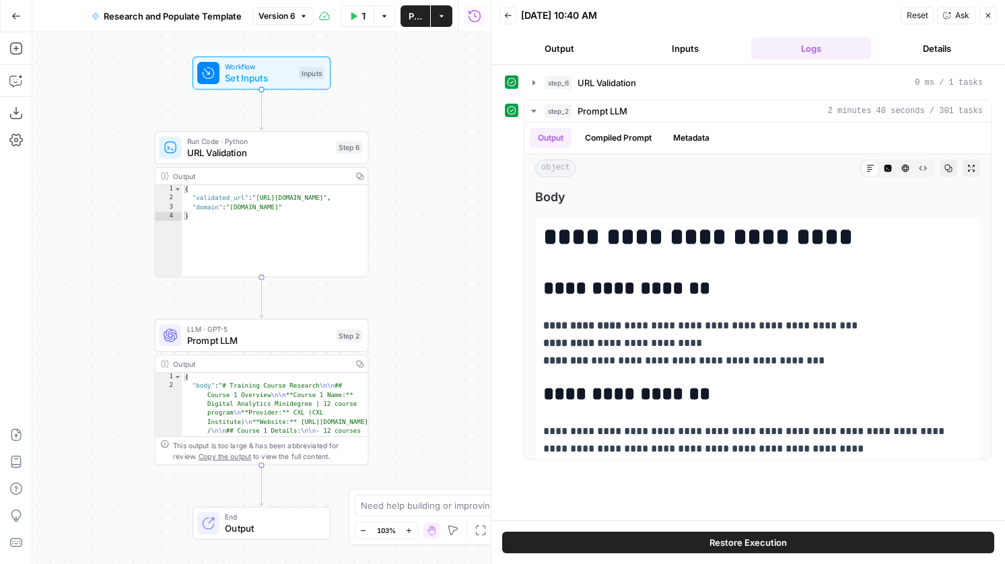
click at [688, 46] on button "Inputs" at bounding box center [685, 49] width 121 height 22
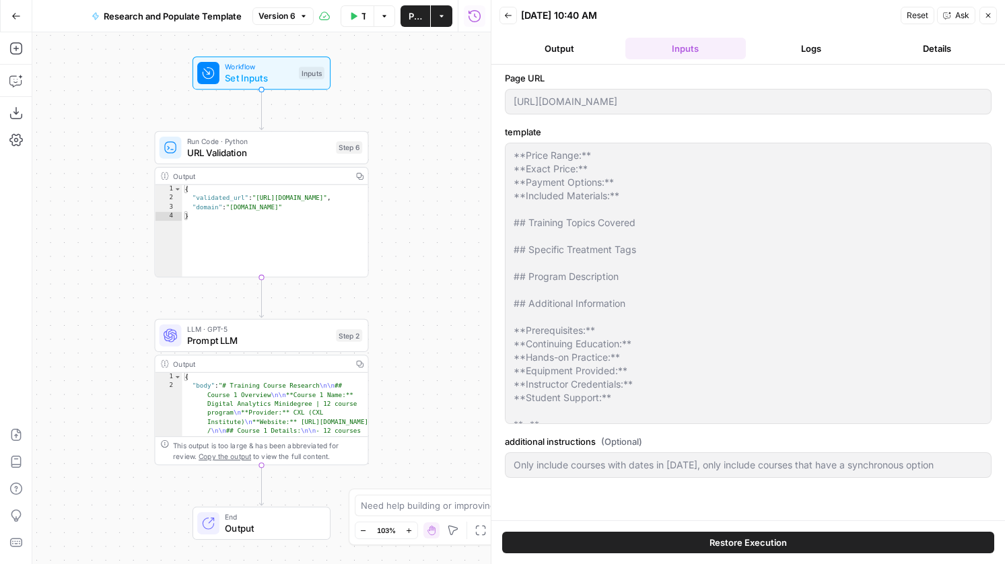
scroll to position [471, 0]
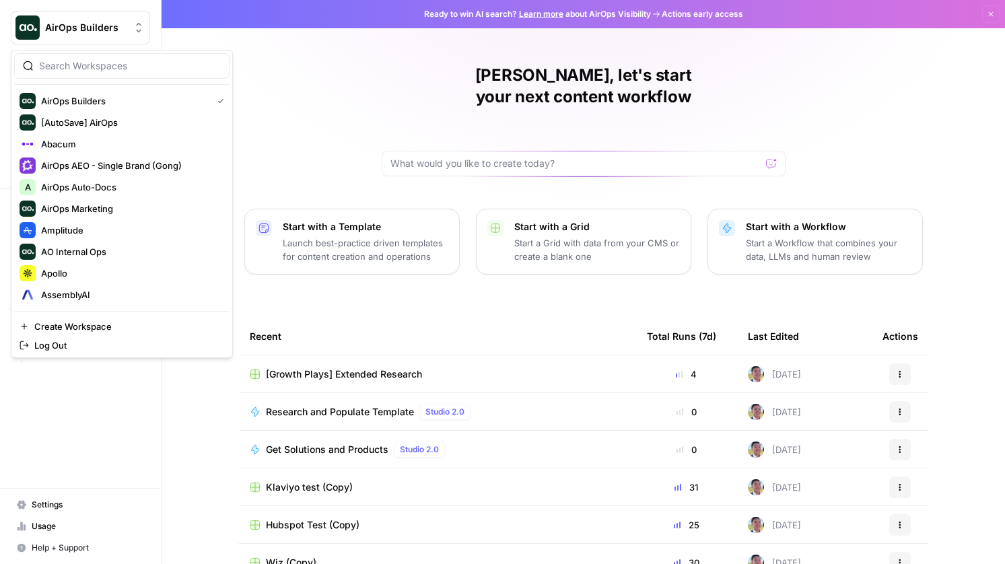
click at [59, 24] on span "AirOps Builders" at bounding box center [85, 27] width 81 height 13
click at [95, 272] on span "Apollo" at bounding box center [130, 273] width 178 height 13
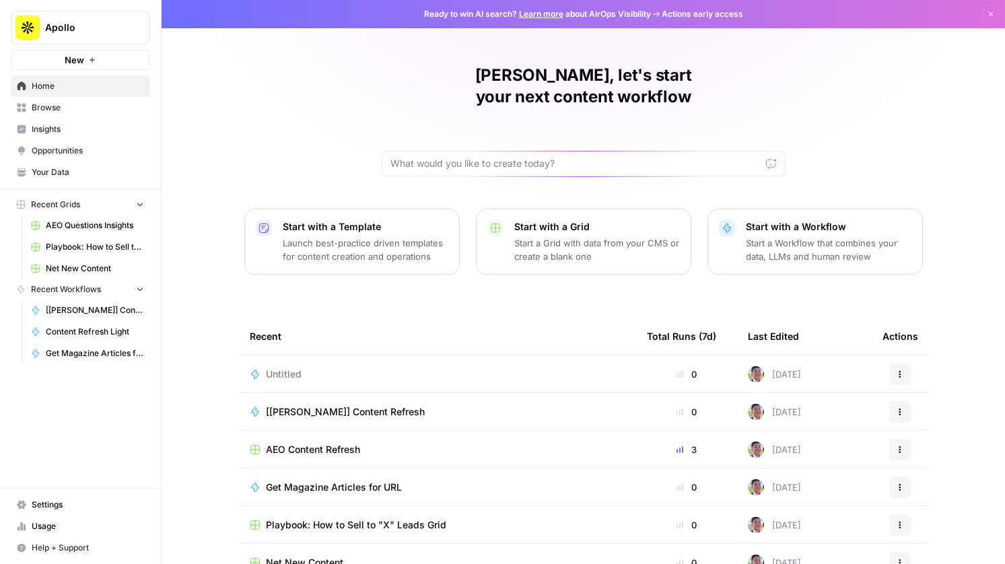
click at [79, 245] on span "Playbook: How to Sell to "X" Leads Grid" at bounding box center [95, 247] width 98 height 12
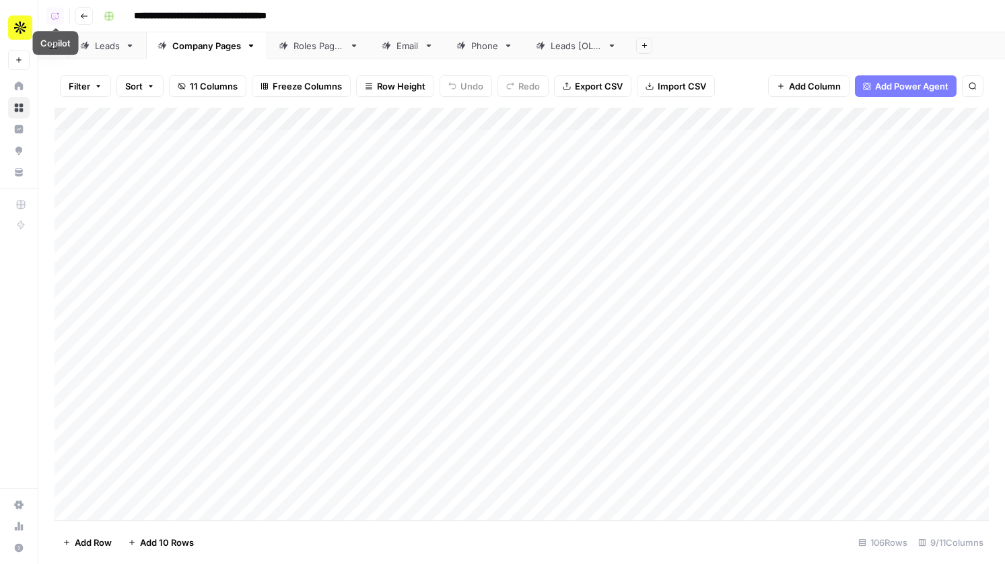
click at [81, 21] on button "Go back" at bounding box center [84, 16] width 18 height 18
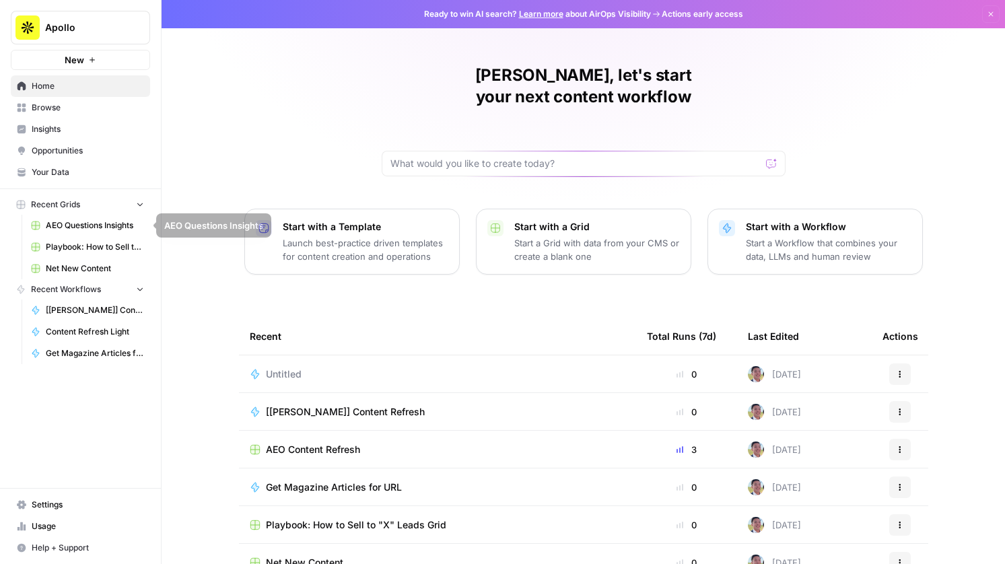
click at [278, 355] on td "Untitled" at bounding box center [437, 373] width 397 height 37
click at [280, 368] on span "Untitled" at bounding box center [284, 374] width 36 height 13
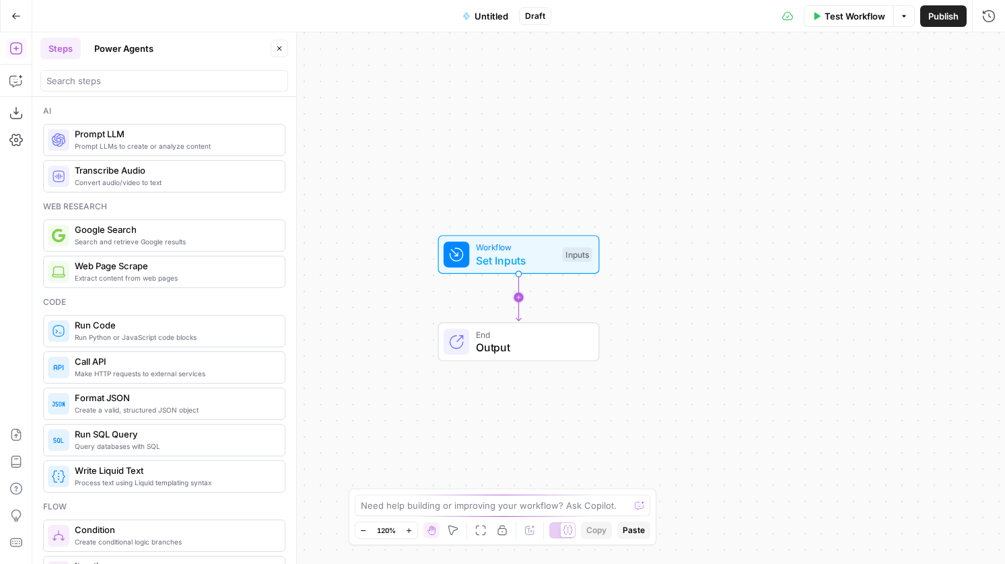
click at [518, 298] on icon "Edge from start to end" at bounding box center [518, 297] width 5 height 47
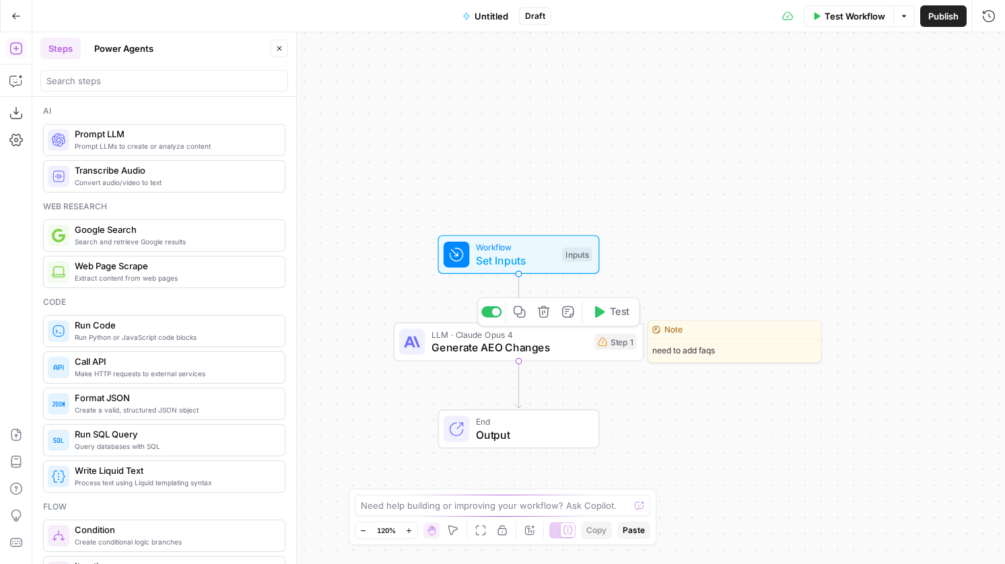
click at [546, 316] on icon "button" at bounding box center [543, 312] width 13 height 13
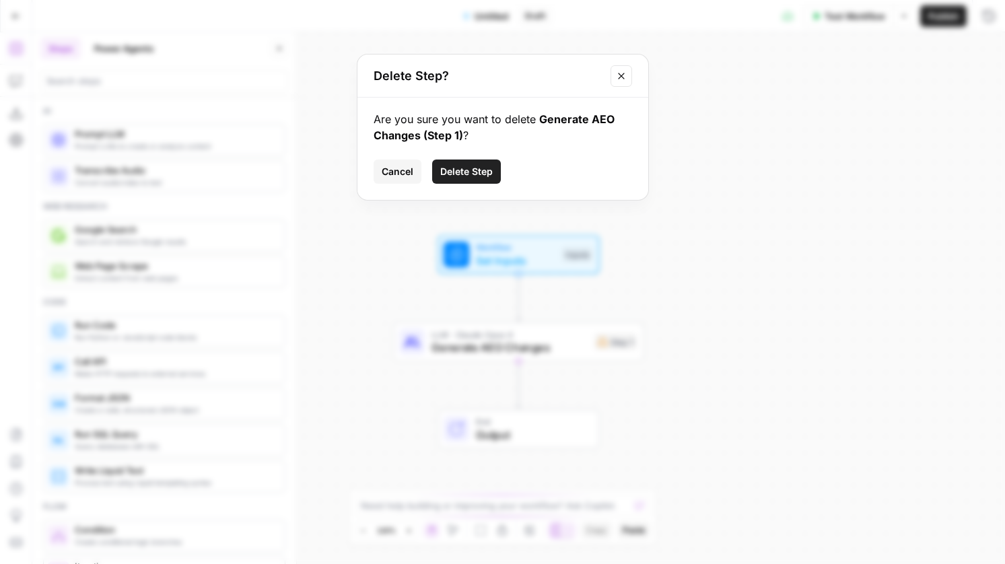
click at [467, 170] on span "Delete Step" at bounding box center [466, 171] width 53 height 13
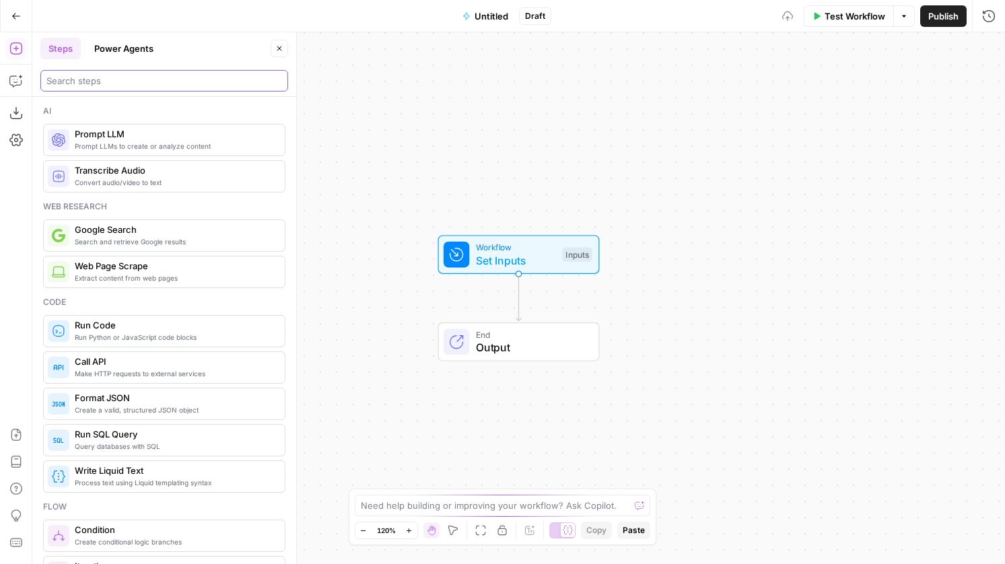
click at [168, 85] on input "search" at bounding box center [164, 80] width 236 height 13
type input "g"
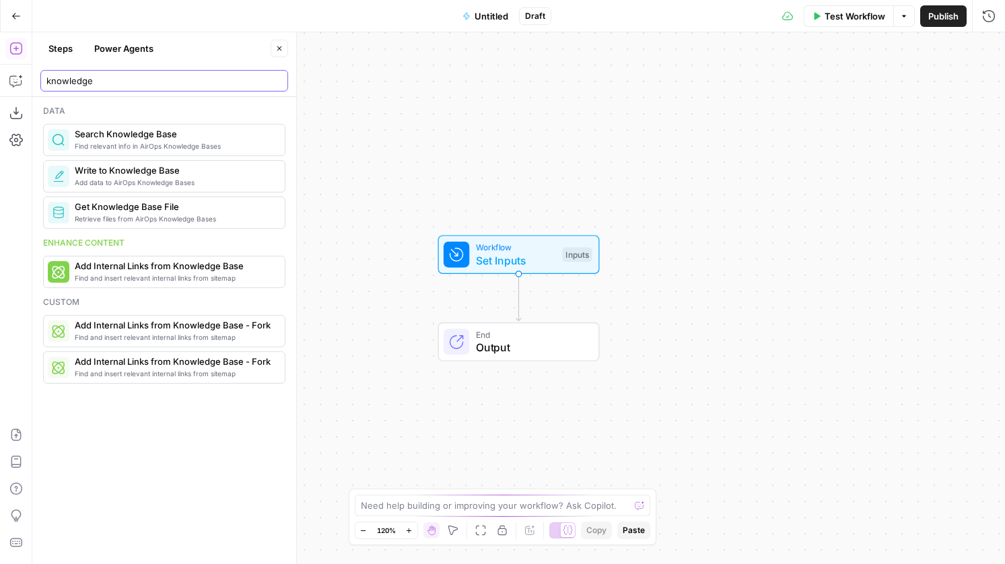
type input "knowledge"
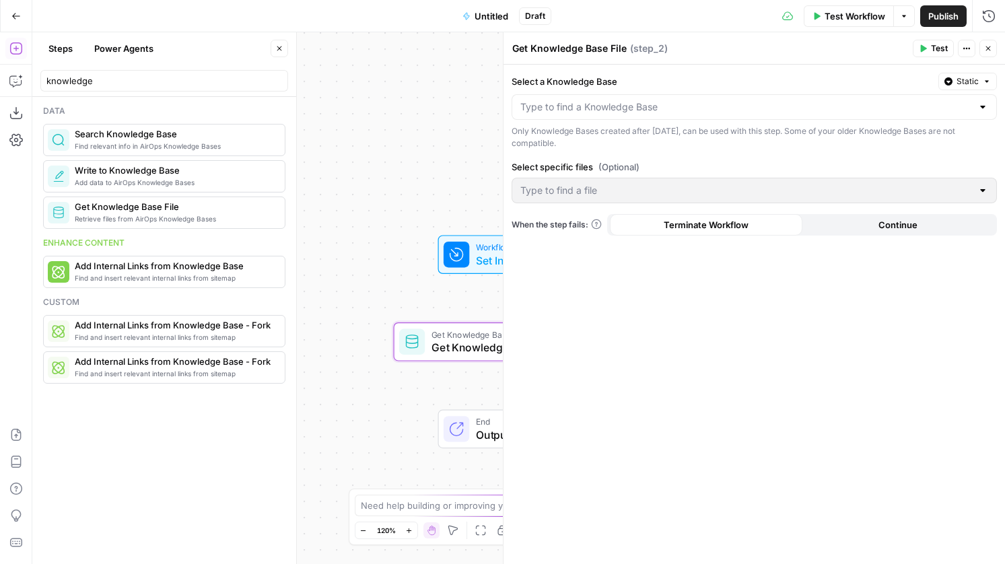
click at [616, 117] on div at bounding box center [754, 107] width 485 height 26
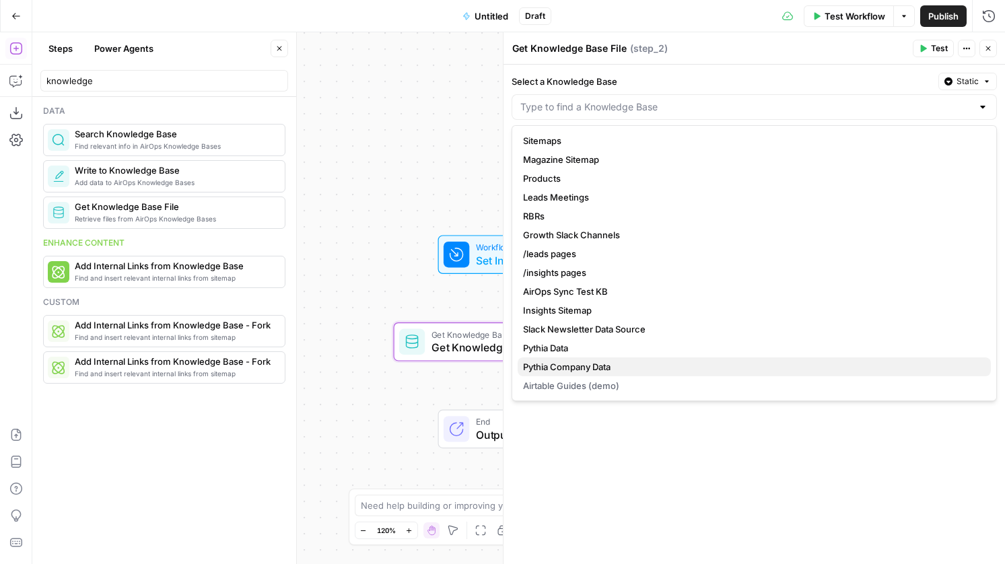
click at [592, 373] on span "Pythia Company Data" at bounding box center [751, 366] width 457 height 13
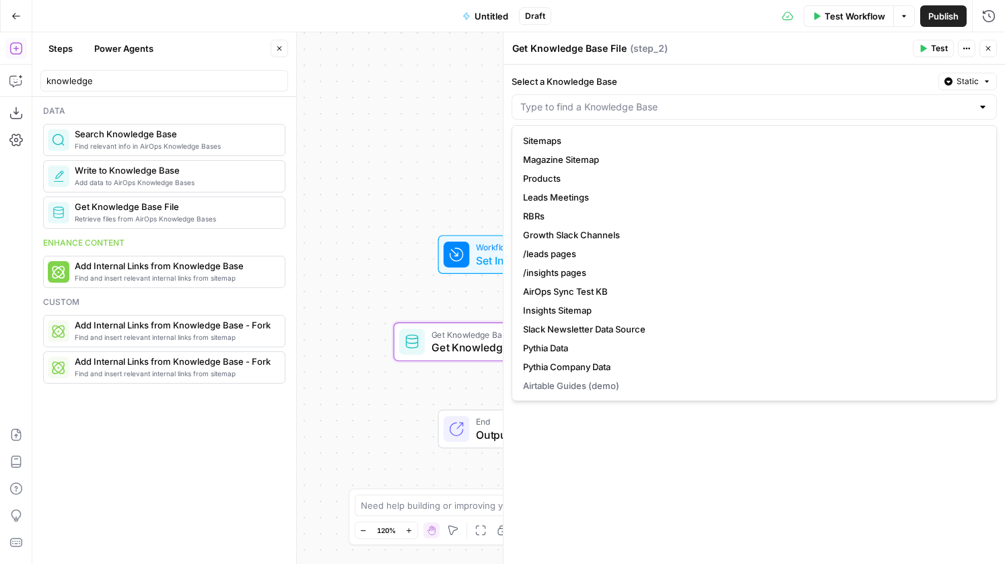
type input "Pythia Company Data"
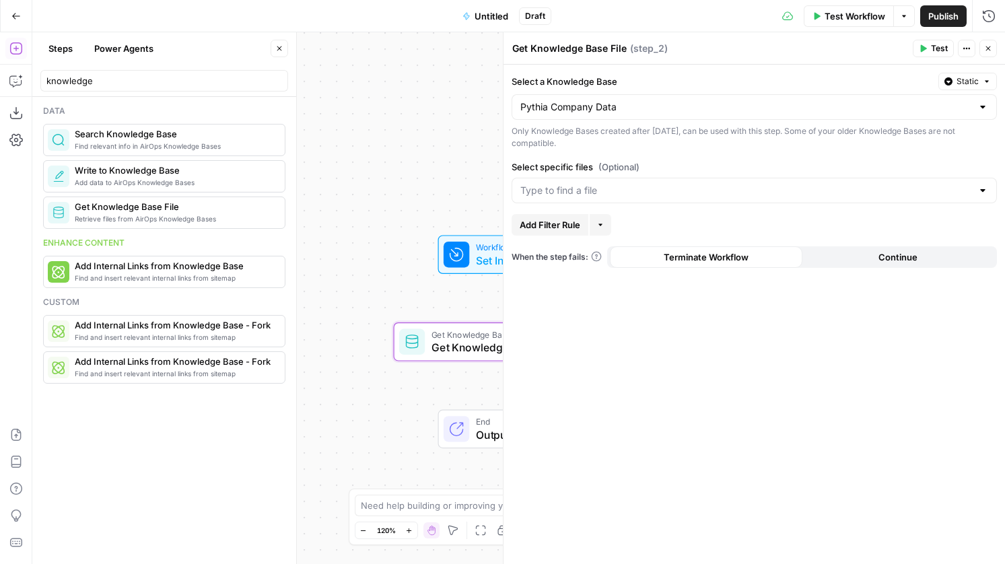
click at [635, 179] on div at bounding box center [754, 191] width 485 height 26
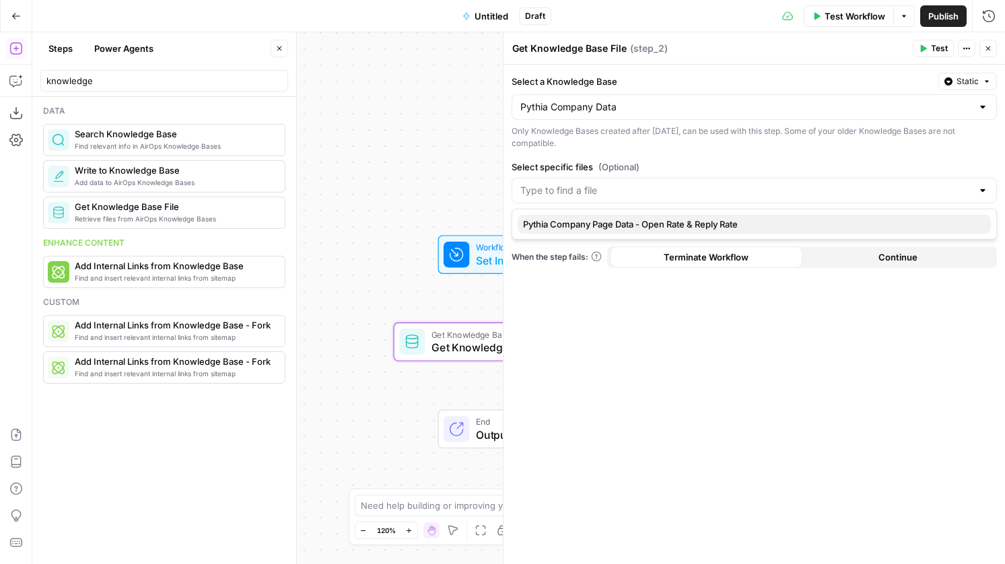
click at [627, 219] on span "Pythia Company Page Data - Open Rate & Reply Rate" at bounding box center [751, 223] width 457 height 13
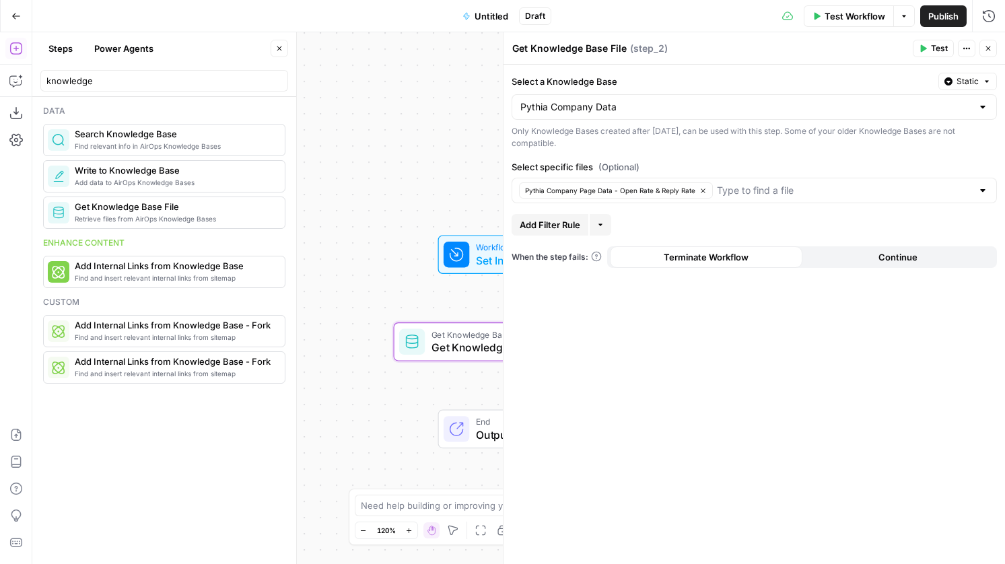
click at [663, 85] on label "Select a Knowledge Base" at bounding box center [722, 81] width 421 height 13
click at [663, 100] on input "Pythia Company Data" at bounding box center [746, 106] width 452 height 13
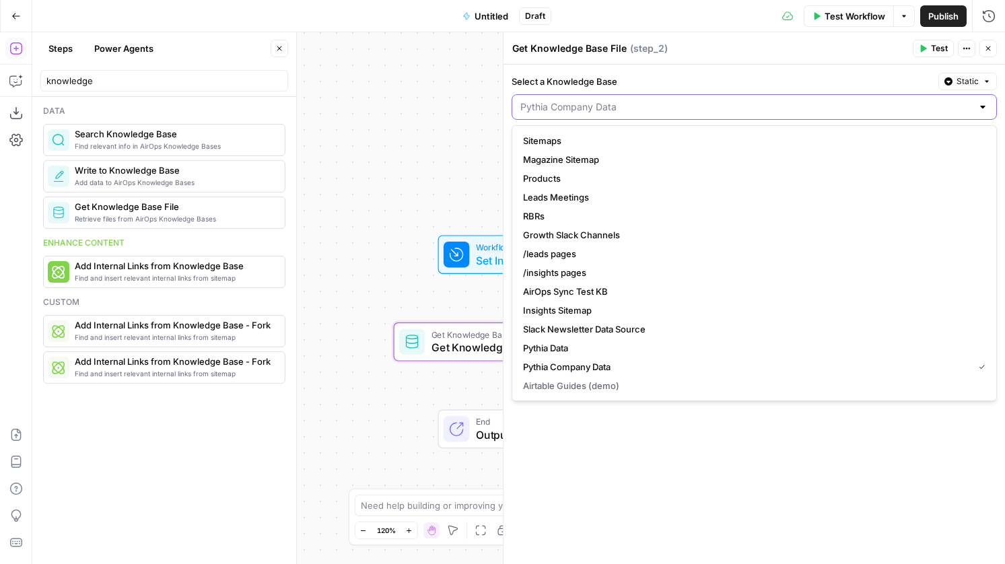
click at [657, 105] on input "Select a Knowledge Base" at bounding box center [746, 106] width 452 height 13
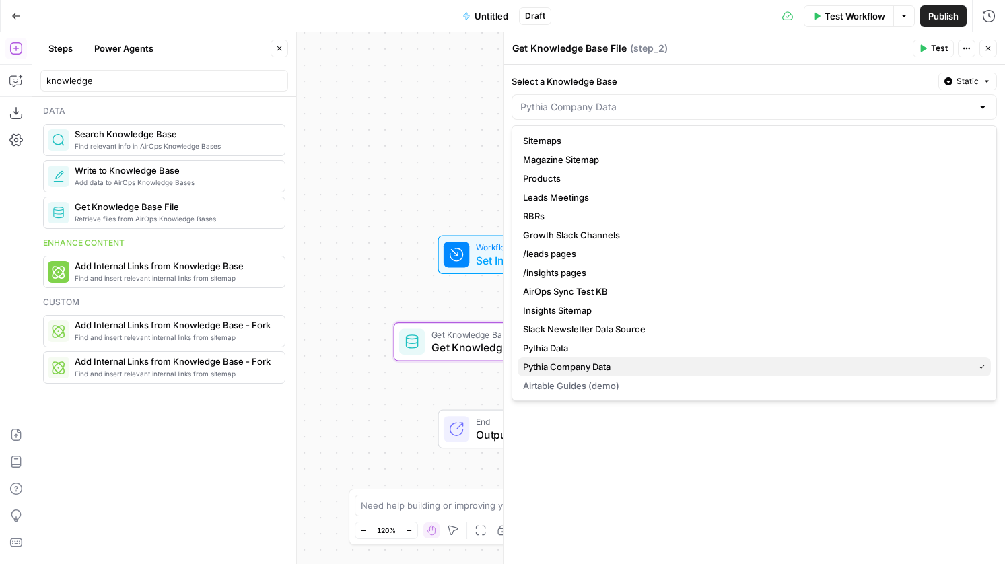
click at [598, 370] on span "Pythia Company Data" at bounding box center [745, 366] width 445 height 13
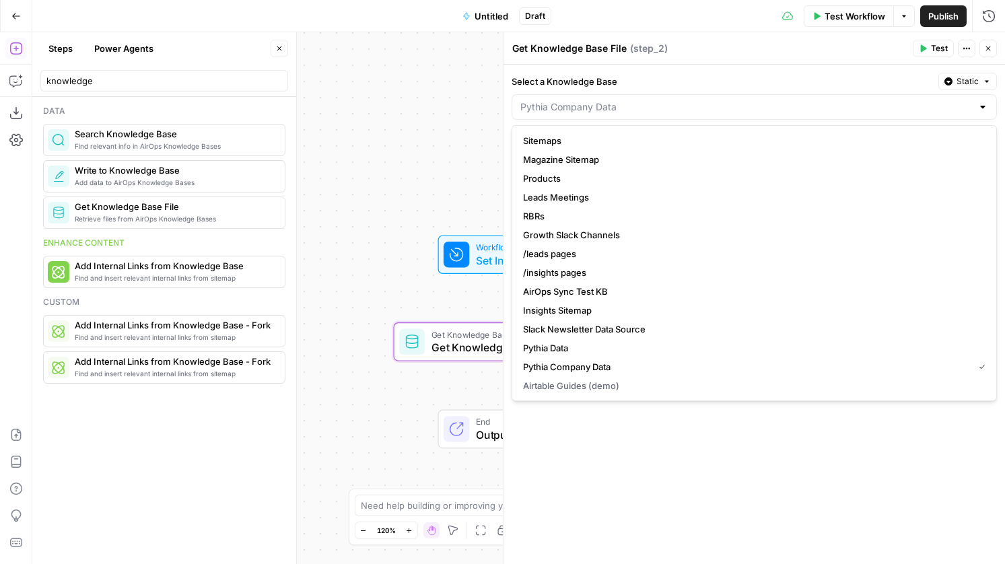
type input "Pythia Company Data"
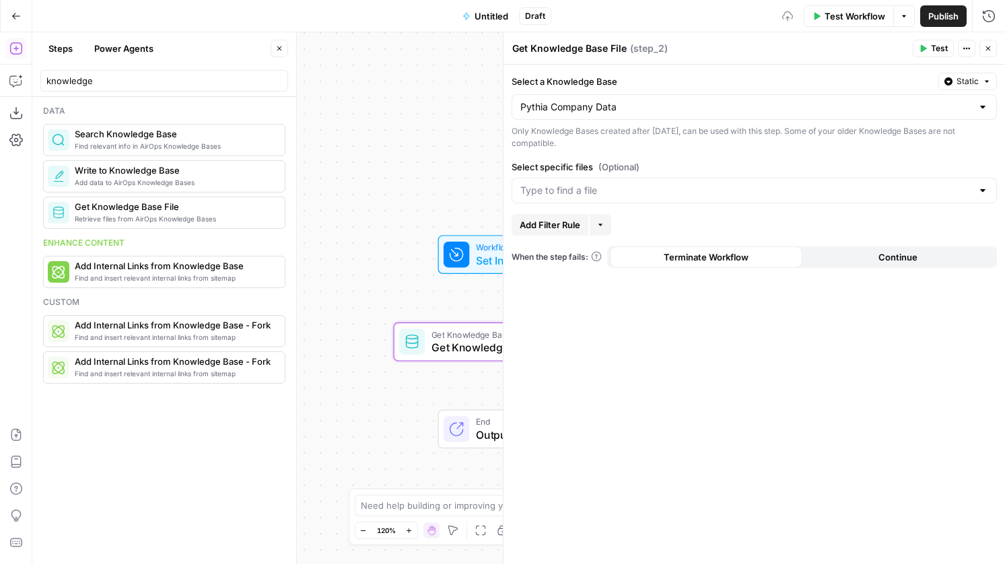
click at [588, 199] on div at bounding box center [754, 191] width 485 height 26
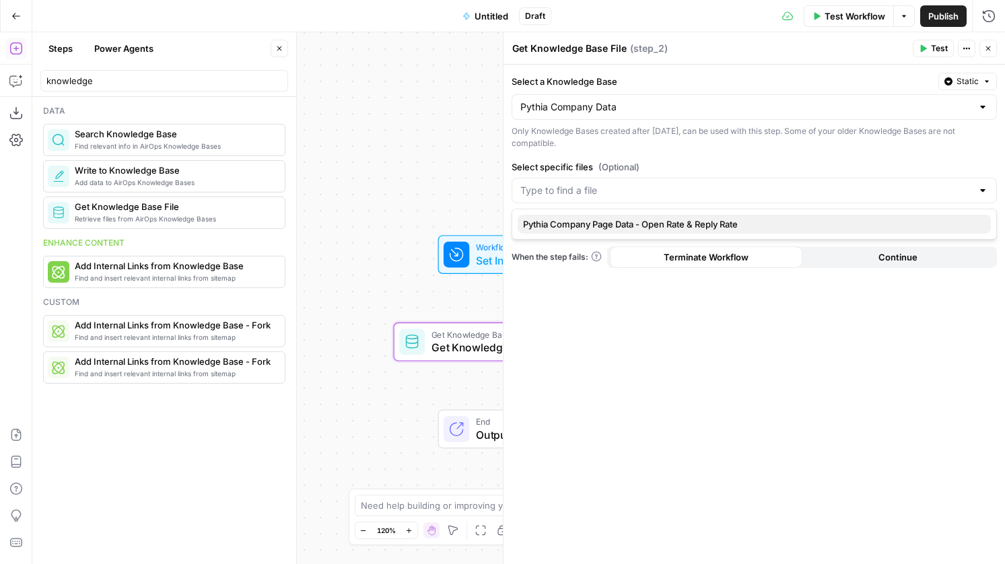
click at [588, 221] on span "Pythia Company Page Data - Open Rate & Reply Rate" at bounding box center [751, 223] width 457 height 13
click at [991, 46] on icon "button" at bounding box center [988, 48] width 8 height 8
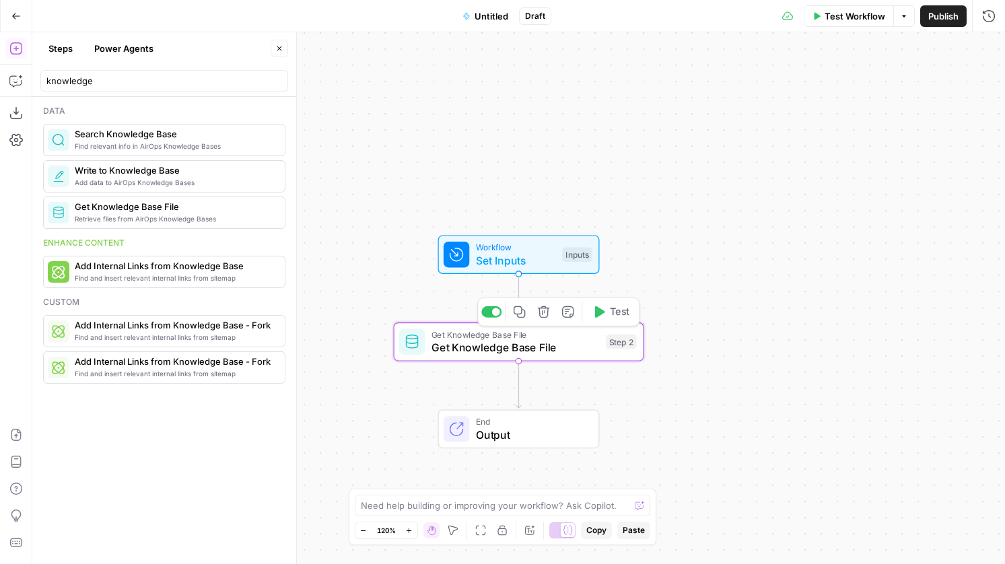
click at [622, 320] on button "Test" at bounding box center [611, 312] width 50 height 21
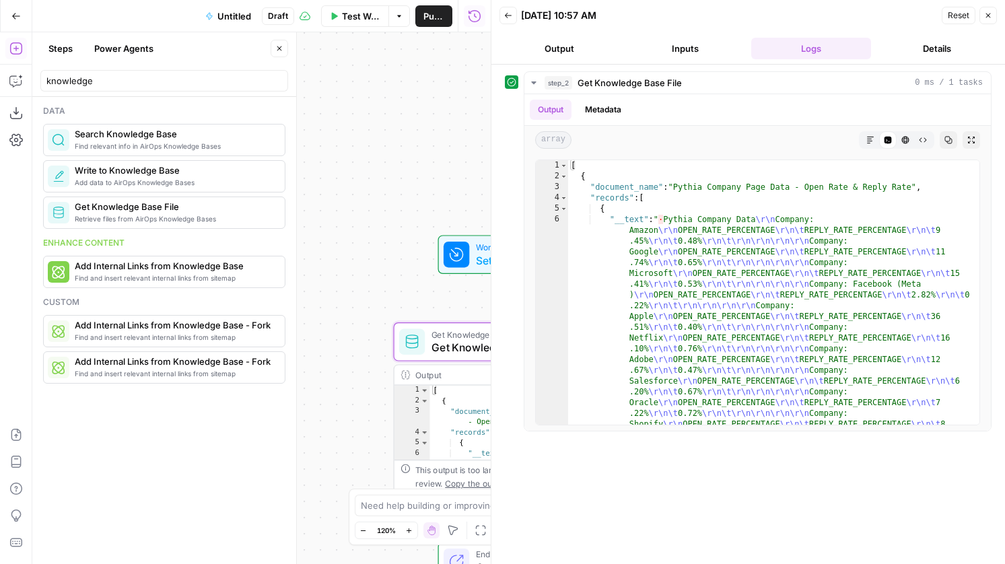
click at [986, 13] on icon "button" at bounding box center [988, 15] width 8 height 8
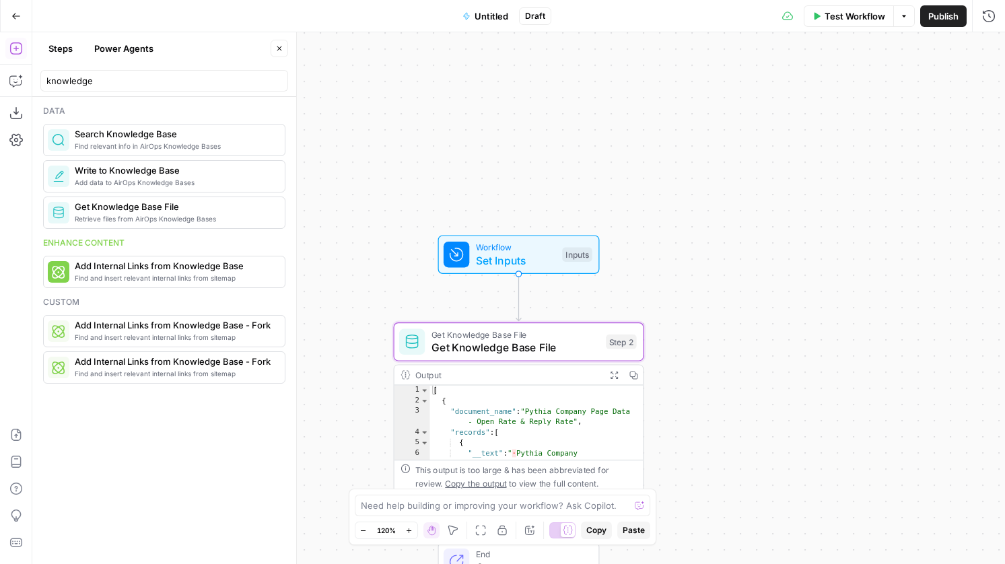
click at [523, 246] on span "Workflow" at bounding box center [516, 247] width 80 height 13
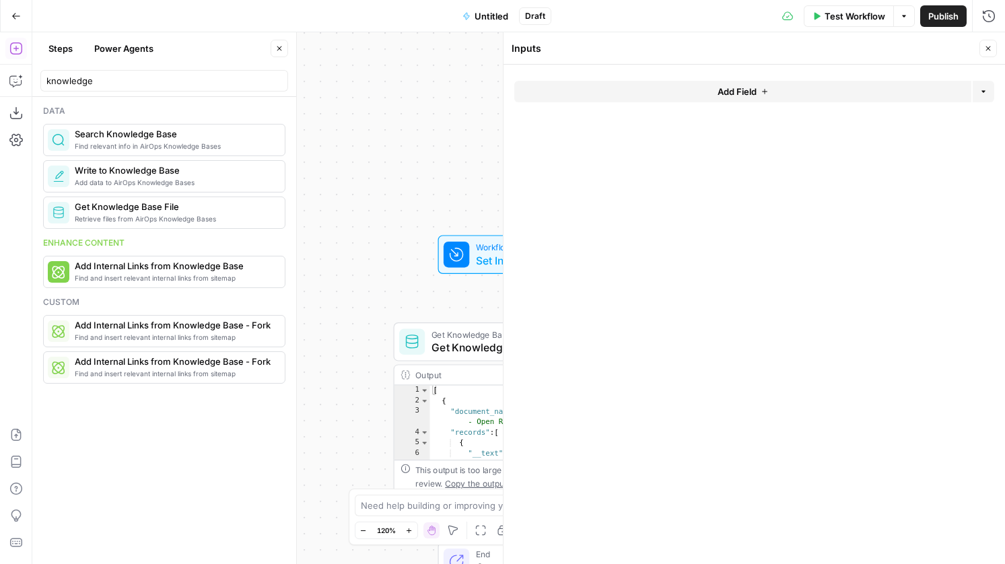
click at [721, 100] on button "Add Field" at bounding box center [742, 92] width 457 height 22
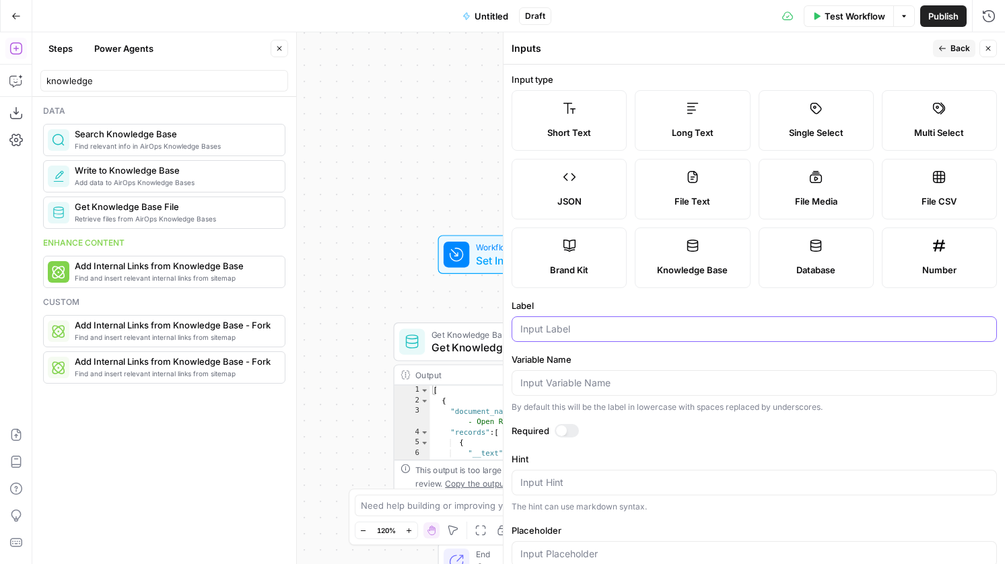
click at [555, 324] on input "Label" at bounding box center [754, 328] width 468 height 13
drag, startPoint x: 589, startPoint y: 331, endPoint x: 512, endPoint y: 330, distance: 77.4
click at [512, 330] on div "keyword" at bounding box center [754, 329] width 485 height 26
type input "company"
click at [988, 48] on icon "button" at bounding box center [988, 48] width 8 height 8
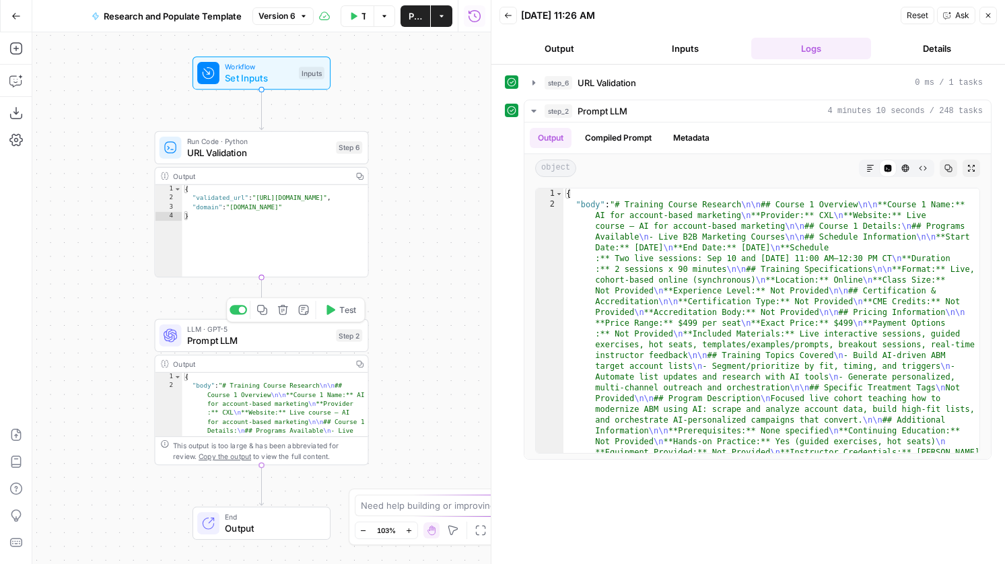
click at [299, 345] on span "Prompt LLM" at bounding box center [258, 340] width 143 height 14
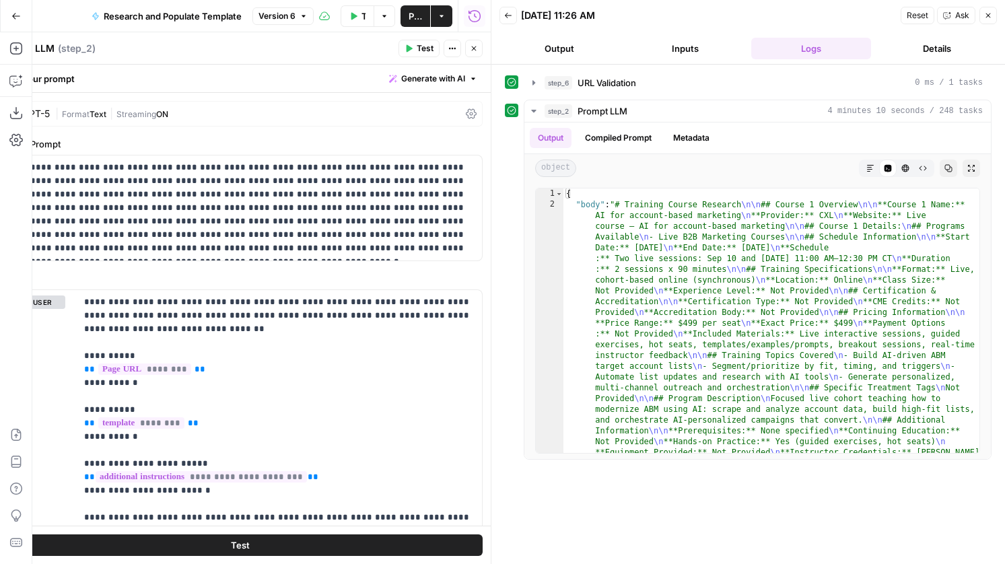
click at [56, 124] on div "GPT-5 | Format Text | Streaming ON" at bounding box center [239, 114] width 485 height 26
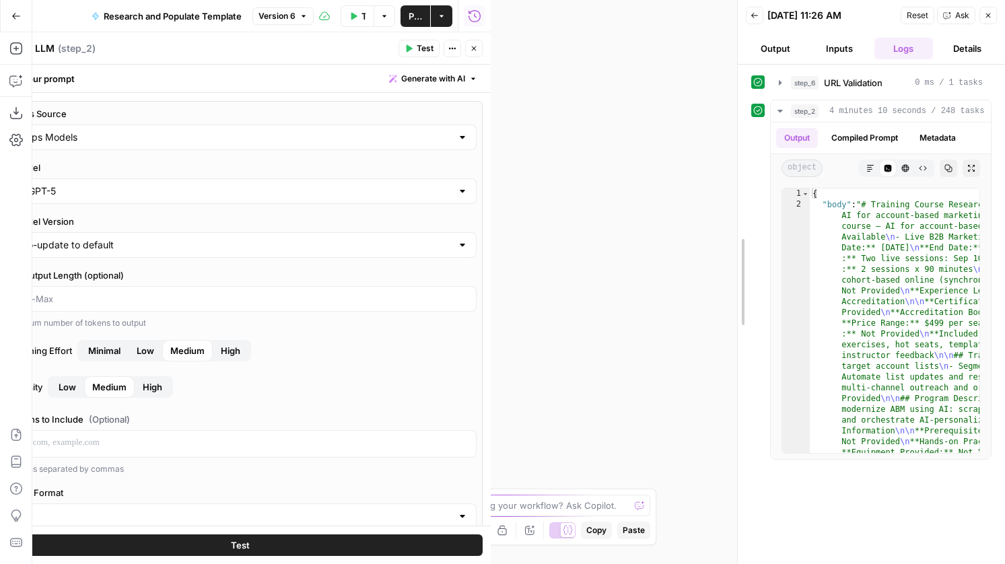
drag, startPoint x: 488, startPoint y: 201, endPoint x: 735, endPoint y: 217, distance: 247.6
click at [735, 217] on div at bounding box center [737, 282] width 13 height 564
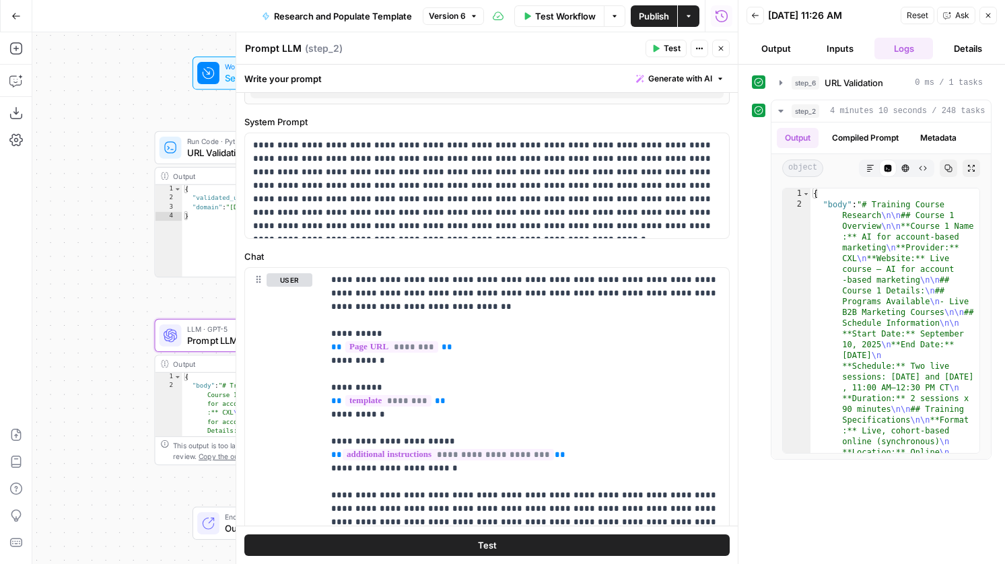
scroll to position [751, 0]
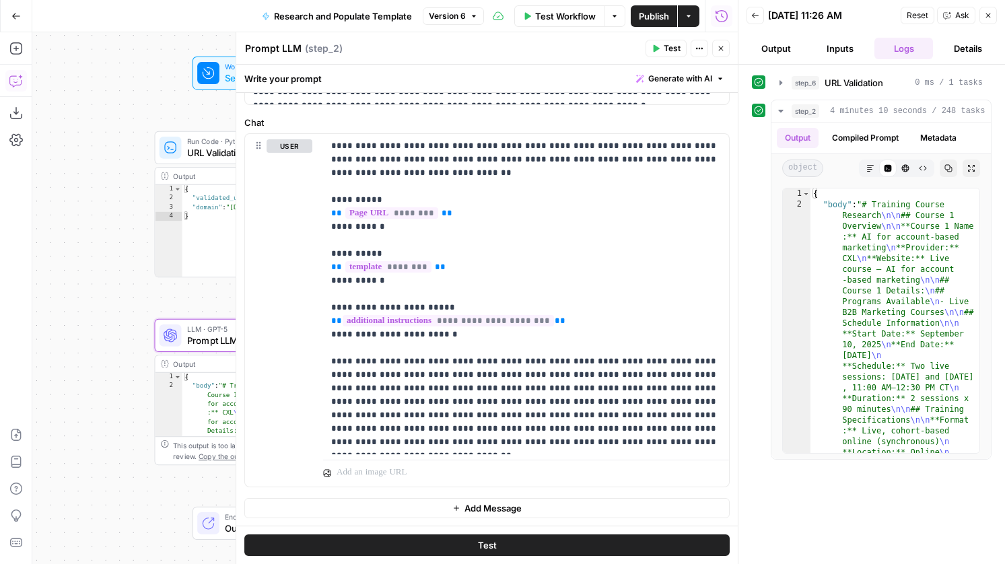
click at [10, 83] on icon "button" at bounding box center [15, 80] width 13 height 13
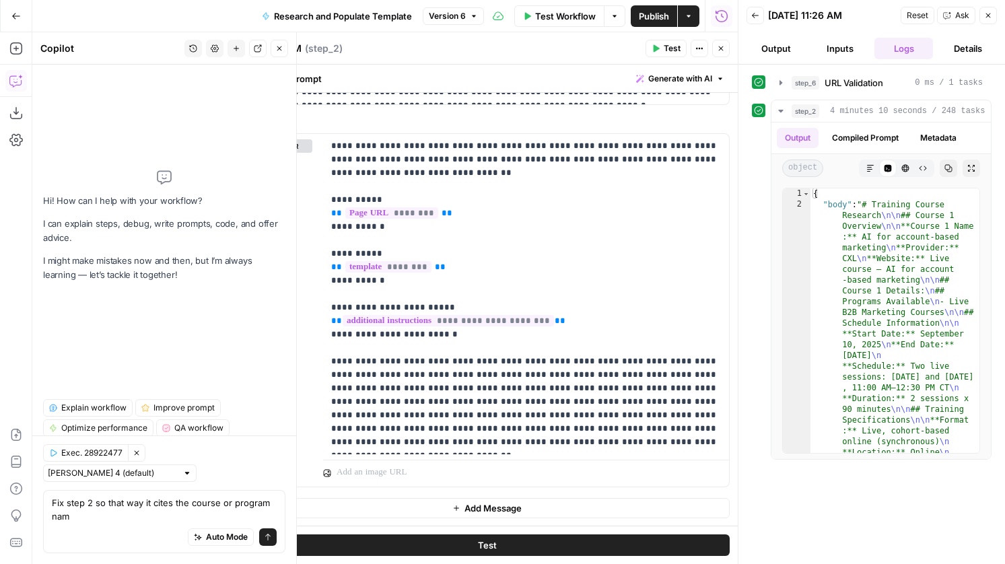
type textarea "Fix step 2 so that way it cites the course or program name"
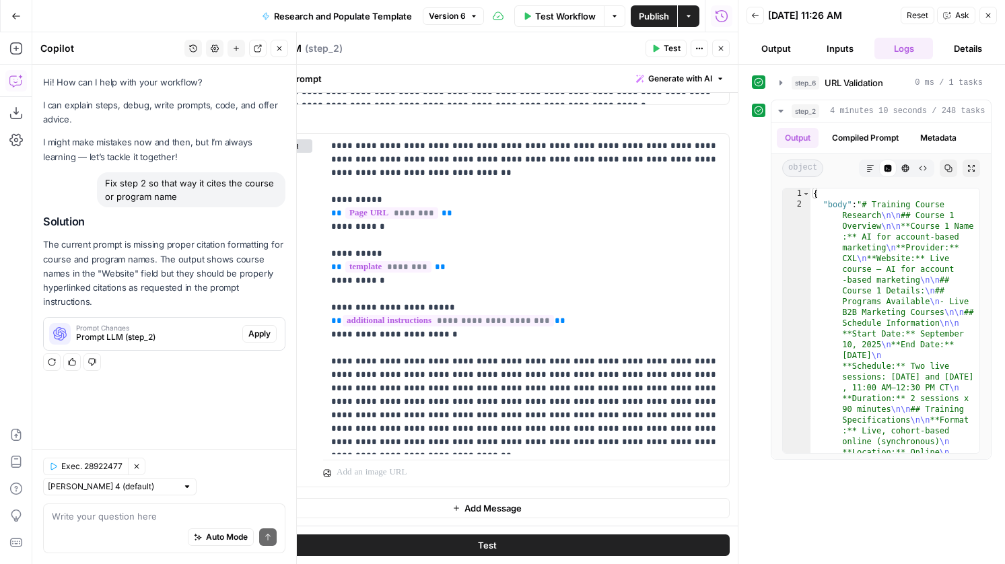
click at [259, 333] on span "Apply" at bounding box center [259, 334] width 22 height 12
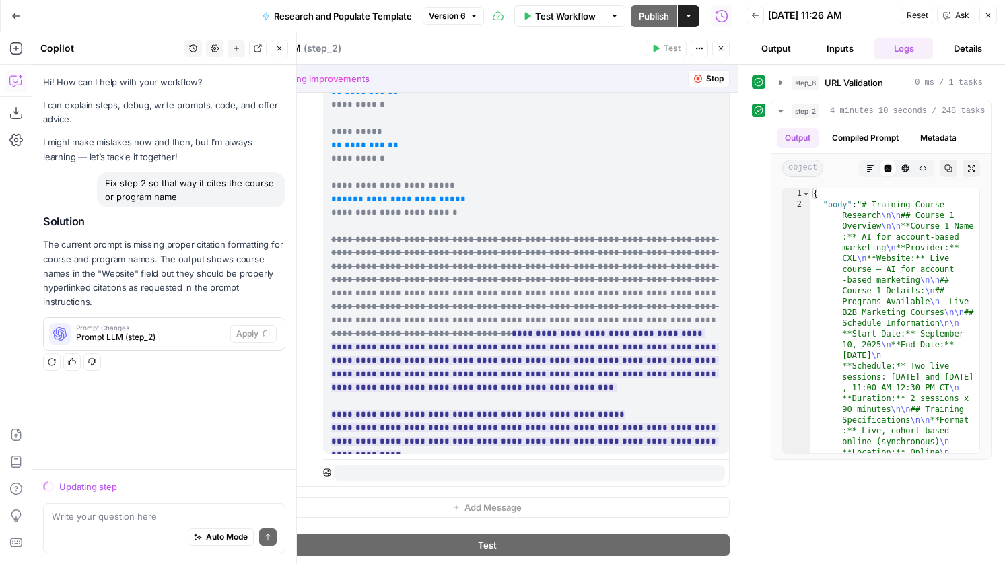
scroll to position [885, 0]
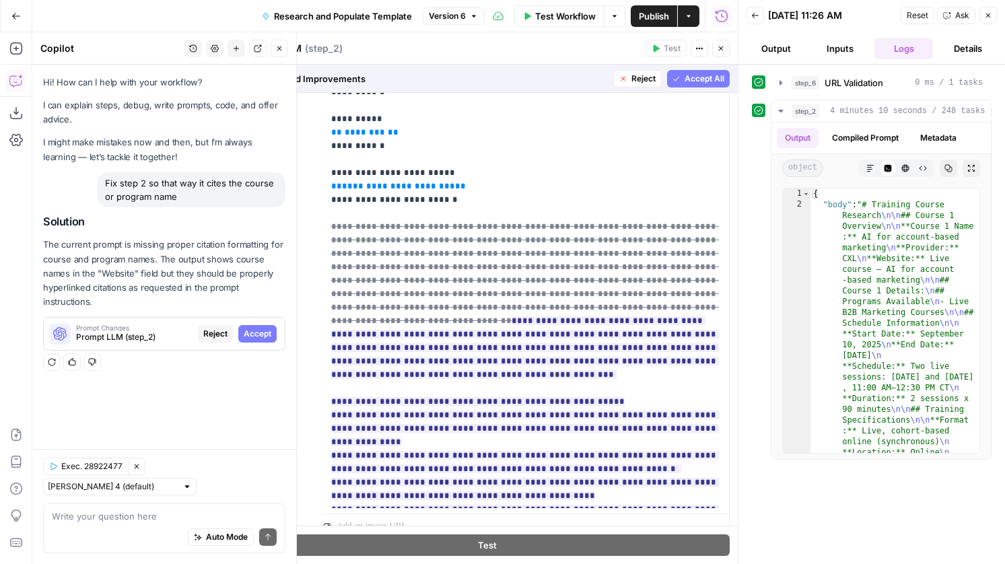
click at [706, 77] on span "Accept All" at bounding box center [705, 79] width 40 height 12
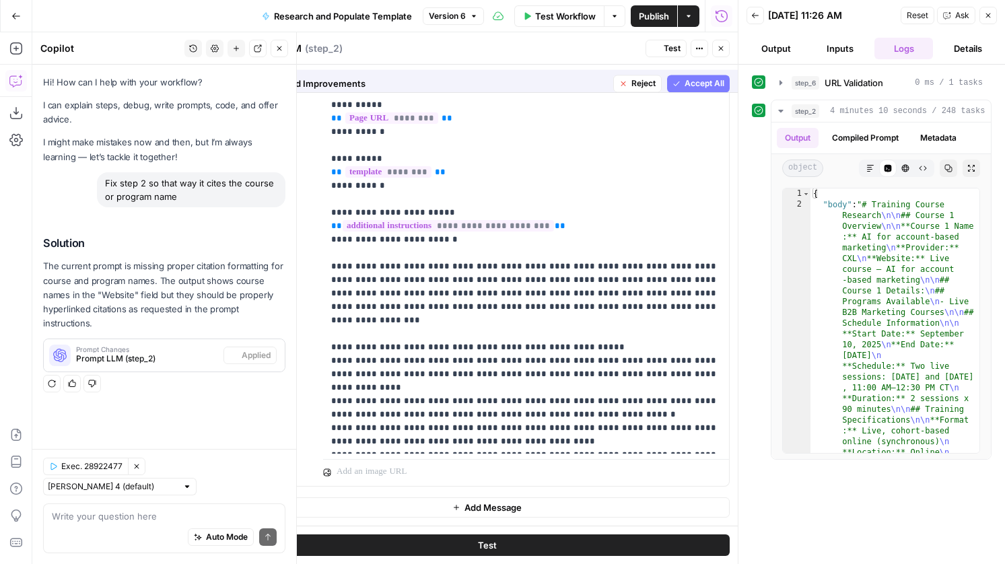
scroll to position [845, 0]
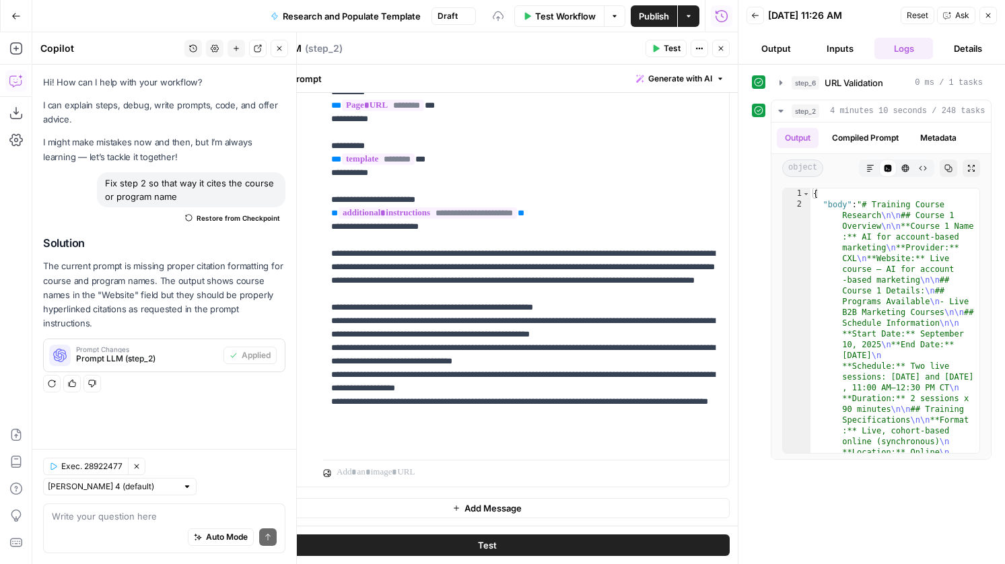
click at [661, 44] on button "Test" at bounding box center [666, 49] width 41 height 18
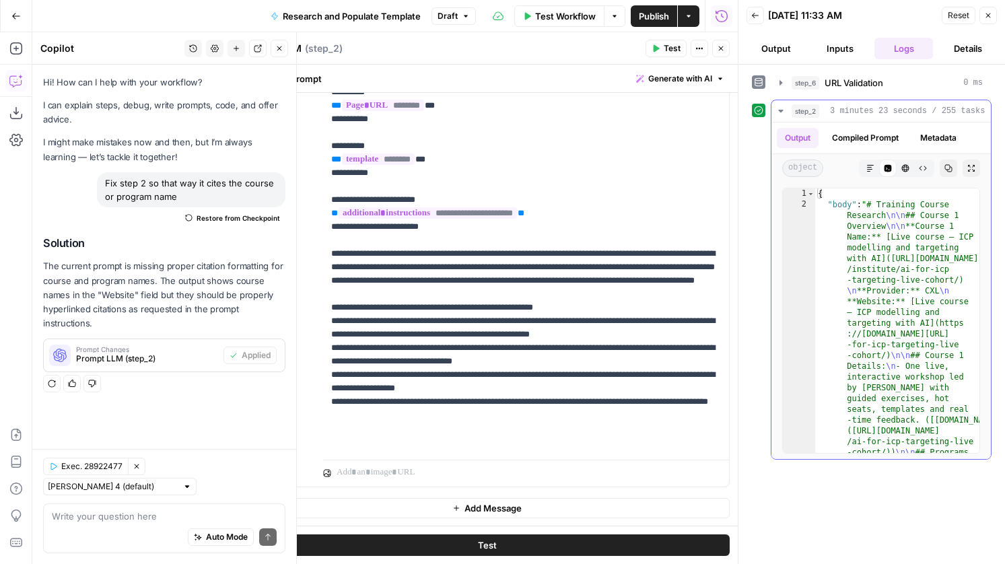
click at [868, 162] on button "Markdown" at bounding box center [871, 169] width 18 height 18
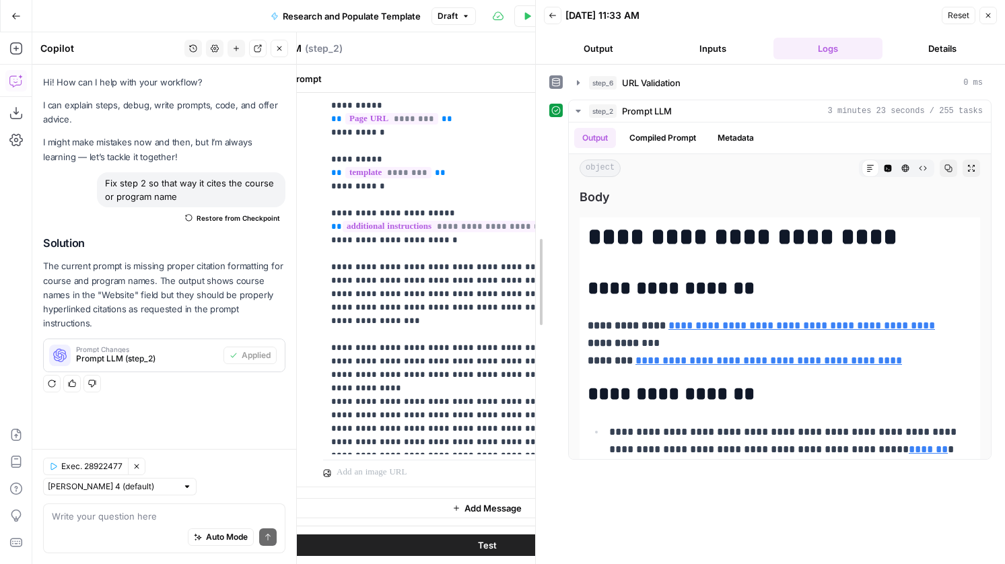
drag, startPoint x: 736, startPoint y: 230, endPoint x: 533, endPoint y: 237, distance: 203.4
click at [533, 237] on div at bounding box center [535, 282] width 13 height 564
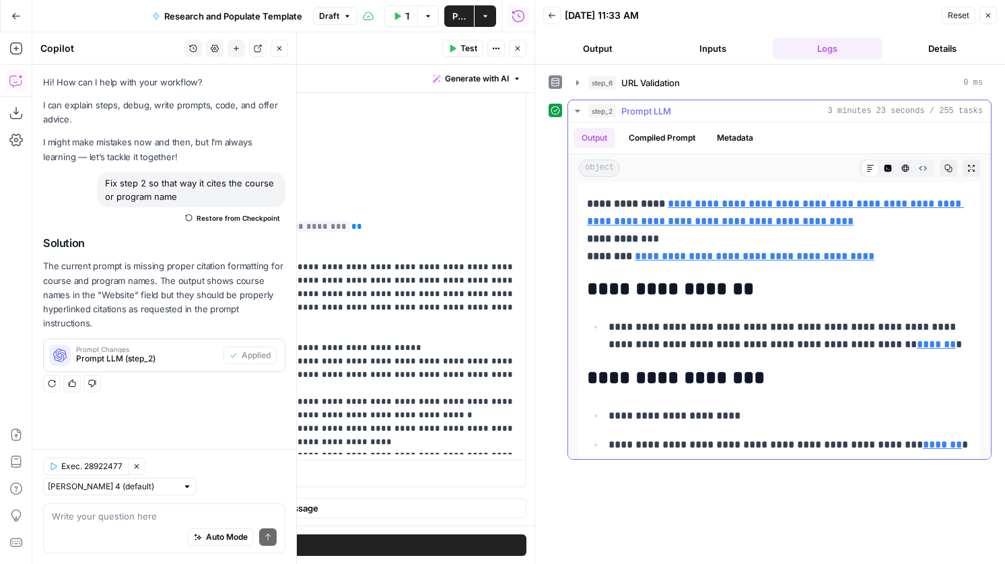
scroll to position [5868, 0]
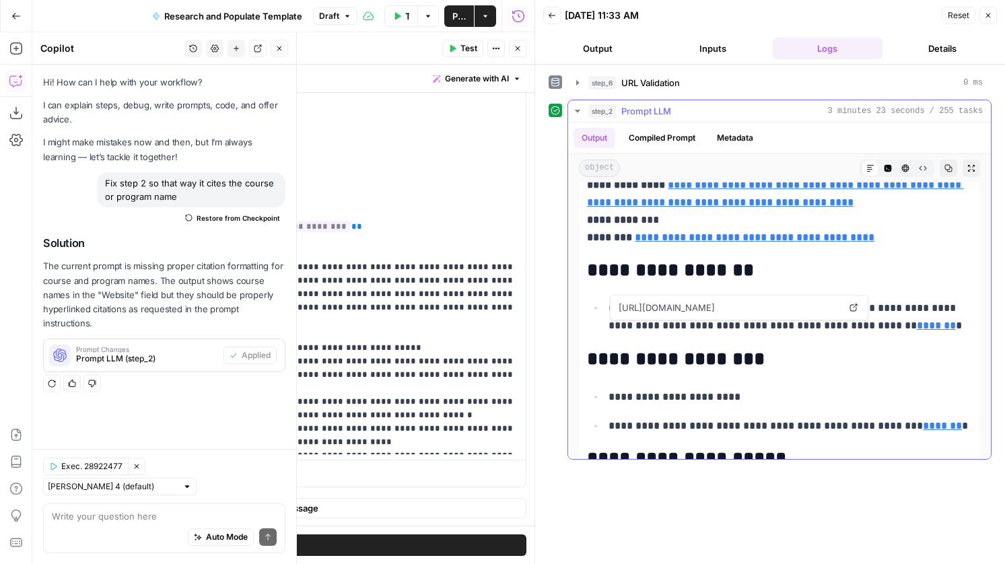
click at [848, 308] on link "Open in a new tab" at bounding box center [854, 308] width 18 height 18
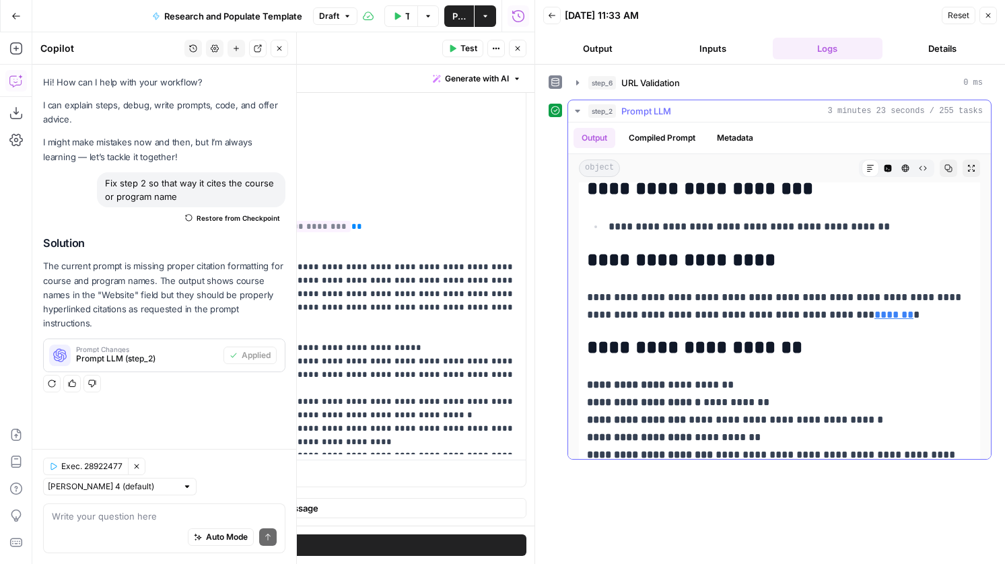
scroll to position [12627, 0]
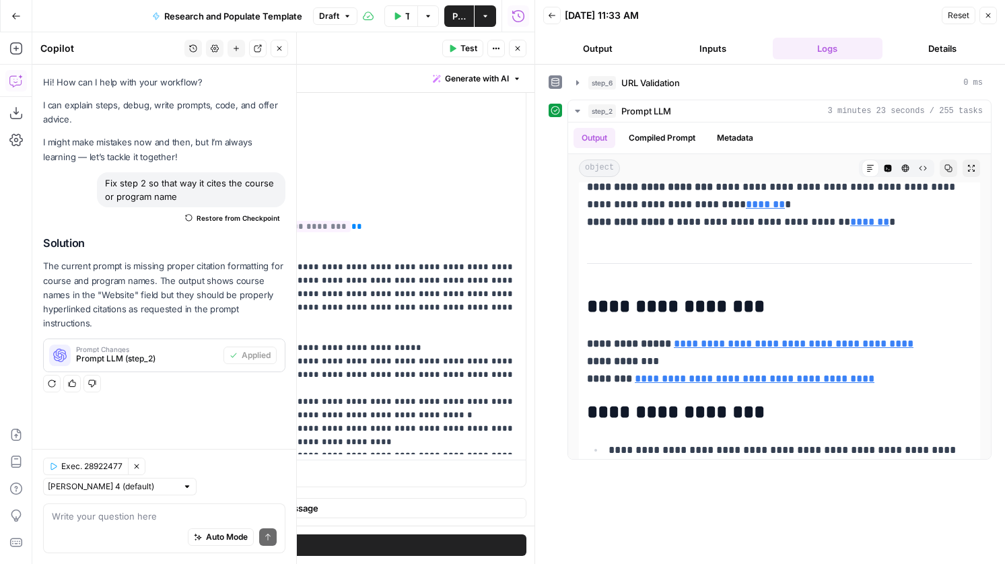
click at [451, 12] on button "Publish" at bounding box center [459, 16] width 30 height 22
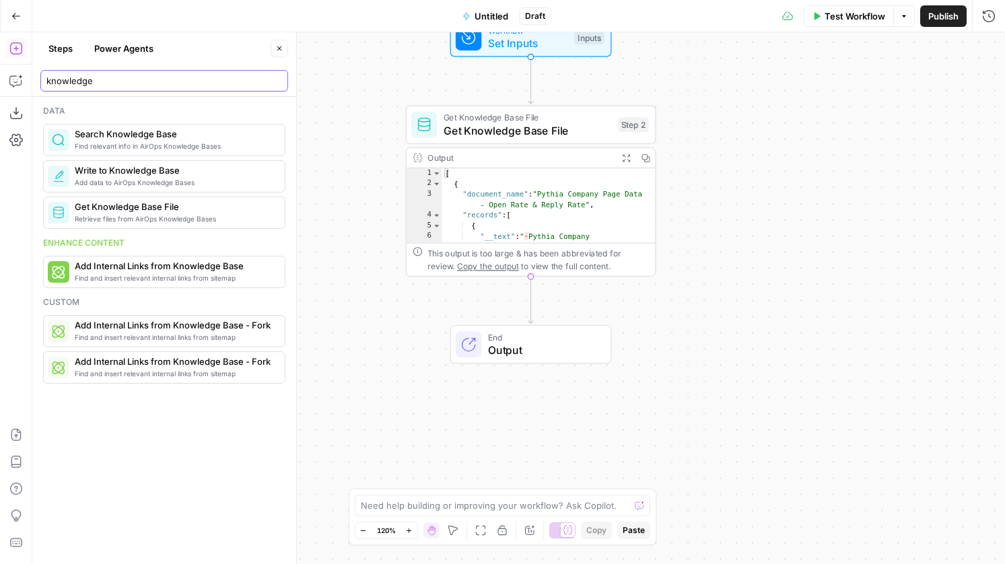
drag, startPoint x: 144, startPoint y: 79, endPoint x: 45, endPoint y: 79, distance: 99.0
click at [45, 79] on div "knowledge" at bounding box center [164, 81] width 248 height 22
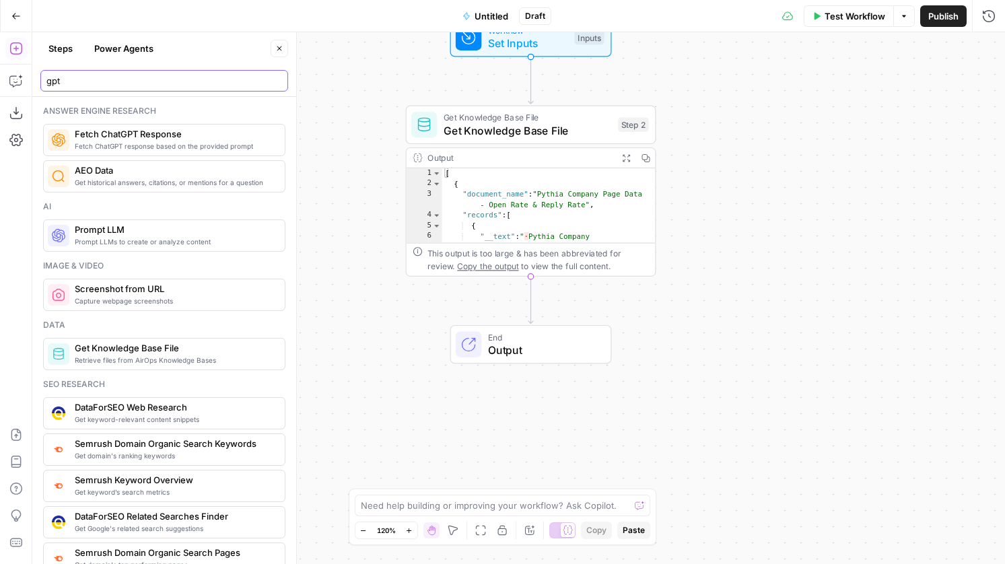
type input "gpt"
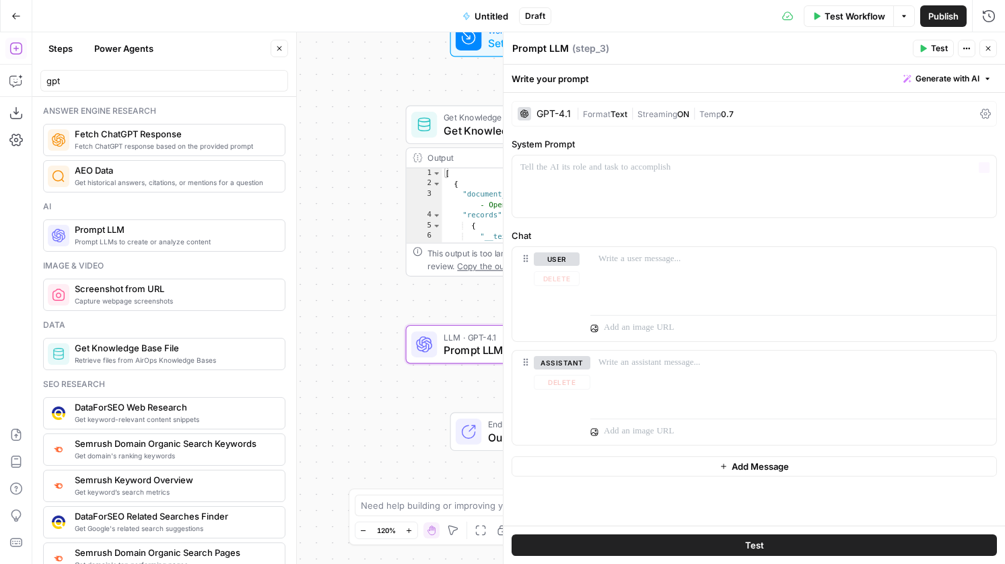
click at [563, 112] on div "GPT-4.1" at bounding box center [554, 113] width 34 height 9
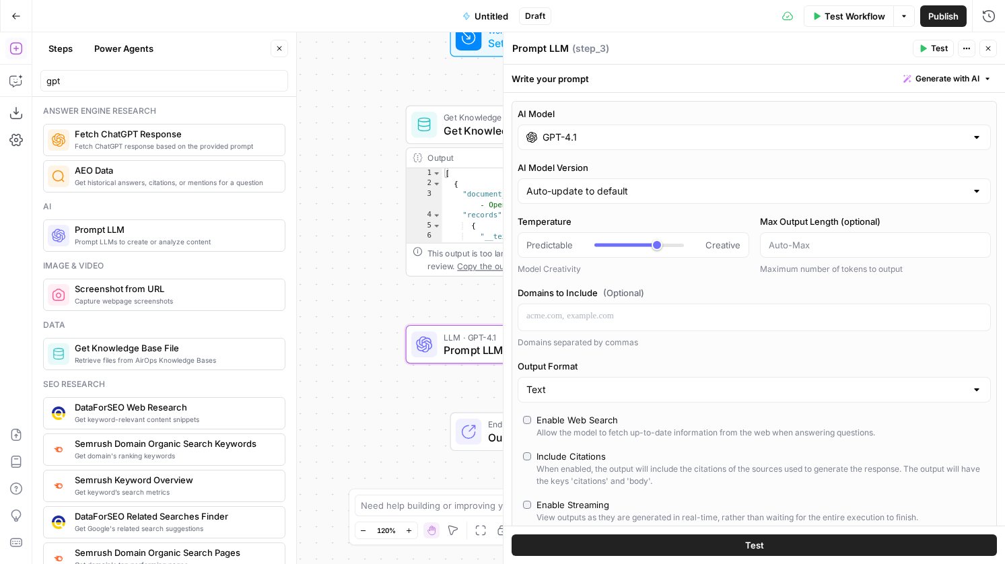
click at [991, 45] on icon "button" at bounding box center [988, 48] width 8 height 8
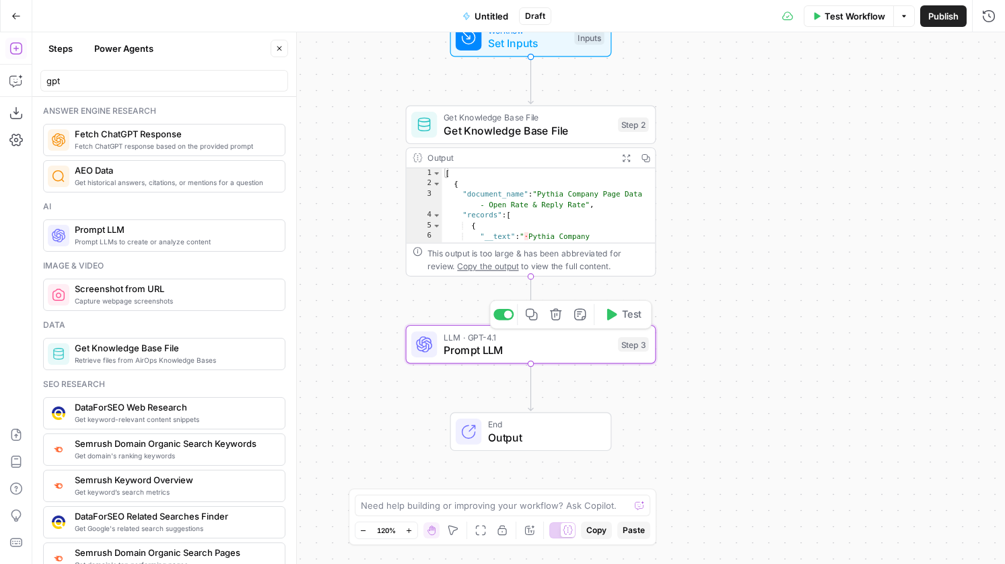
click at [574, 351] on span "Prompt LLM" at bounding box center [528, 350] width 168 height 16
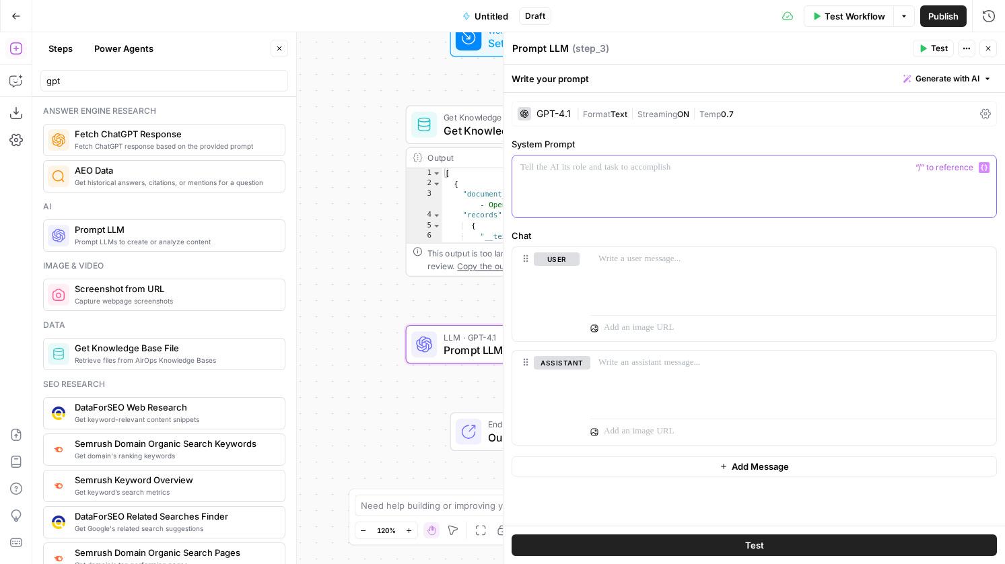
click at [617, 185] on div at bounding box center [754, 187] width 484 height 62
click at [24, 81] on button "Copilot" at bounding box center [16, 81] width 22 height 22
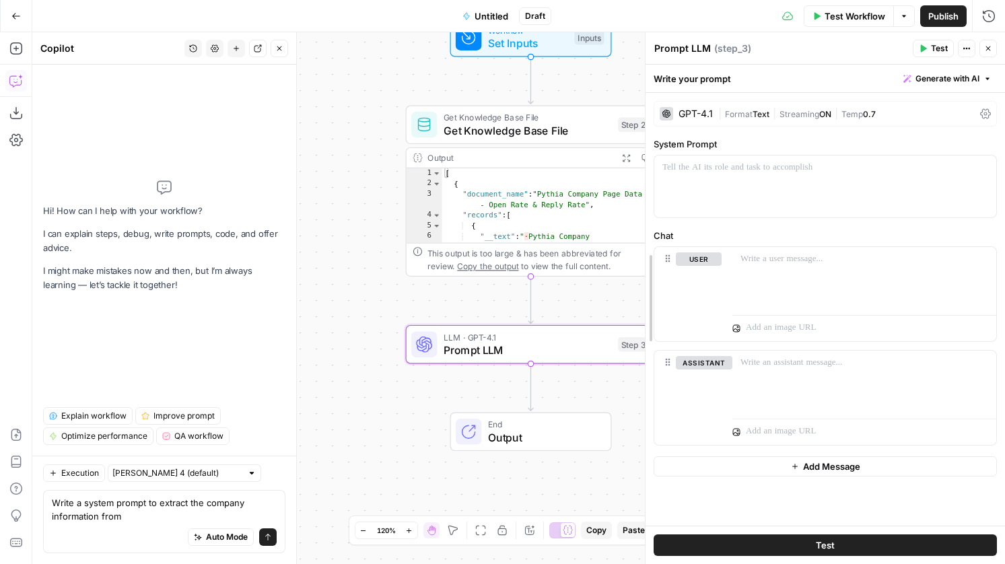
drag, startPoint x: 507, startPoint y: 304, endPoint x: 649, endPoint y: 302, distance: 142.1
click at [135, 518] on textarea "Write a system prompt to extract the company information from" at bounding box center [164, 509] width 225 height 27
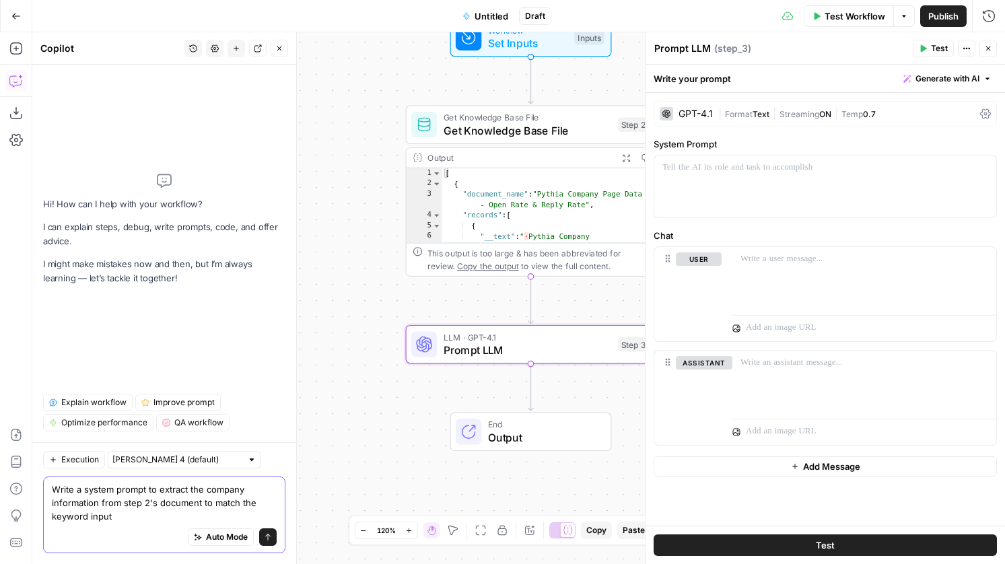
type textarea "Write a system prompt to extract the company information from step 2's document…"
click at [857, 19] on span "Test Workflow" at bounding box center [855, 15] width 61 height 13
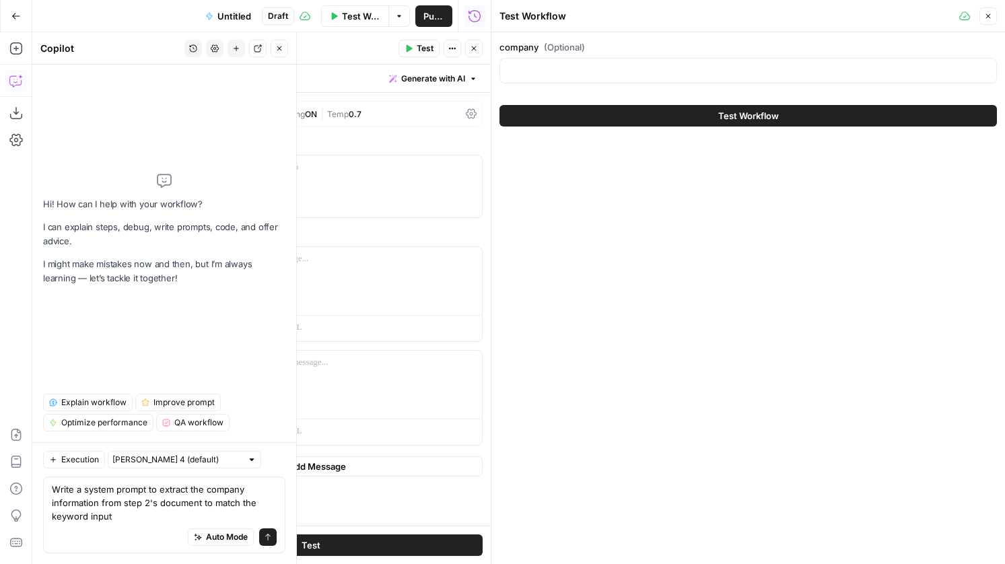
click at [610, 53] on label "company (Optional)" at bounding box center [748, 46] width 497 height 13
click at [610, 64] on input "company (Optional)" at bounding box center [748, 70] width 480 height 13
type input "amazon"
click at [990, 19] on icon "button" at bounding box center [988, 16] width 8 height 8
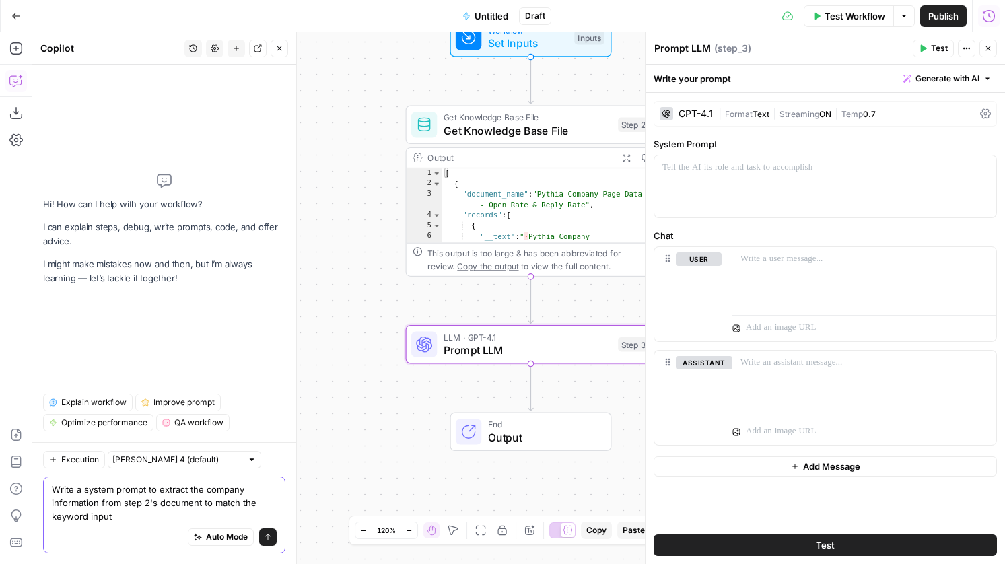
click at [273, 533] on button "Send" at bounding box center [268, 537] width 18 height 18
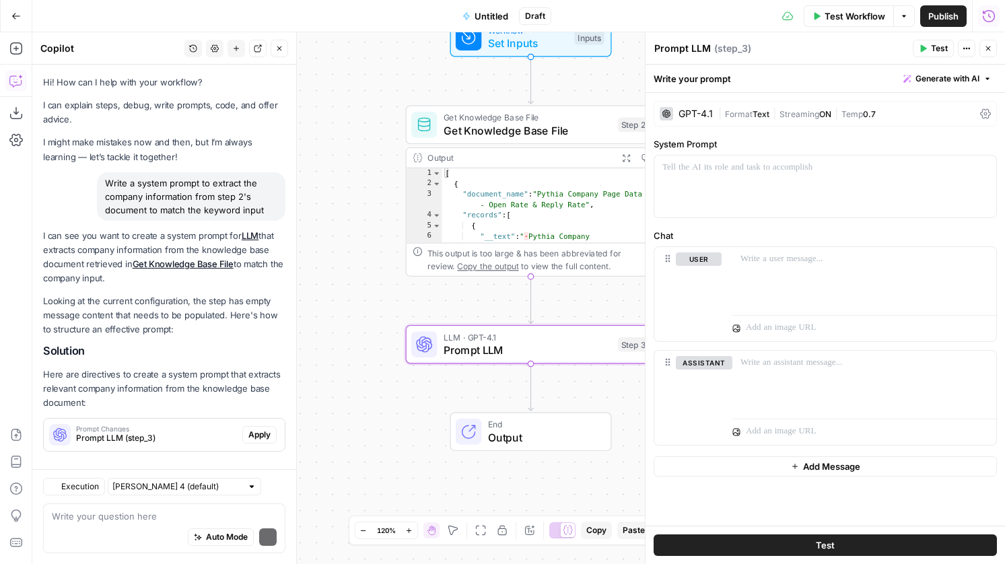
scroll to position [15, 0]
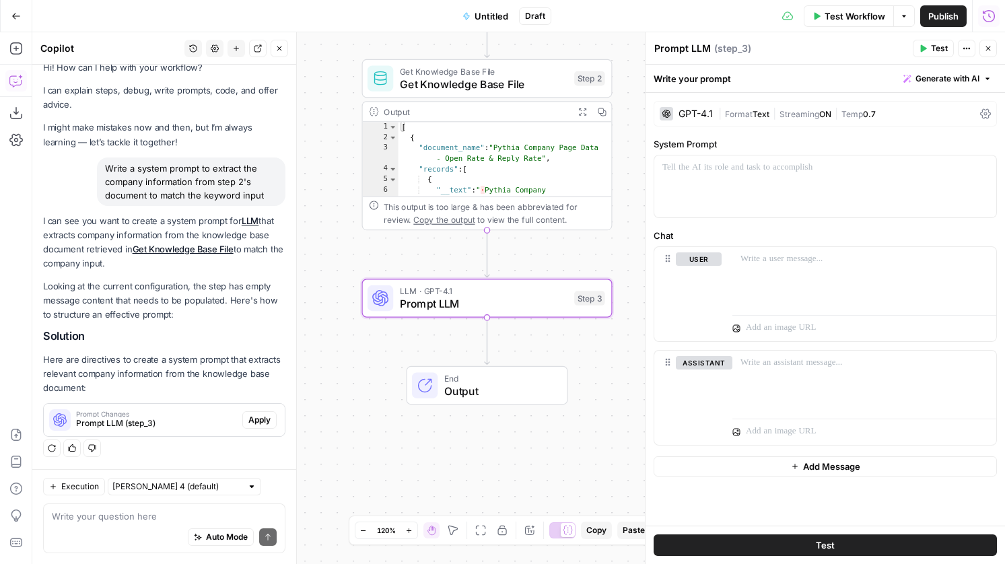
click at [259, 426] on button "Apply" at bounding box center [259, 420] width 34 height 18
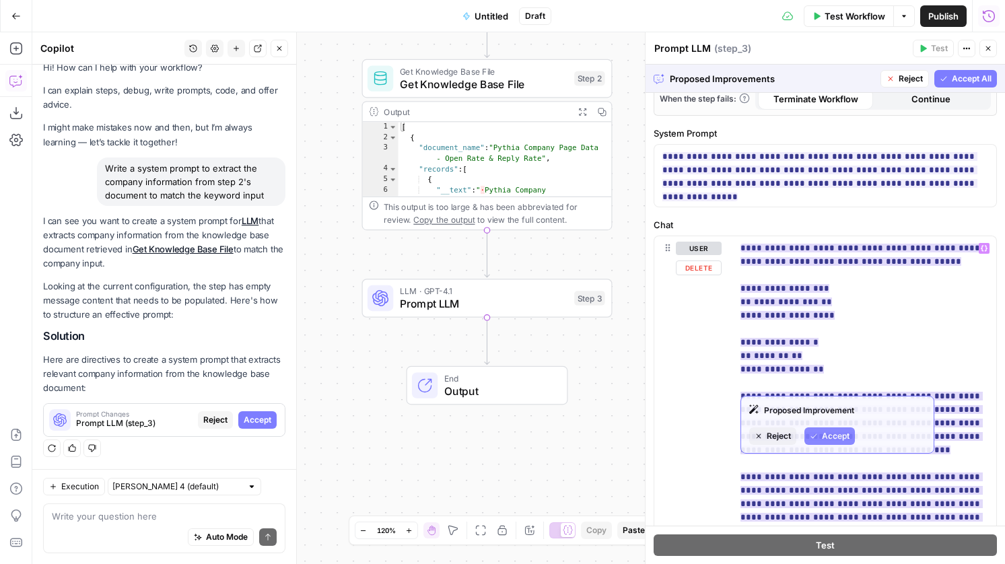
scroll to position [368, 0]
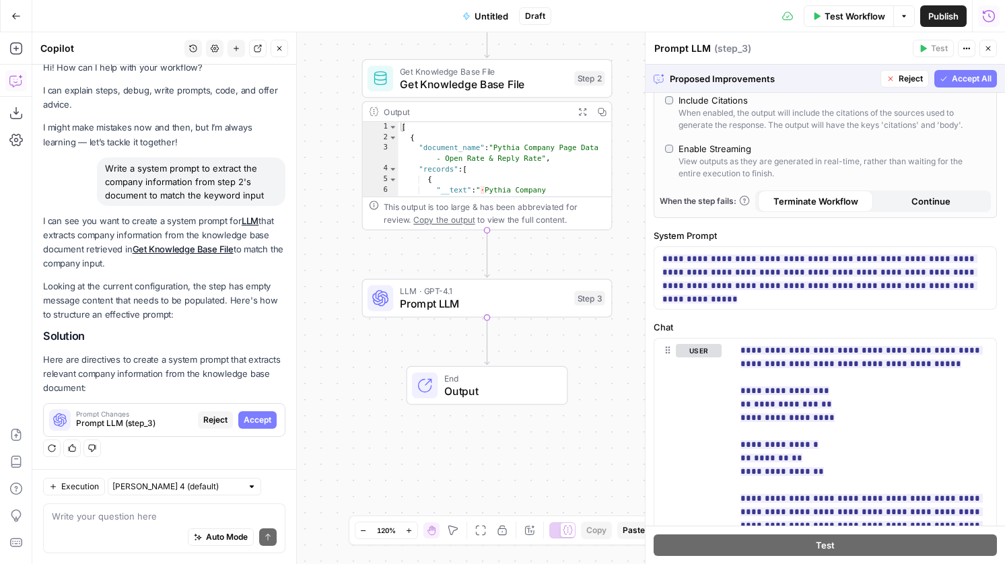
click at [965, 78] on span "Accept All" at bounding box center [972, 79] width 40 height 12
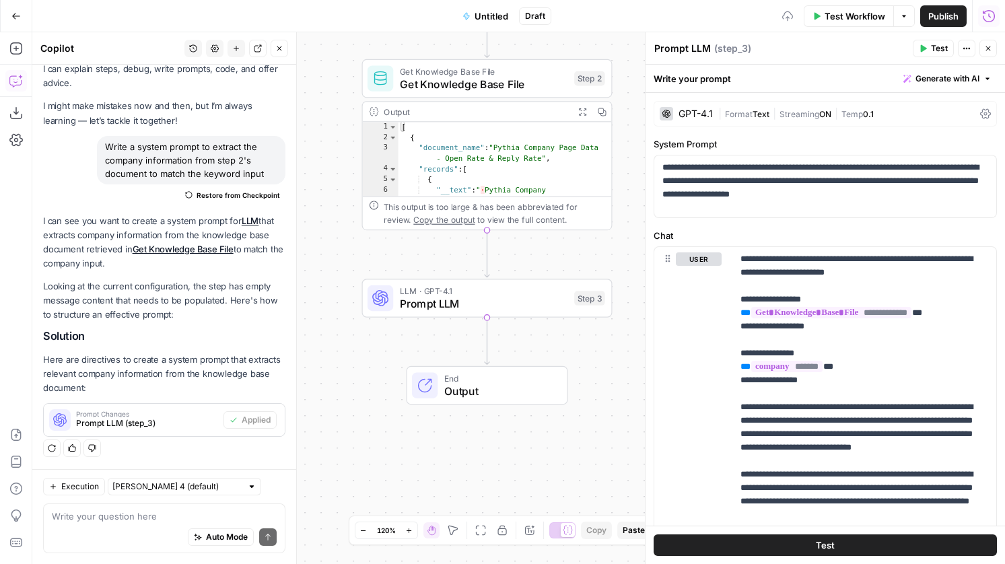
click at [937, 49] on span "Test" at bounding box center [939, 48] width 17 height 12
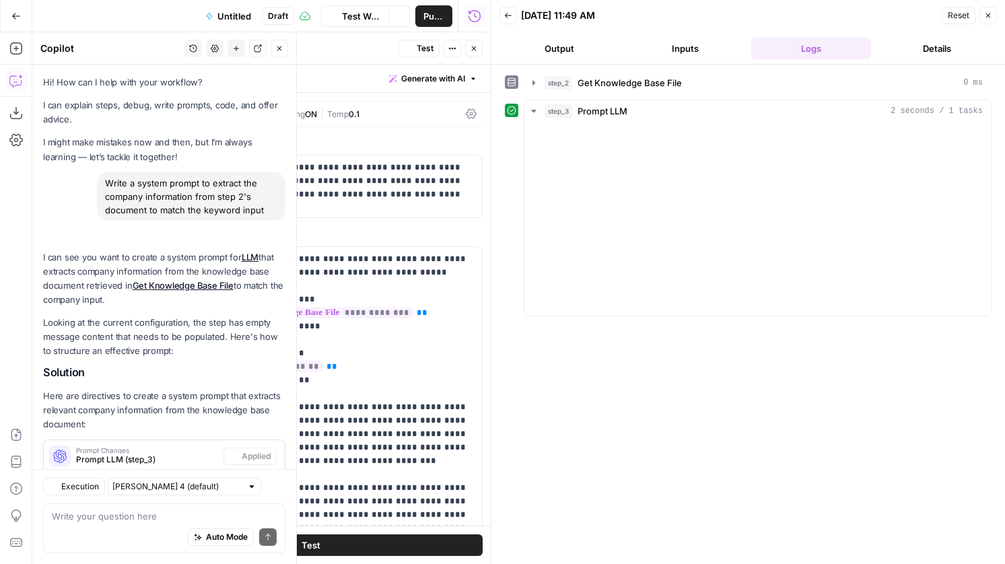
scroll to position [36, 0]
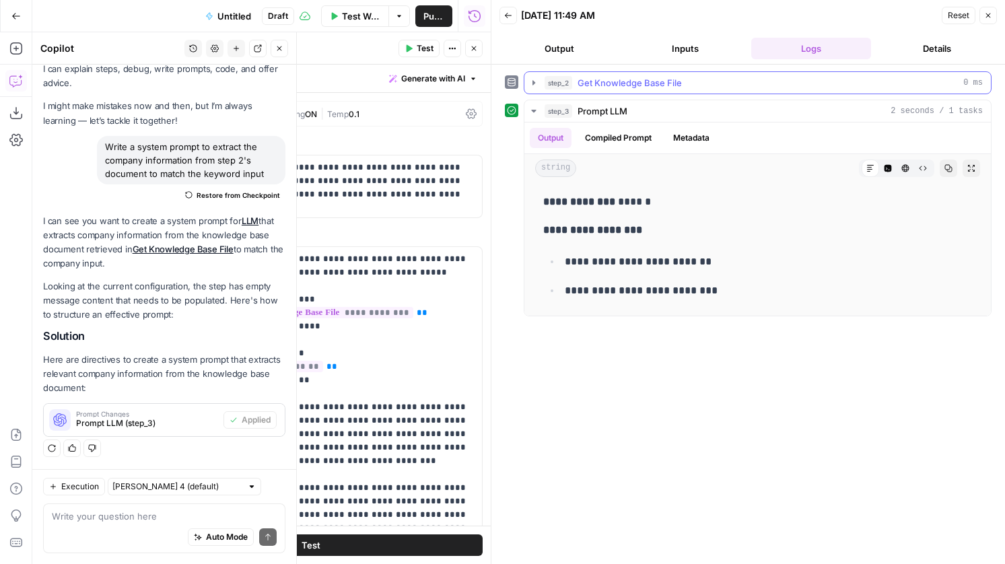
click at [713, 85] on div "step_2 Get Knowledge Base File 0 ms" at bounding box center [764, 82] width 438 height 13
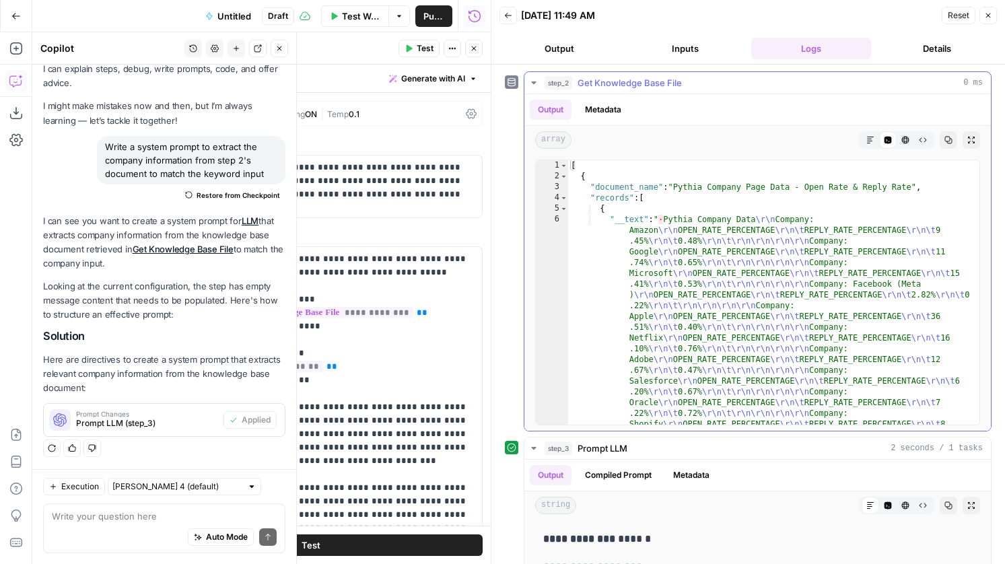
click at [637, 85] on span "Get Knowledge Base File" at bounding box center [630, 82] width 104 height 13
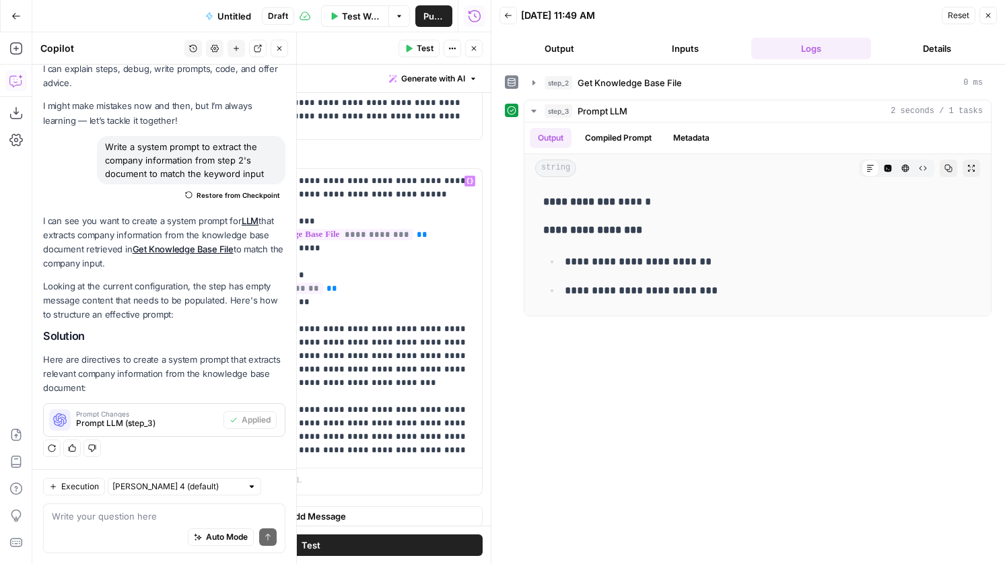
scroll to position [87, 0]
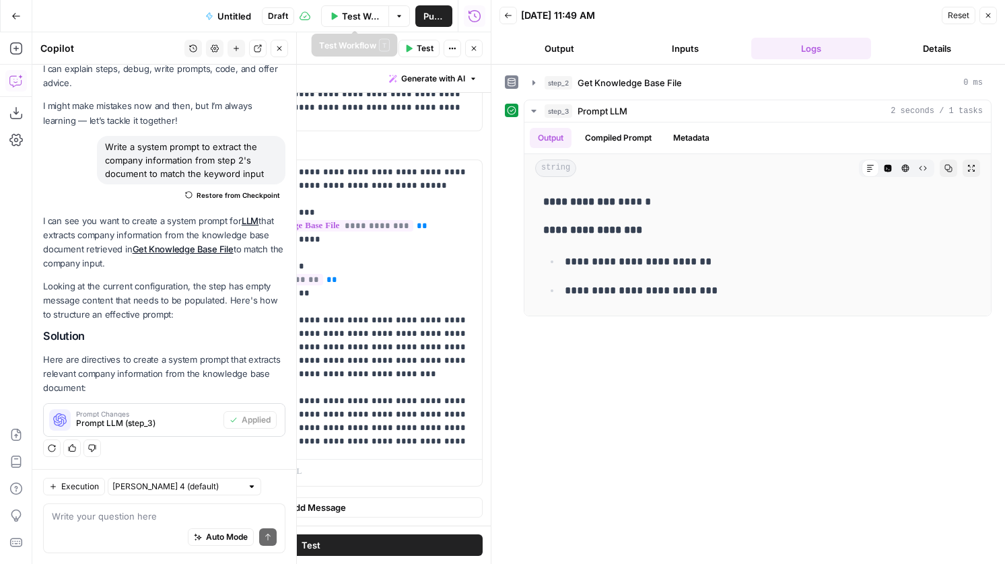
click at [366, 22] on span "Test Workflow" at bounding box center [361, 15] width 38 height 13
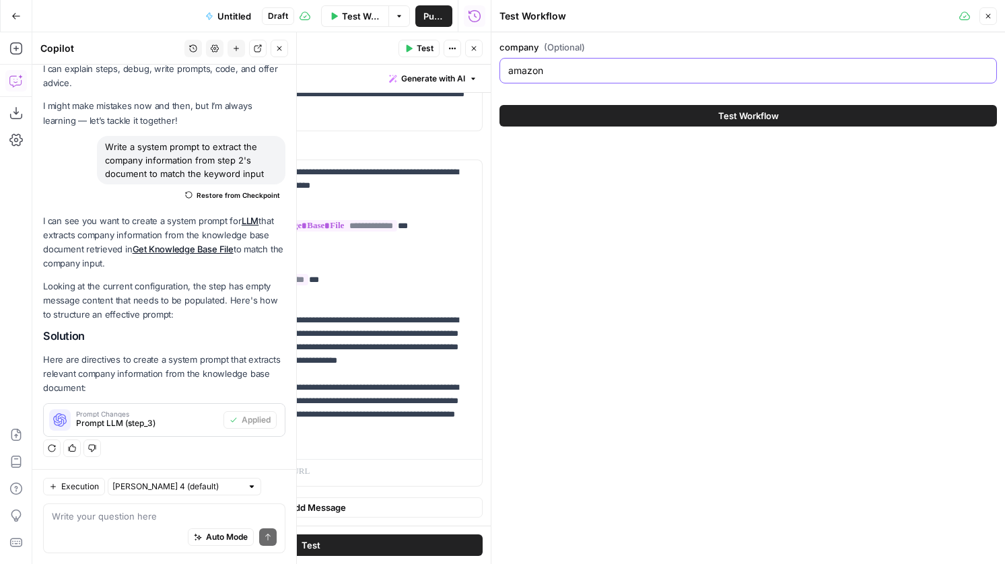
drag, startPoint x: 597, startPoint y: 73, endPoint x: 484, endPoint y: 63, distance: 113.5
click at [491, 63] on div "Test Workflow Close company (Optional) amazon Test Workflow" at bounding box center [748, 282] width 514 height 564
type input "slack"
click at [500, 105] on button "Test Workflow" at bounding box center [748, 116] width 497 height 22
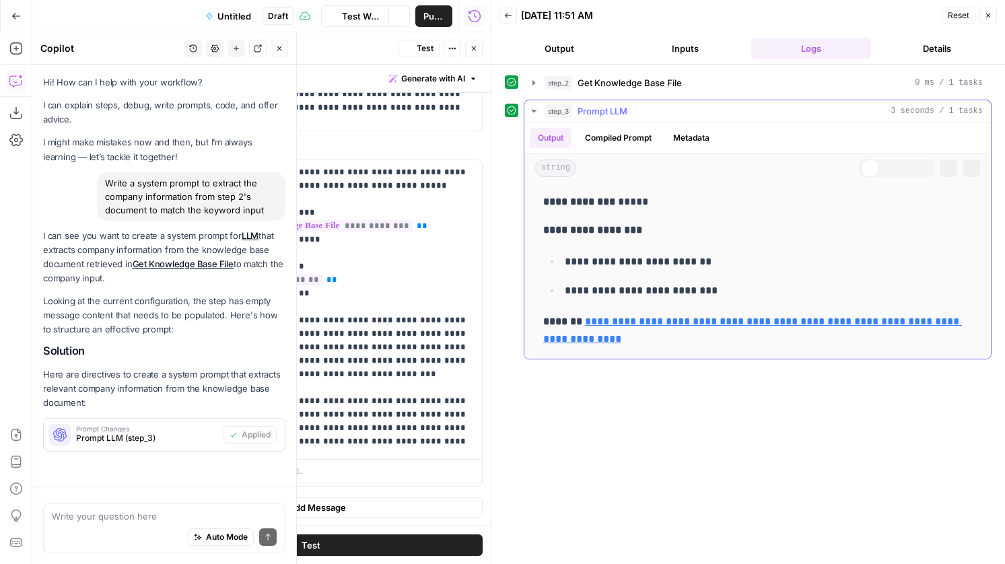
scroll to position [36, 0]
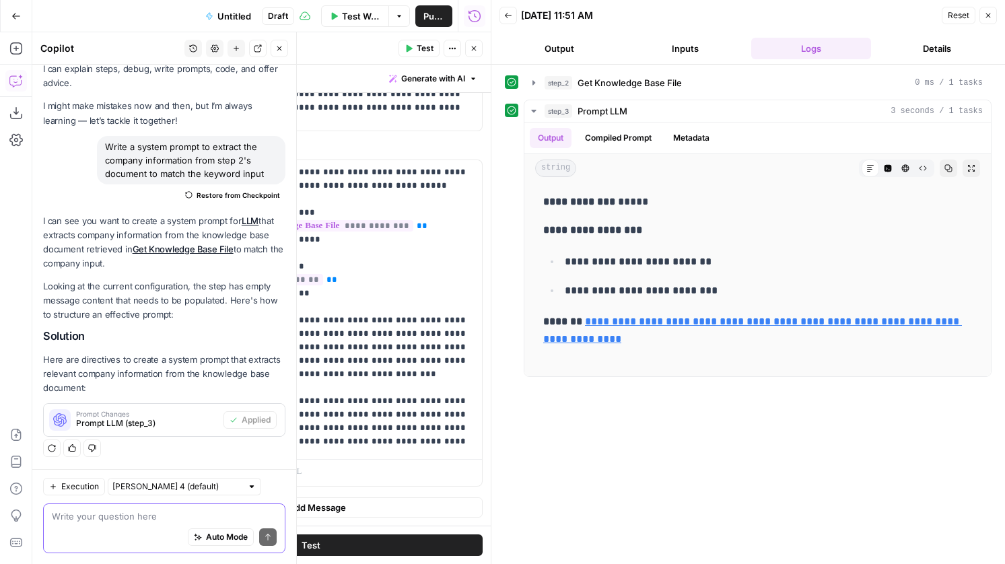
click at [125, 515] on textarea at bounding box center [164, 516] width 225 height 13
click at [454, 446] on p "**********" at bounding box center [350, 307] width 248 height 283
drag, startPoint x: 473, startPoint y: 483, endPoint x: 390, endPoint y: 485, distance: 83.5
click at [390, 485] on p "**********" at bounding box center [350, 334] width 248 height 337
click at [308, 479] on p "**********" at bounding box center [350, 334] width 248 height 337
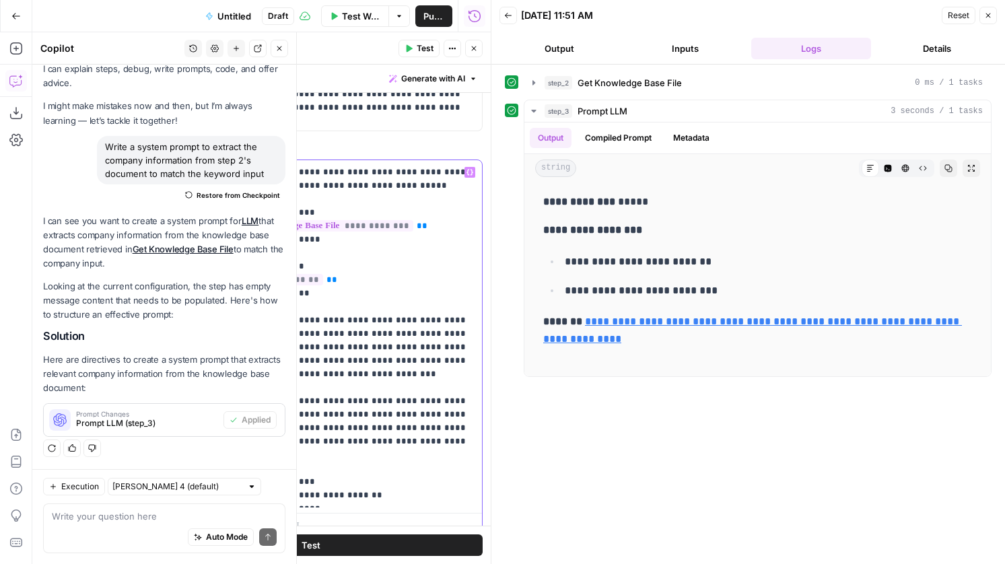
click at [405, 485] on p "**********" at bounding box center [350, 334] width 248 height 337
drag, startPoint x: 387, startPoint y: 514, endPoint x: 304, endPoint y: 512, distance: 83.5
click at [304, 512] on p "**********" at bounding box center [350, 348] width 248 height 364
click at [345, 549] on button "Test" at bounding box center [310, 546] width 343 height 22
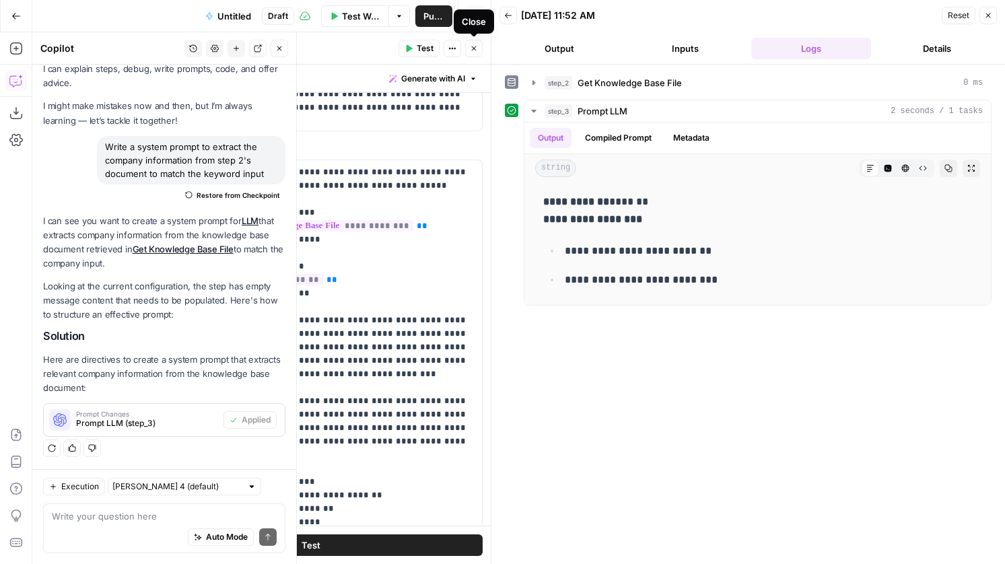
click at [474, 50] on icon "button" at bounding box center [474, 48] width 8 height 8
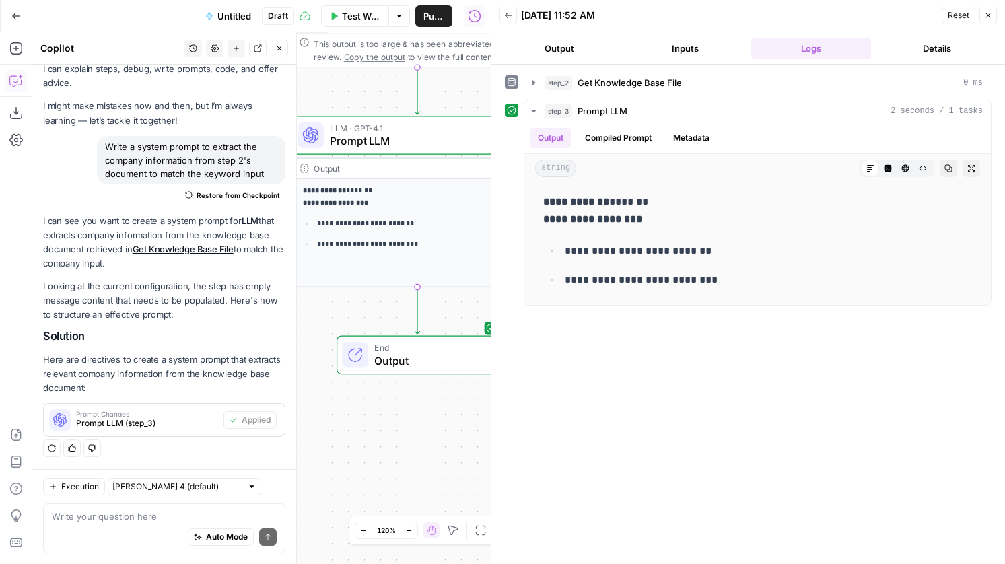
click at [369, 141] on span "Prompt LLM" at bounding box center [414, 141] width 168 height 16
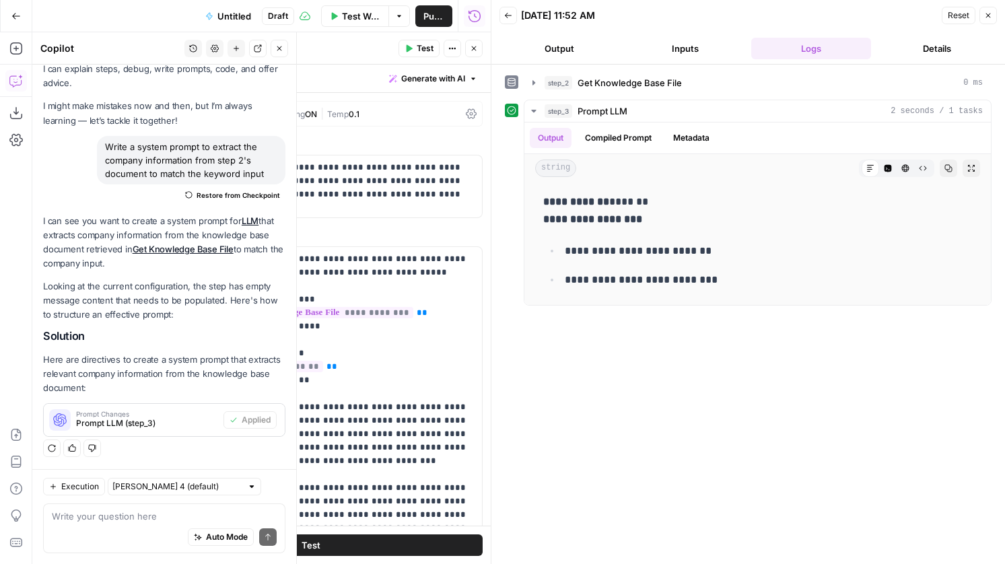
click at [178, 110] on div "GPT-4.1" at bounding box center [181, 113] width 34 height 9
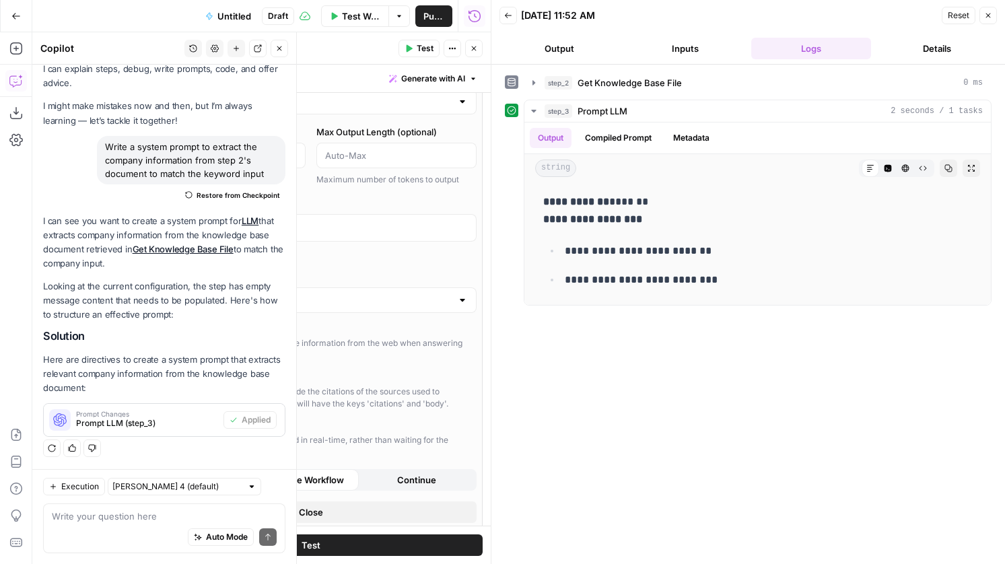
scroll to position [0, 0]
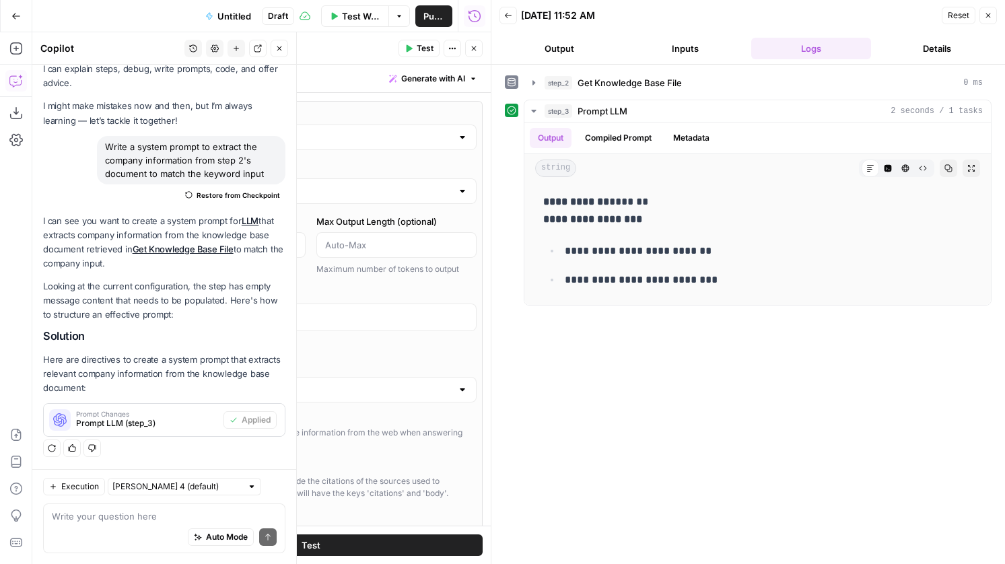
click at [476, 52] on icon "button" at bounding box center [474, 48] width 8 height 8
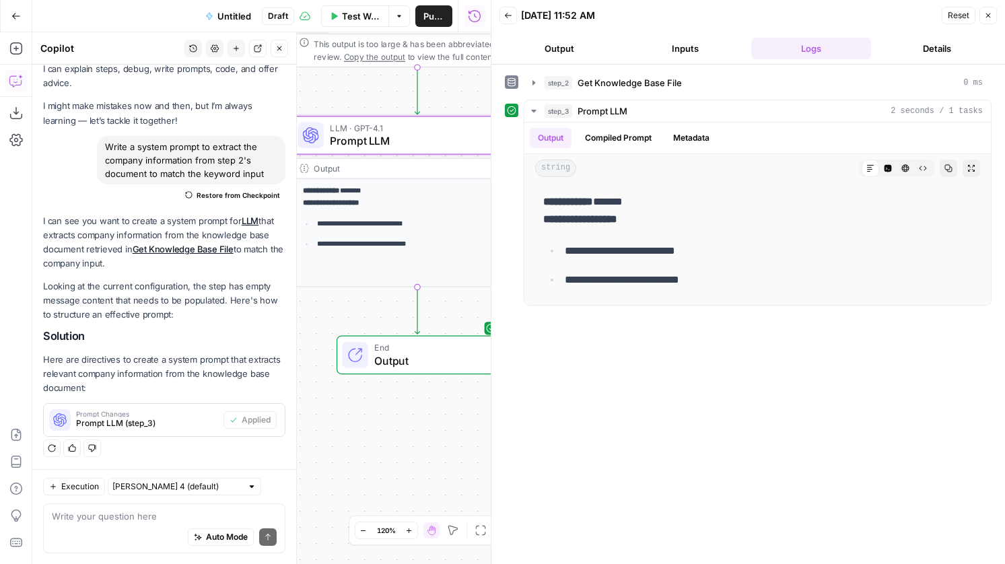
click at [240, 13] on span "Untitled" at bounding box center [234, 15] width 34 height 13
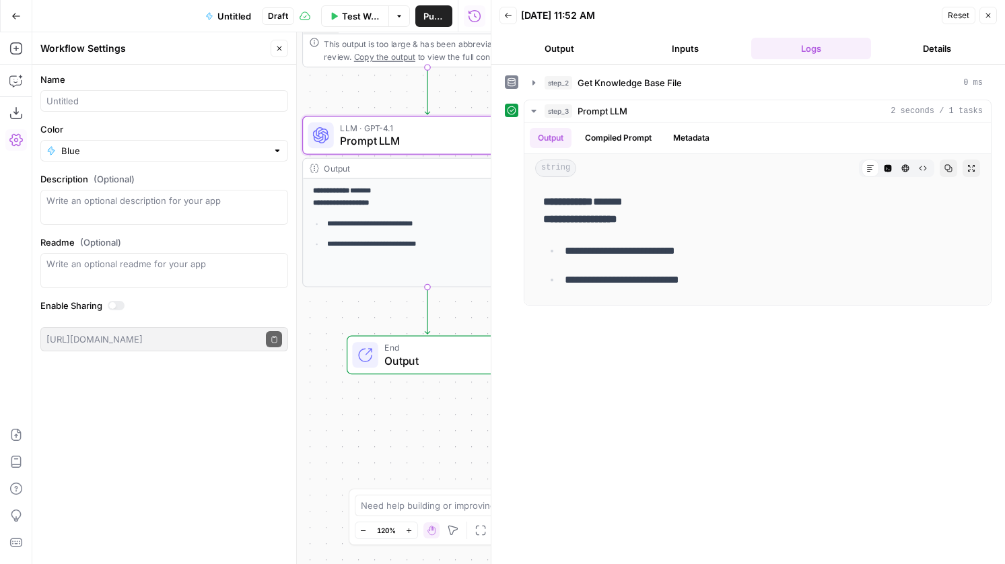
click at [119, 92] on div at bounding box center [164, 101] width 248 height 22
type input "Get Company Data from KB"
click at [285, 44] on button "Close" at bounding box center [280, 49] width 18 height 18
